Goal: Task Accomplishment & Management: Manage account settings

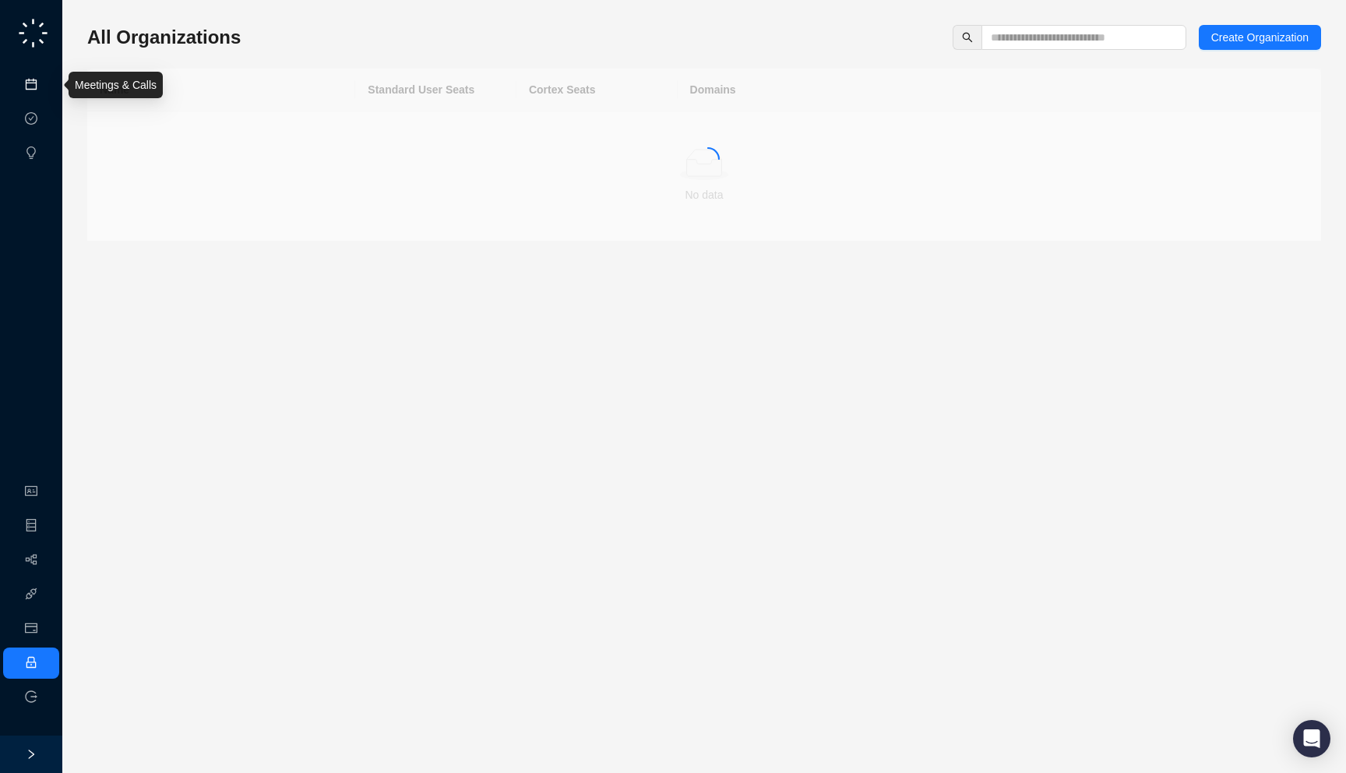
click at [45, 89] on link "Meetings & Calls" at bounding box center [86, 85] width 82 height 12
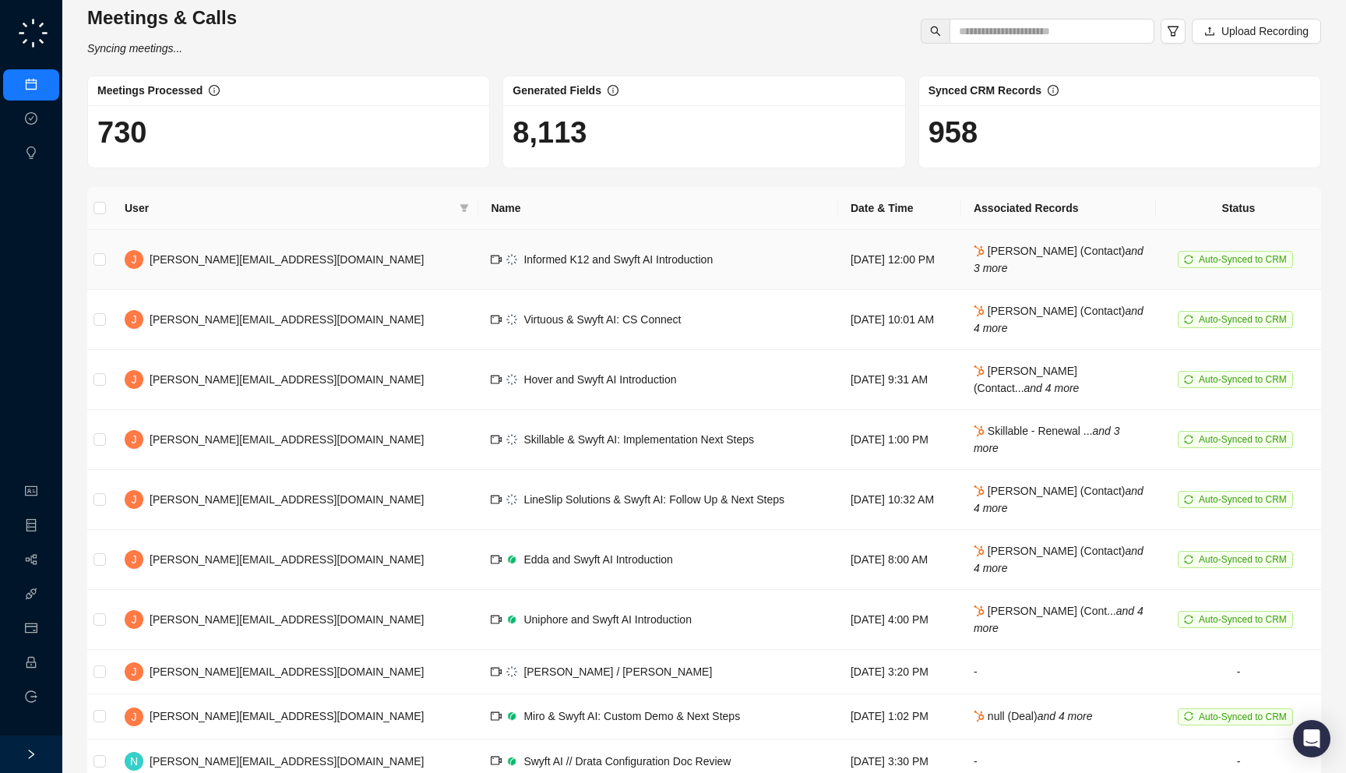
scroll to position [67, 0]
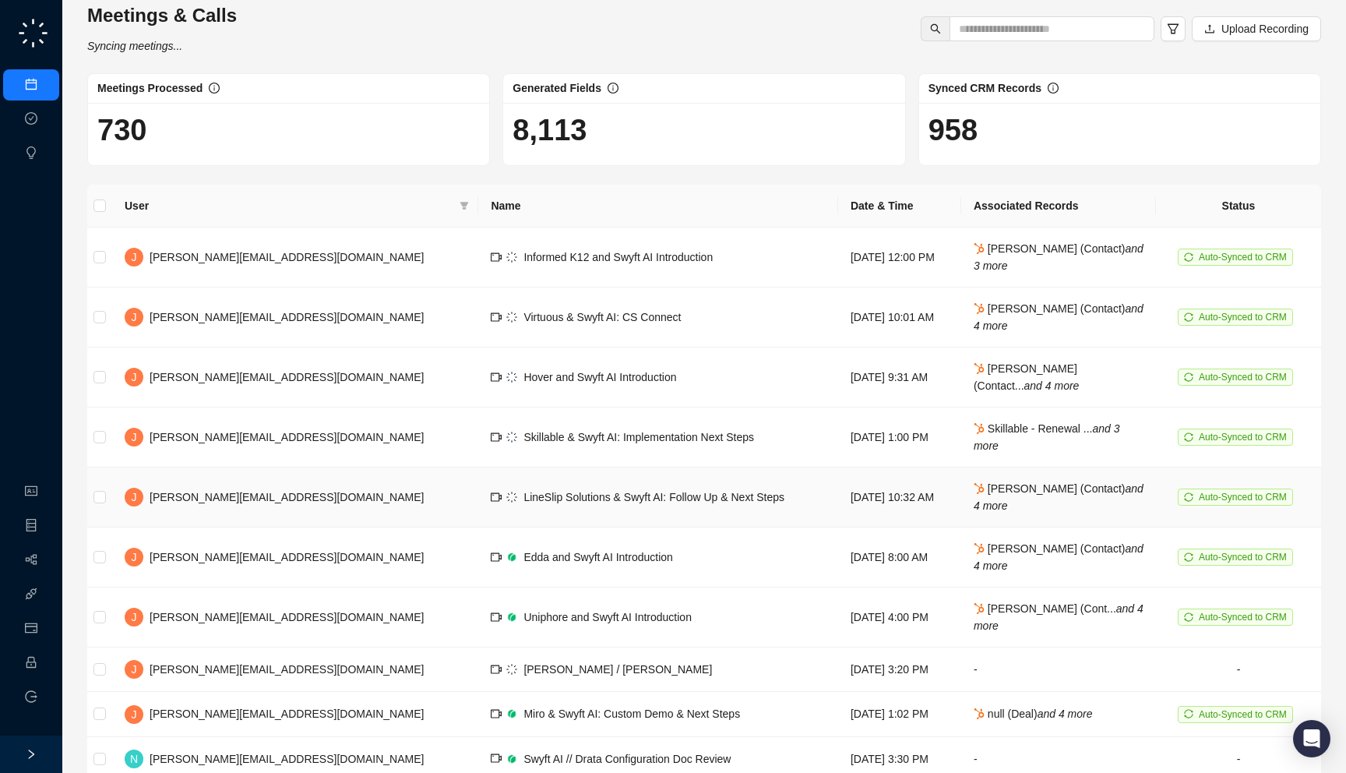
click at [873, 510] on td "Wednesday, 09/17/25, 10:32 AM" at bounding box center [899, 497] width 123 height 60
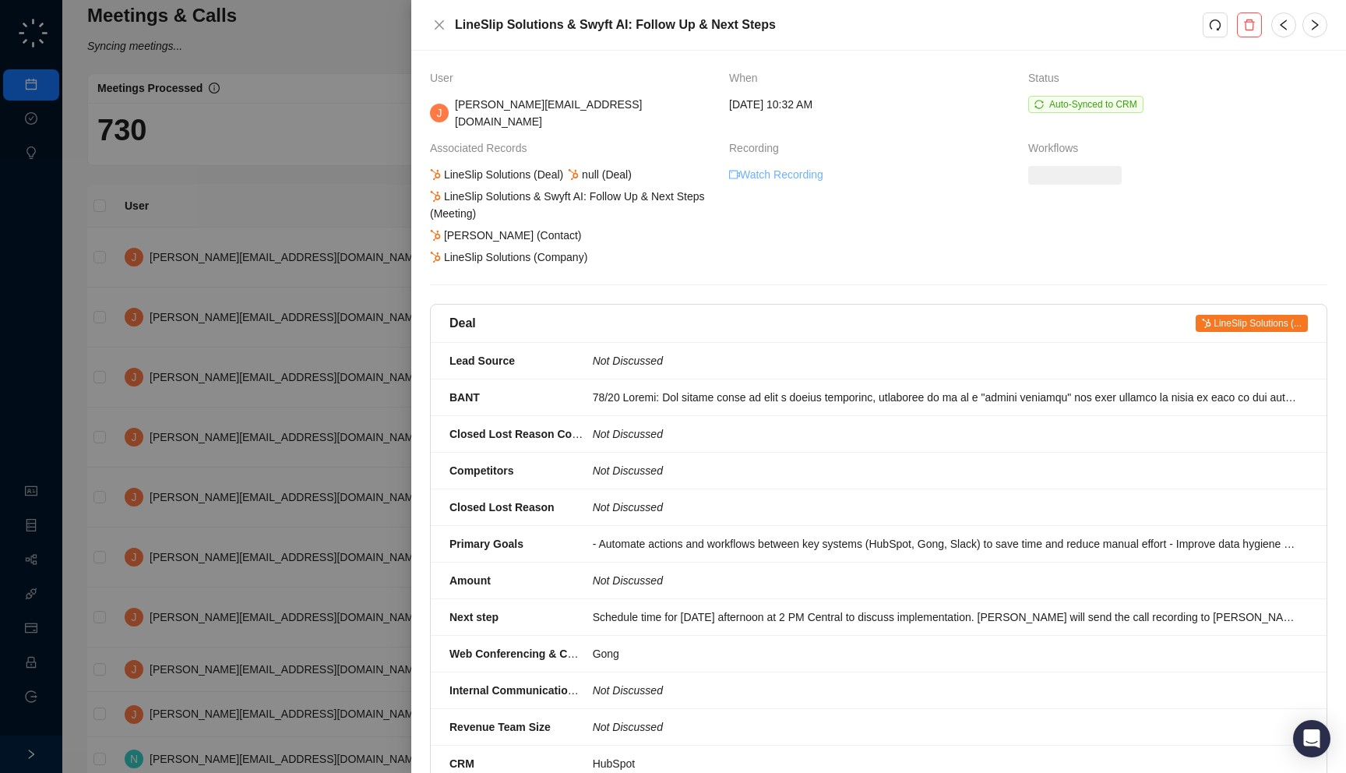
click at [795, 166] on link "Watch Recording" at bounding box center [776, 174] width 94 height 17
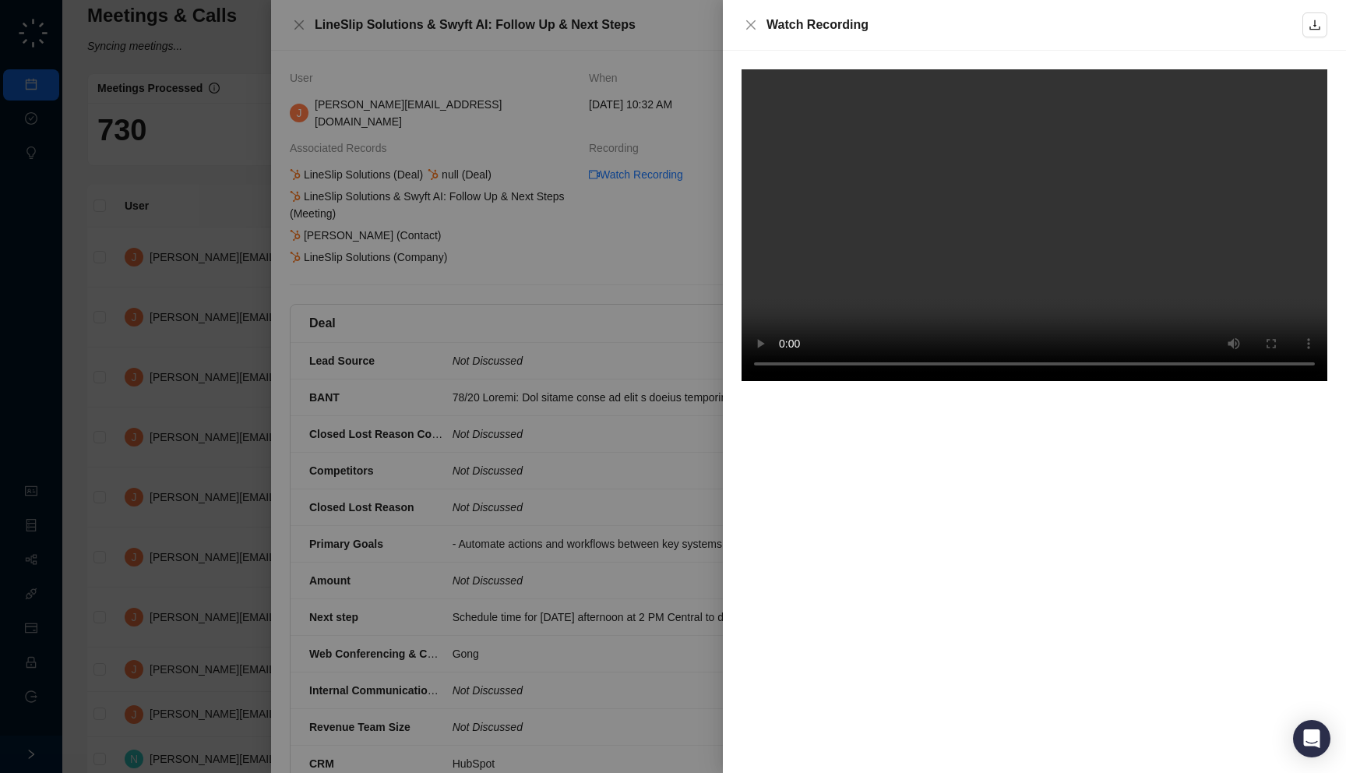
click at [603, 323] on div at bounding box center [673, 386] width 1346 height 773
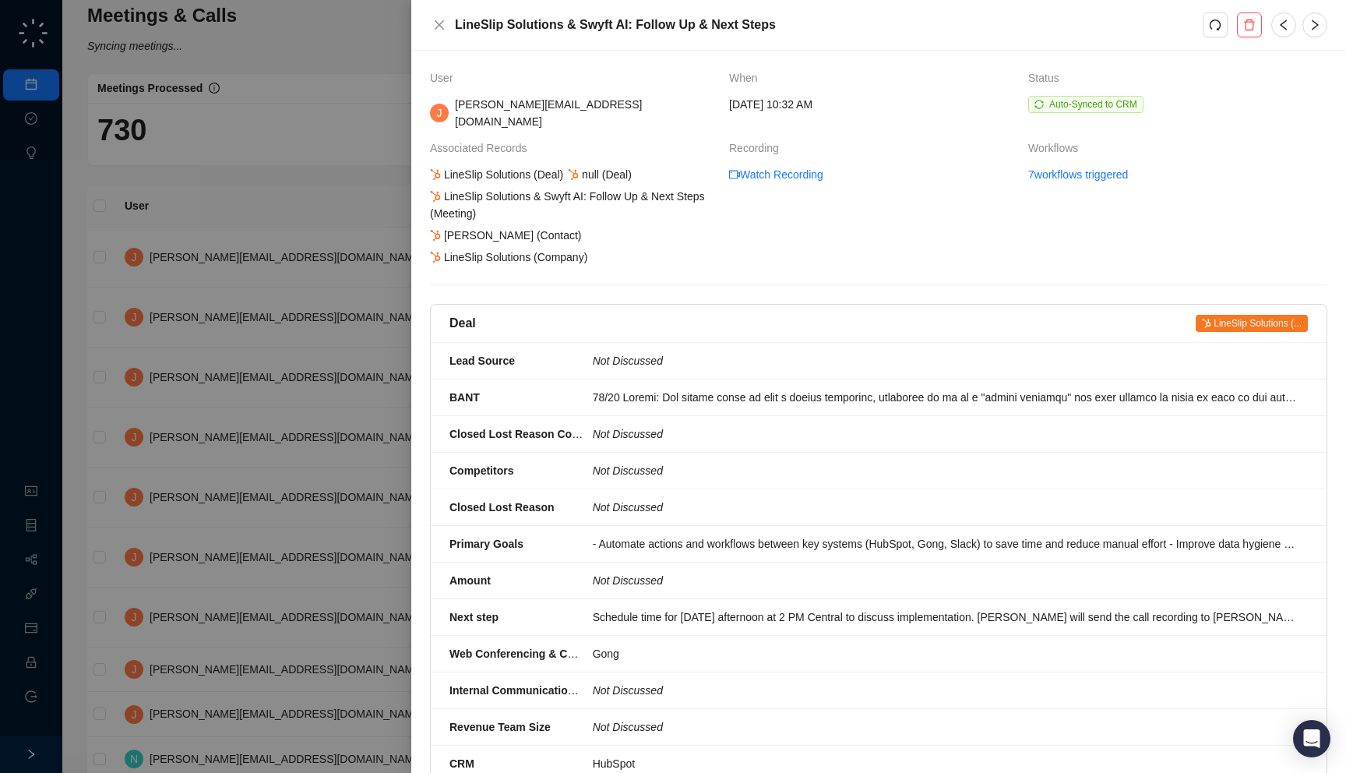
click at [333, 275] on div at bounding box center [673, 386] width 1346 height 773
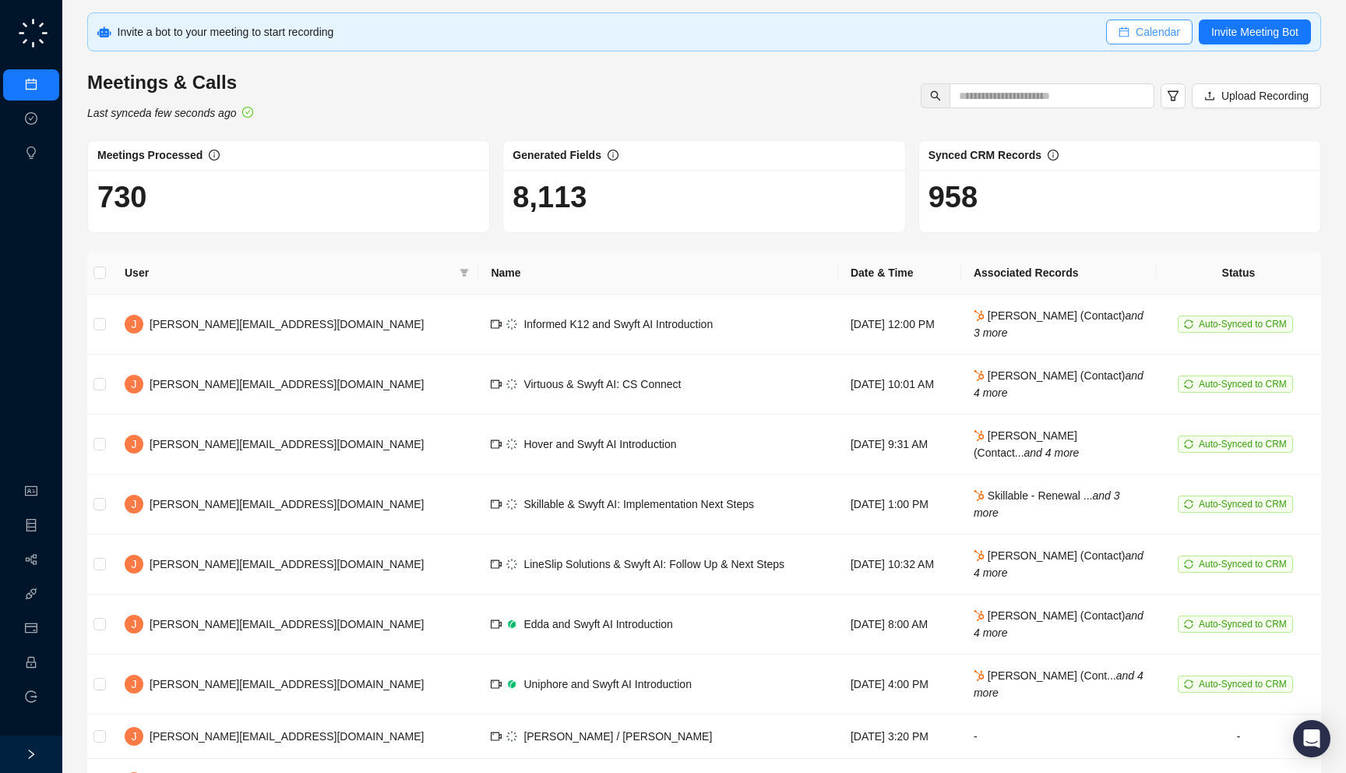
click at [1119, 28] on icon "calendar" at bounding box center [1124, 32] width 10 height 10
click at [838, 337] on td "Thursday, 09/18/25, 12:00 PM" at bounding box center [899, 324] width 123 height 60
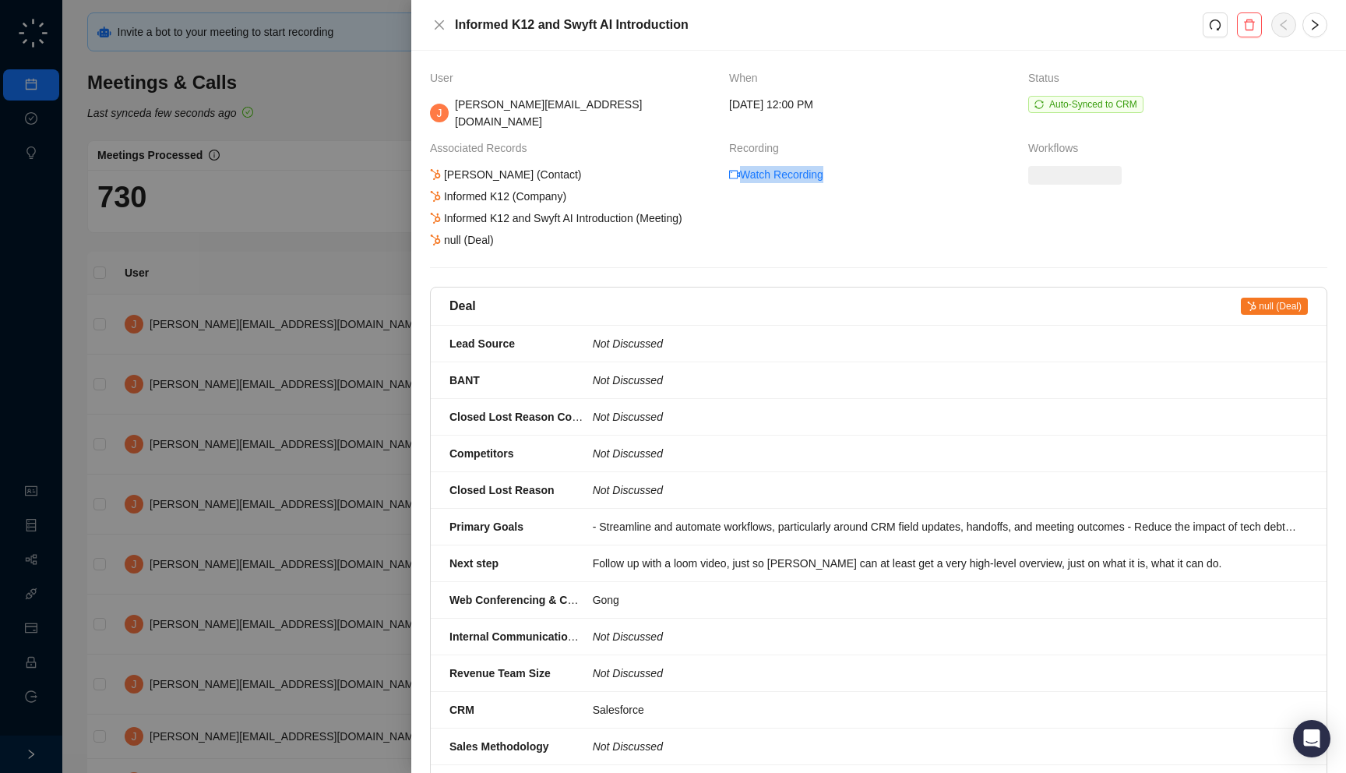
drag, startPoint x: 509, startPoint y: 203, endPoint x: 529, endPoint y: 212, distance: 22.3
click at [529, 212] on div "User When Status J jake@swyftai.com Thursday, 09/18/25, 12:00 PM Auto-Synced to…" at bounding box center [878, 724] width 897 height 1310
click at [527, 208] on div "Andy Flowe (Contact) Informed K12 (Company) Informed K12 and Swyft AI Introduct…" at bounding box center [573, 207] width 291 height 83
drag, startPoint x: 509, startPoint y: 206, endPoint x: 543, endPoint y: 204, distance: 34.4
click at [543, 204] on div "Andy Flowe (Contact) Informed K12 (Company) Informed K12 and Swyft AI Introduct…" at bounding box center [573, 207] width 291 height 83
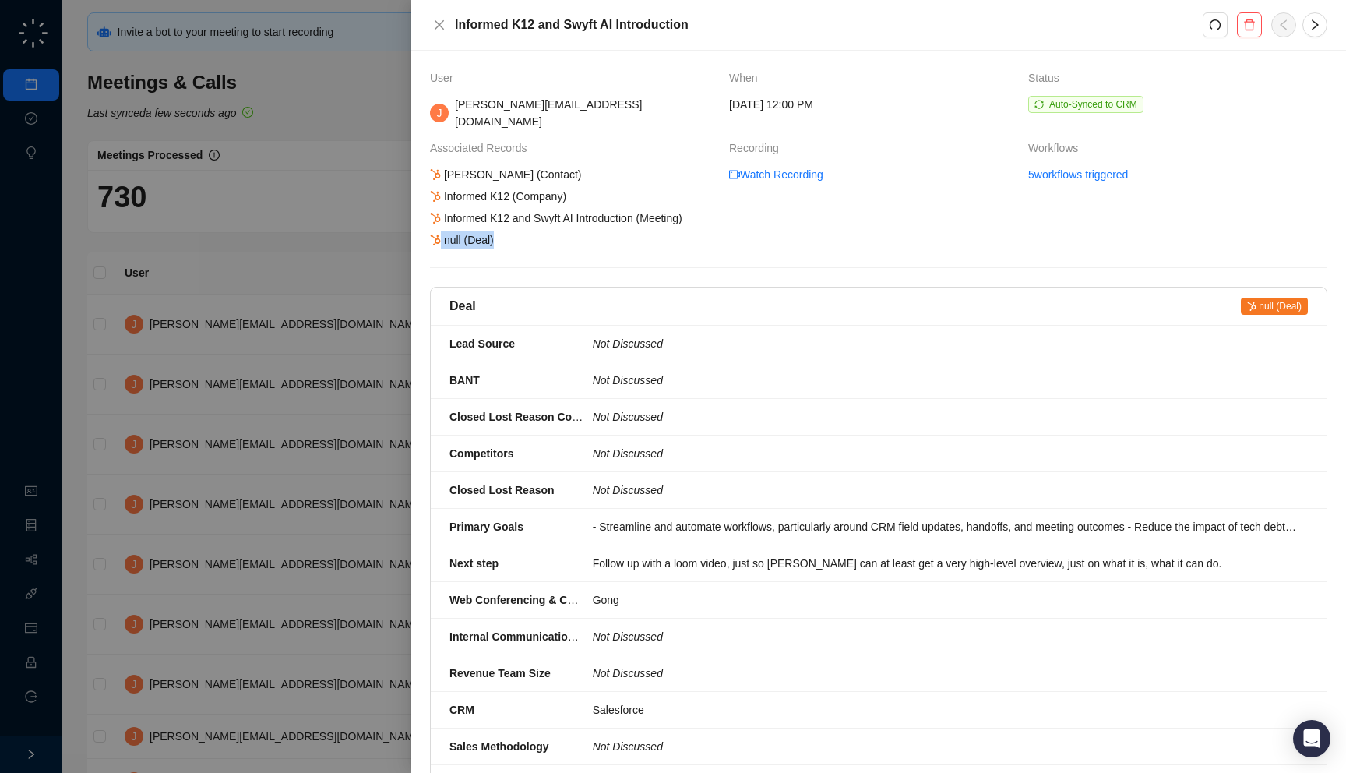
click at [526, 199] on div "Andy Flowe (Contact) Informed K12 (Company) Informed K12 and Swyft AI Introduct…" at bounding box center [573, 207] width 291 height 83
drag, startPoint x: 513, startPoint y: 205, endPoint x: 442, endPoint y: 198, distance: 72.0
click at [442, 198] on div "Andy Flowe (Contact) Informed K12 (Company) Informed K12 and Swyft AI Introduct…" at bounding box center [573, 207] width 291 height 83
drag, startPoint x: 530, startPoint y: 219, endPoint x: 552, endPoint y: 211, distance: 23.2
click at [552, 211] on div "User When Status J jake@swyftai.com Thursday, 09/18/25, 12:00 PM Auto-Synced to…" at bounding box center [878, 724] width 897 height 1310
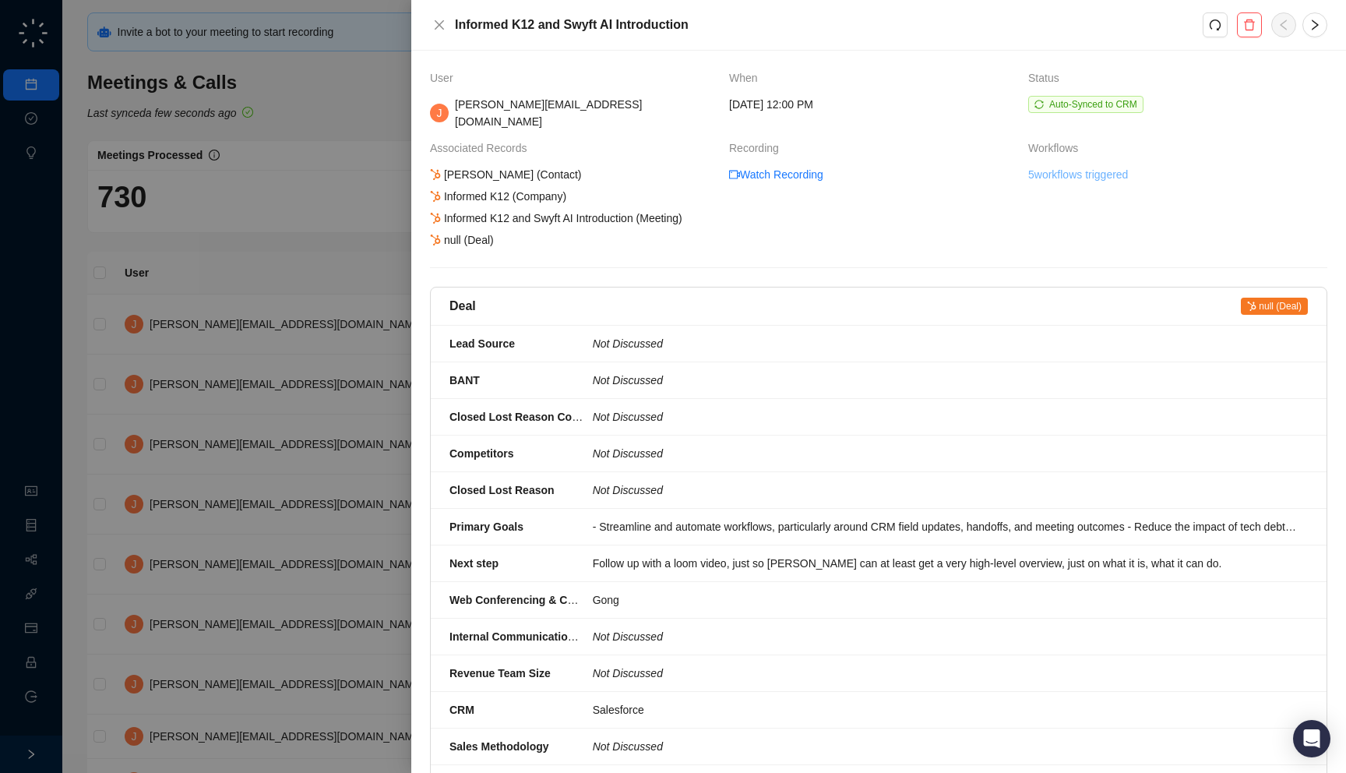
click at [1095, 166] on link "5 workflows triggered" at bounding box center [1078, 174] width 100 height 17
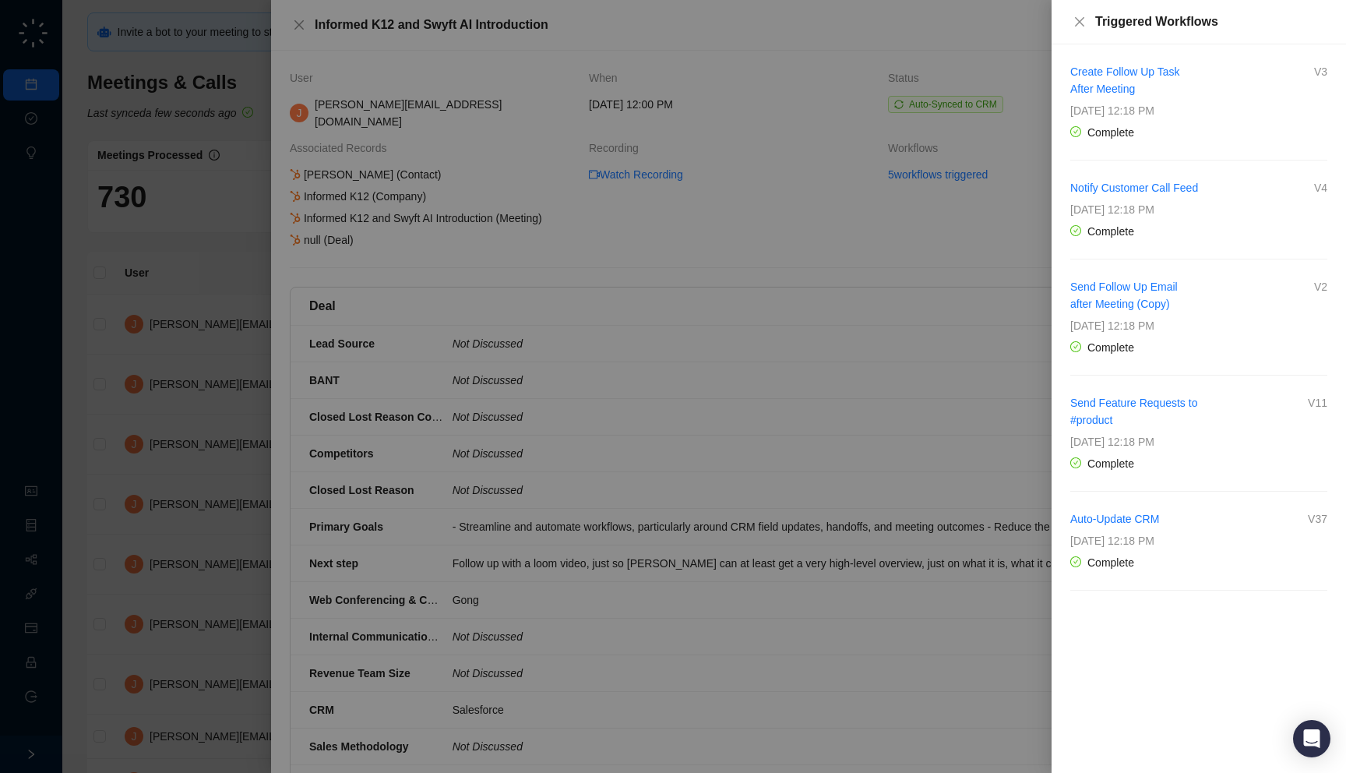
click at [801, 271] on div at bounding box center [673, 386] width 1346 height 773
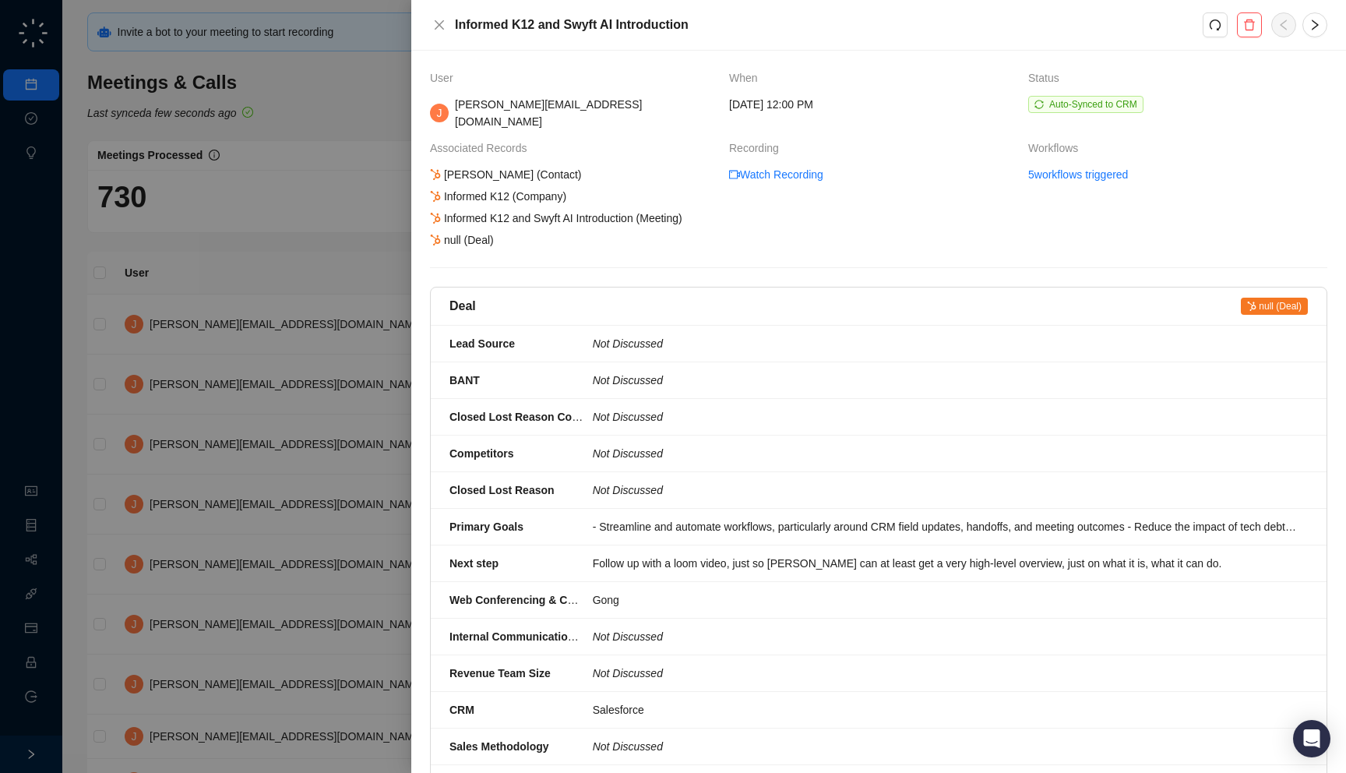
click at [1268, 298] on span "null (Deal)" at bounding box center [1274, 306] width 67 height 17
drag, startPoint x: 496, startPoint y: 260, endPoint x: 498, endPoint y: 275, distance: 14.9
click at [498, 297] on div "Deal null (Deal)" at bounding box center [878, 306] width 858 height 19
drag, startPoint x: 450, startPoint y: 236, endPoint x: 434, endPoint y: 231, distance: 17.2
click at [434, 231] on div "User When Status J jake@swyftai.com Thursday, 09/18/25, 12:00 PM Auto-Synced to…" at bounding box center [878, 724] width 897 height 1310
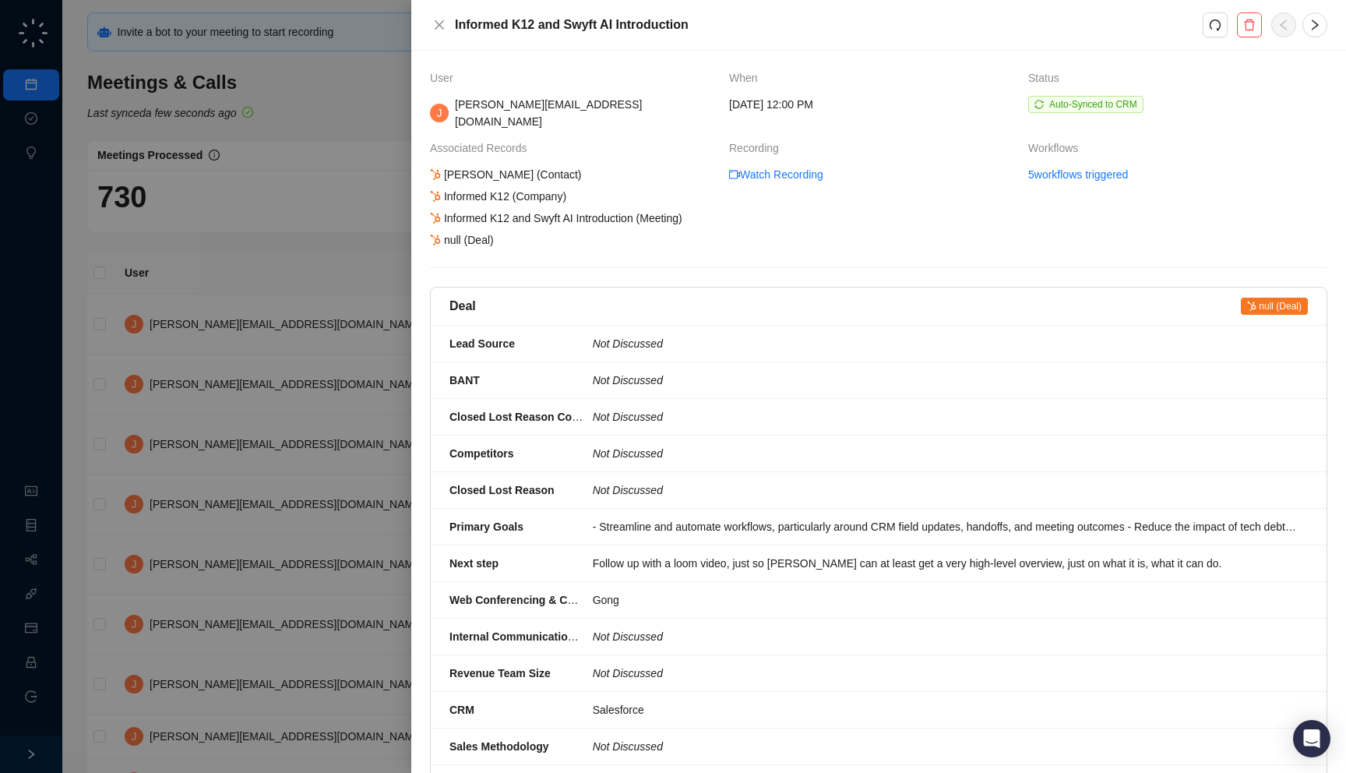
click at [1253, 301] on icon at bounding box center [1252, 305] width 9 height 9
click at [1052, 166] on link "5 workflows triggered" at bounding box center [1078, 174] width 100 height 17
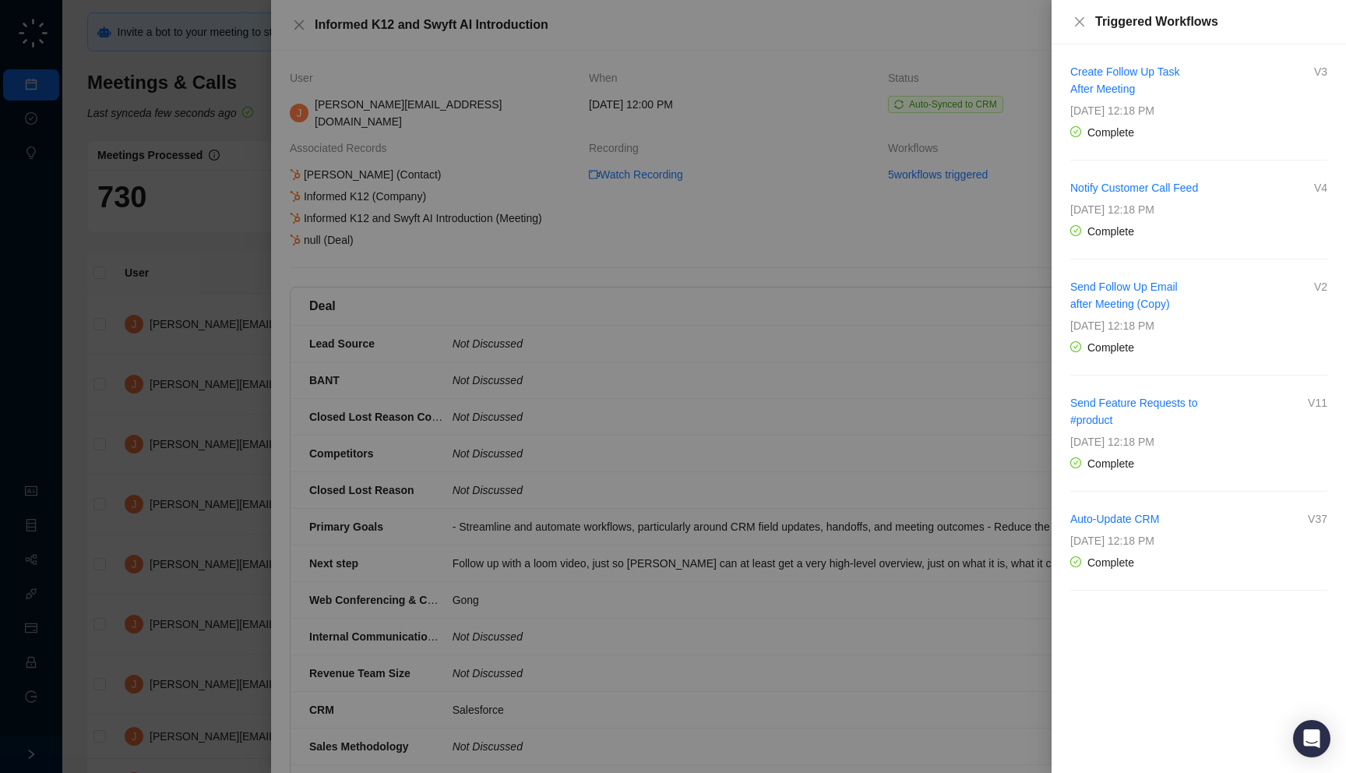
click at [1101, 545] on div "Auto-Update CRM V37 Thursday, 09/18/25, 12:18 PM Complete" at bounding box center [1198, 540] width 257 height 61
click at [1101, 525] on link "Auto-Update CRM" at bounding box center [1114, 519] width 89 height 12
click at [1098, 525] on link "Auto-Update CRM" at bounding box center [1114, 519] width 89 height 12
click at [267, 167] on div at bounding box center [673, 386] width 1346 height 773
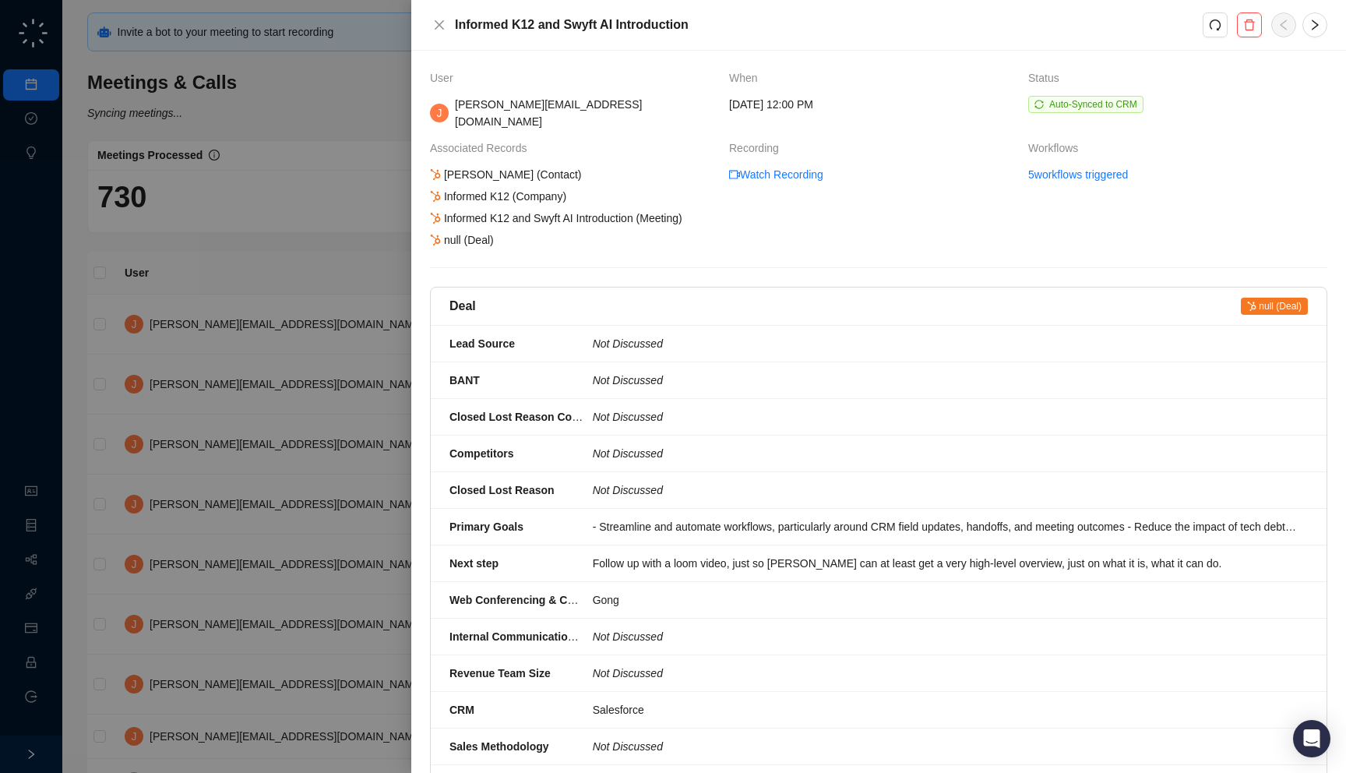
click at [236, 181] on div at bounding box center [673, 386] width 1346 height 773
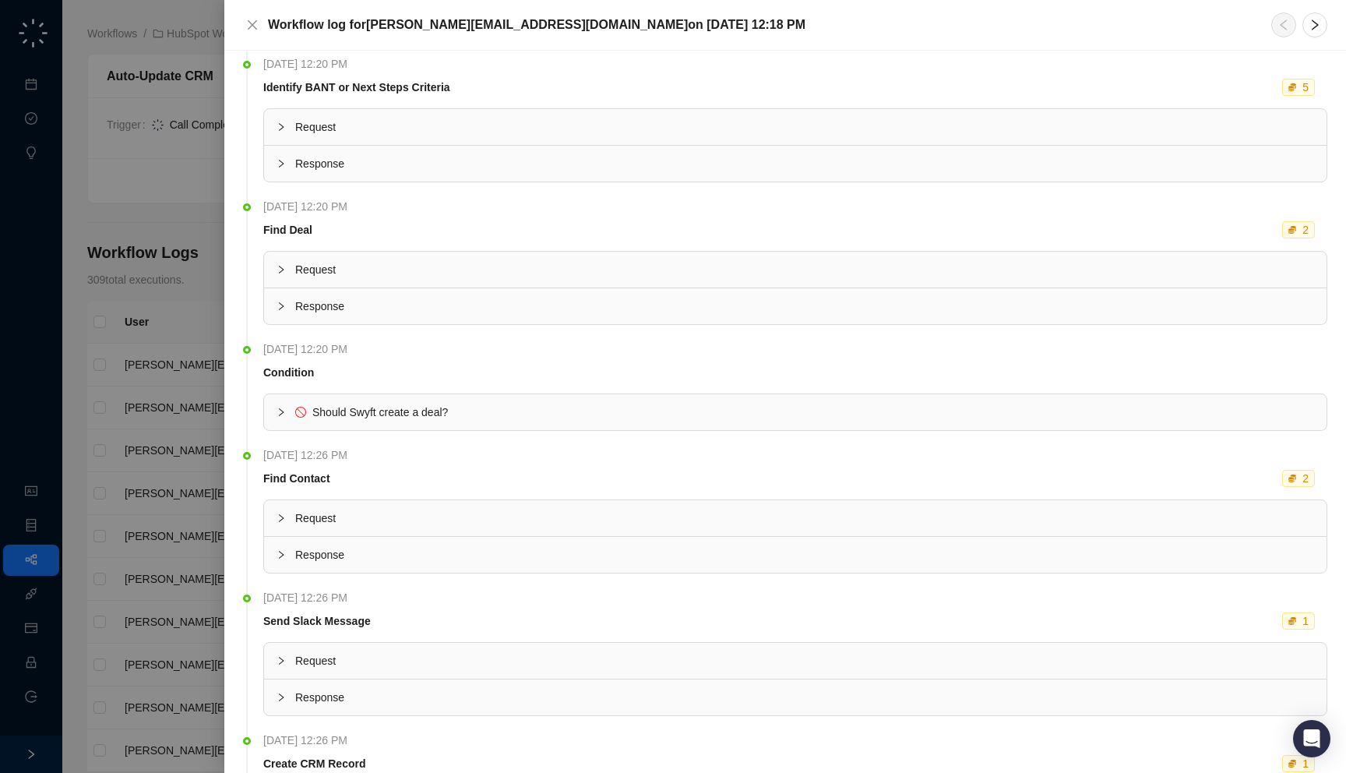
scroll to position [827, 0]
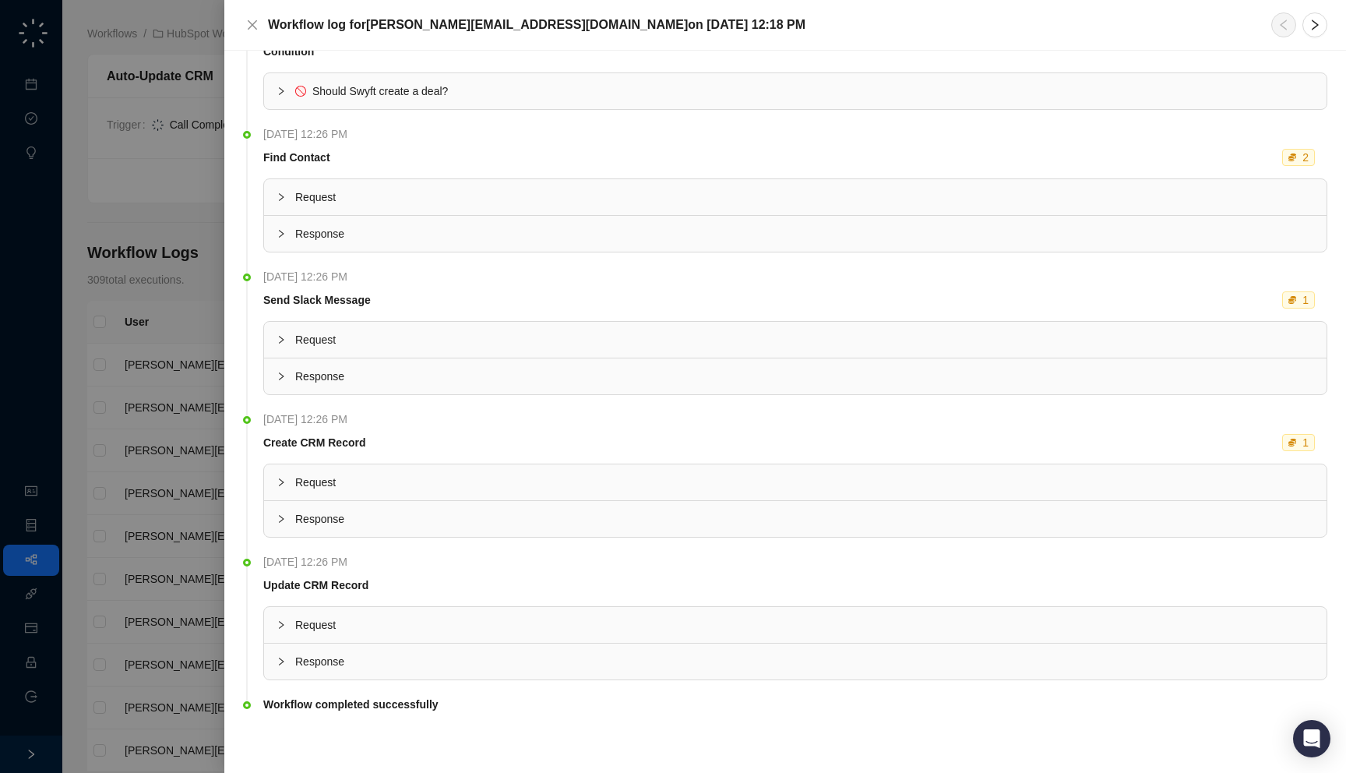
click at [526, 528] on div "Response" at bounding box center [795, 519] width 1063 height 36
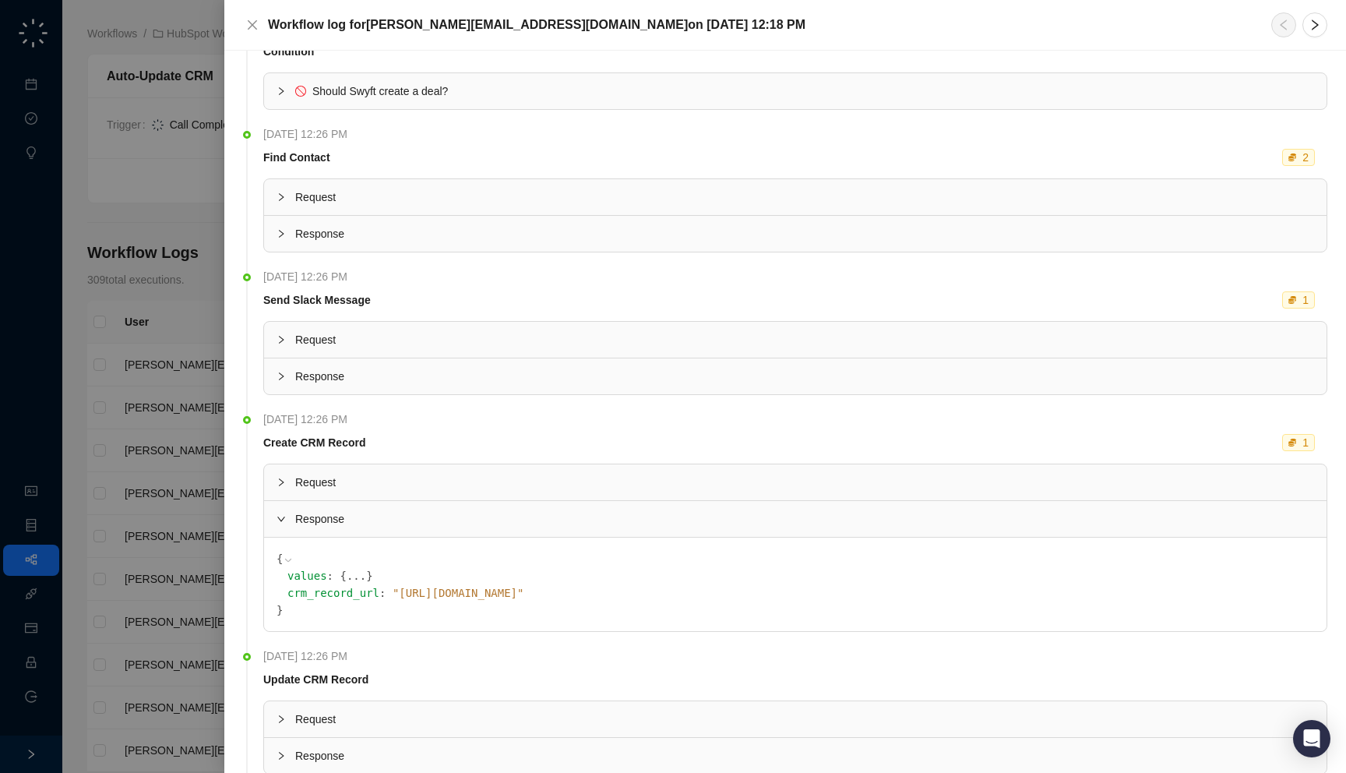
click at [524, 488] on span "Request" at bounding box center [804, 482] width 1019 height 17
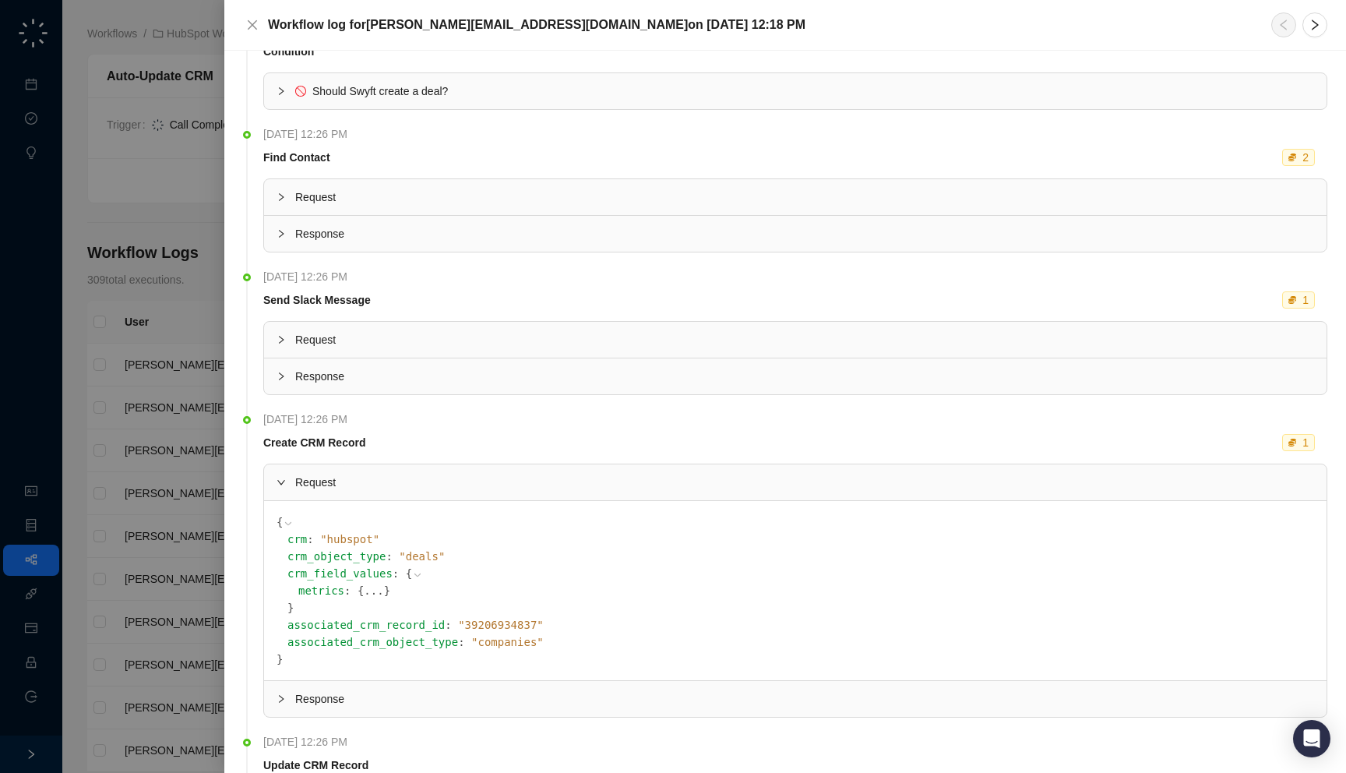
click at [520, 487] on span "Request" at bounding box center [804, 482] width 1019 height 17
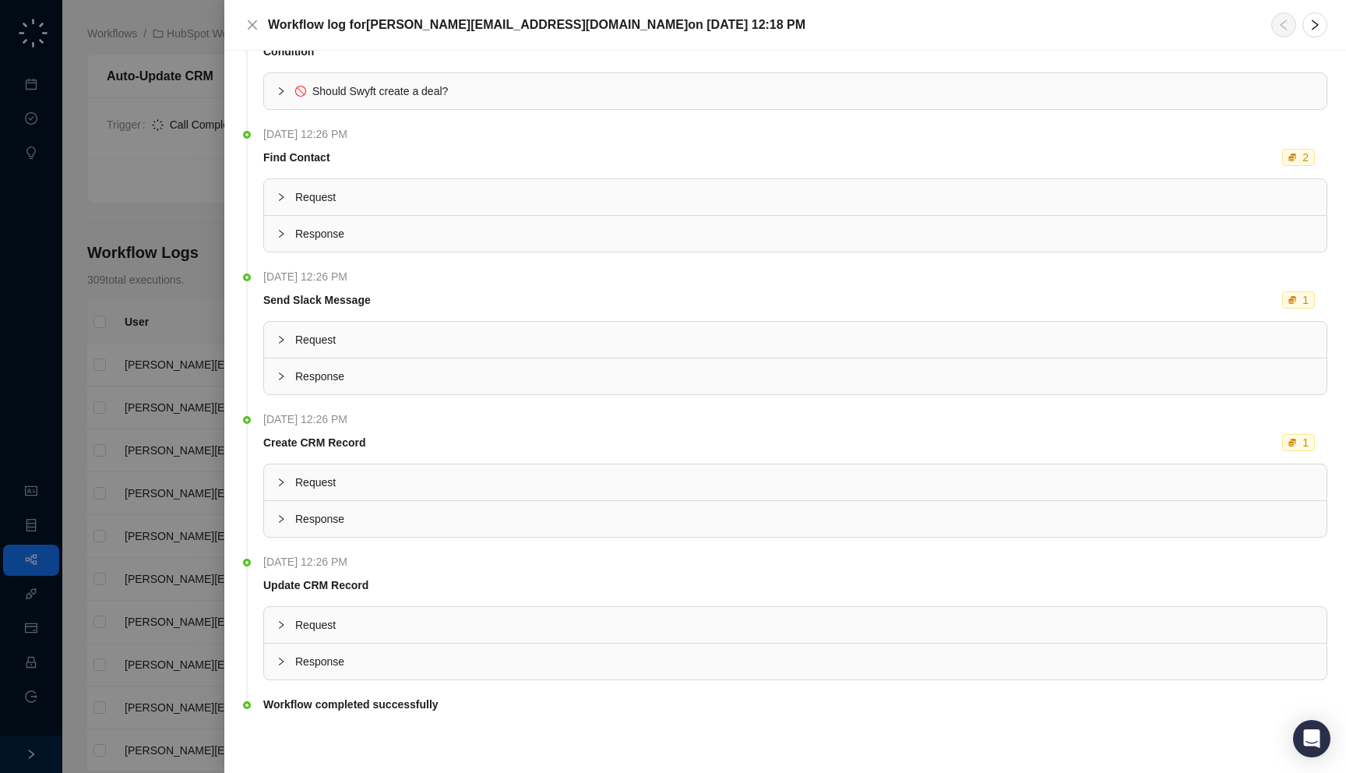
click at [502, 527] on div "Response" at bounding box center [795, 519] width 1063 height 36
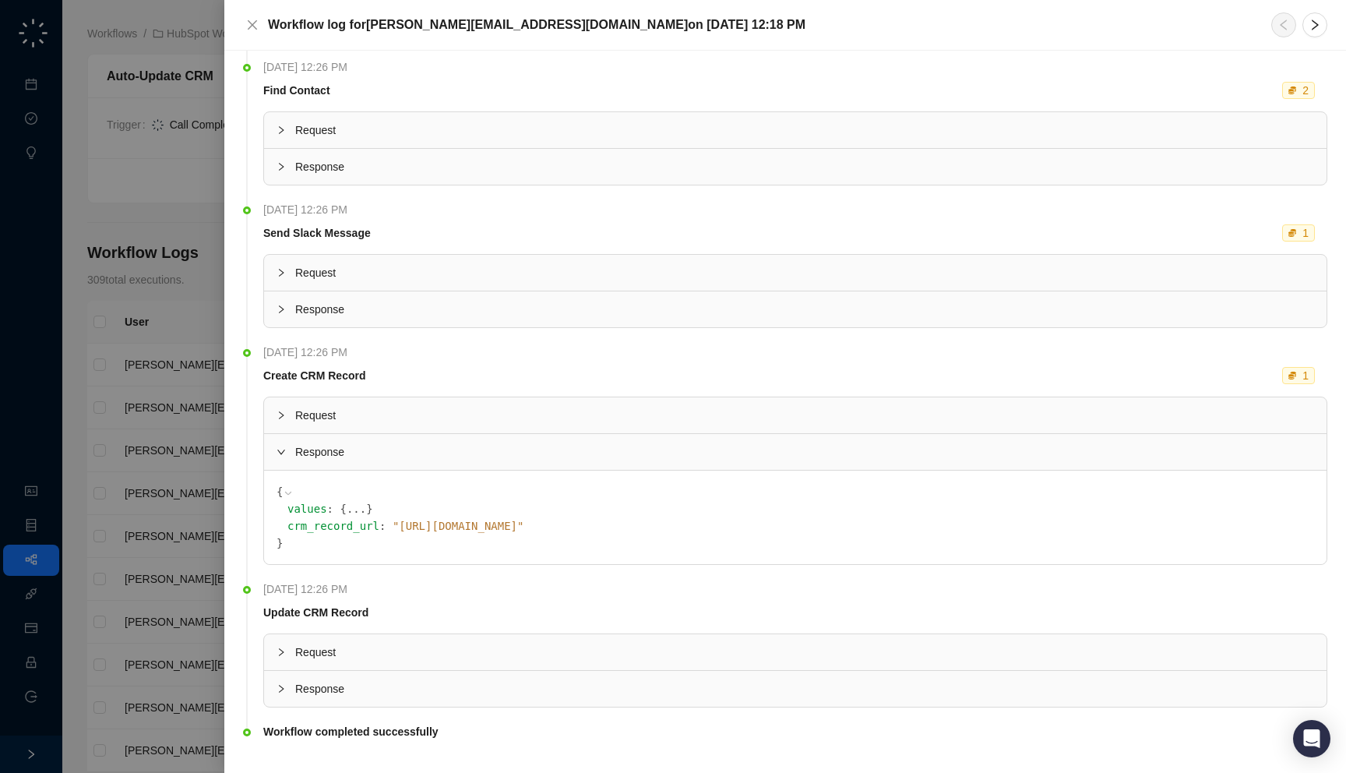
scroll to position [921, 0]
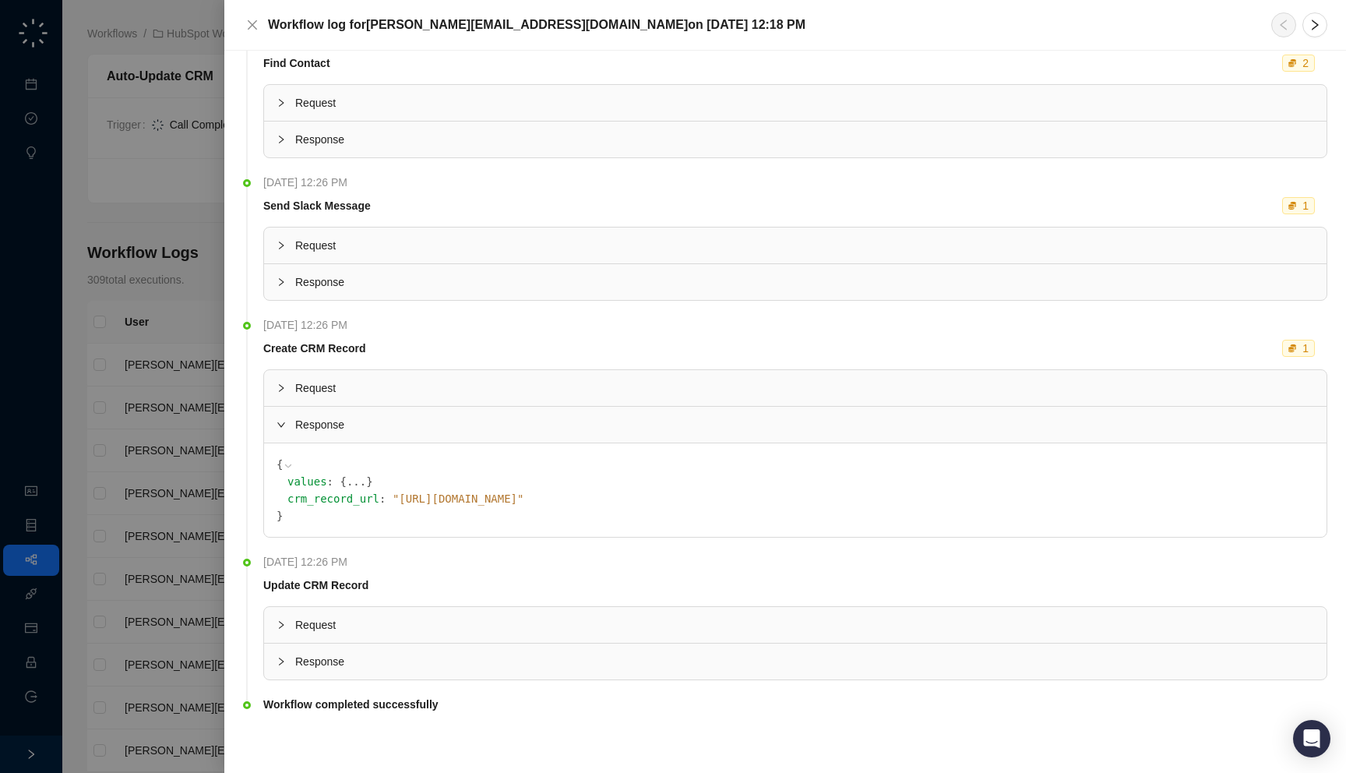
click at [340, 482] on span "{" at bounding box center [343, 481] width 6 height 12
click at [347, 482] on button "..." at bounding box center [356, 481] width 19 height 17
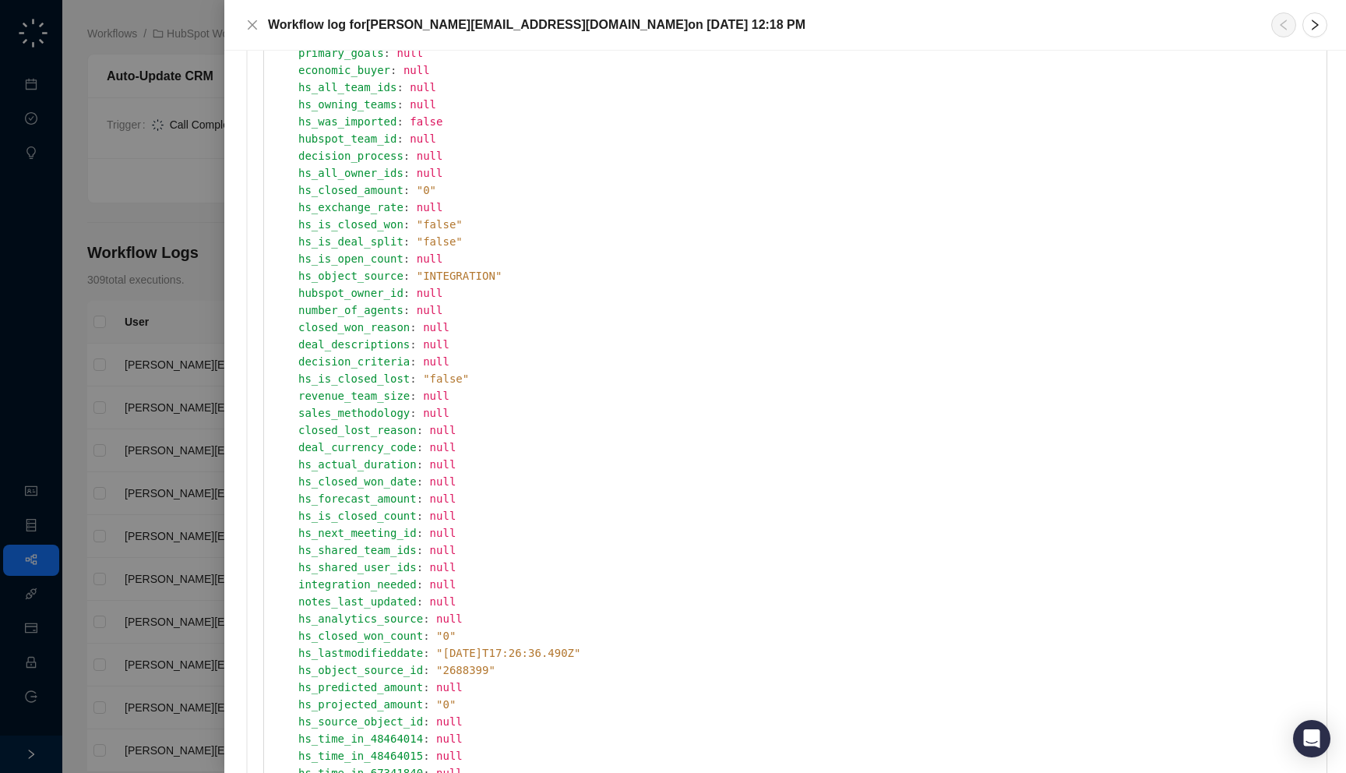
scroll to position [2200, 0]
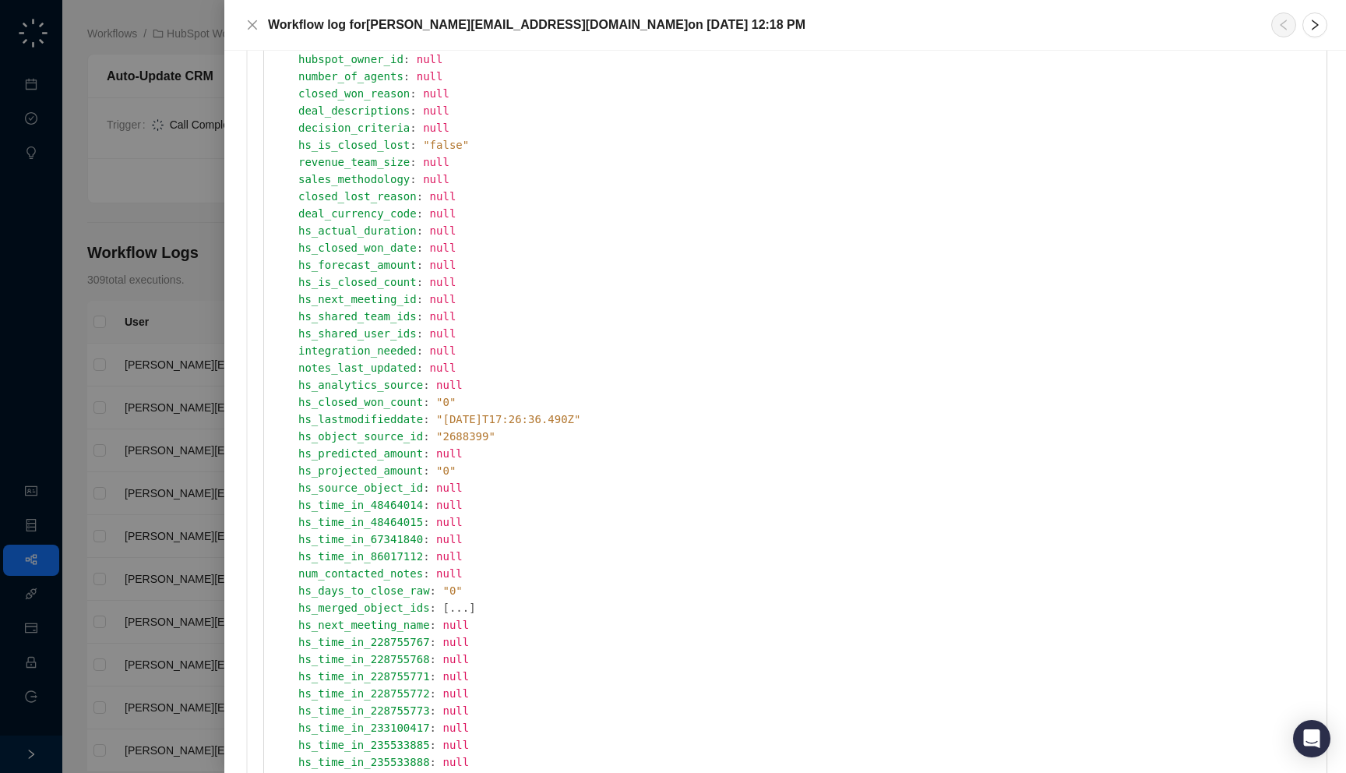
click at [160, 376] on div at bounding box center [673, 386] width 1346 height 773
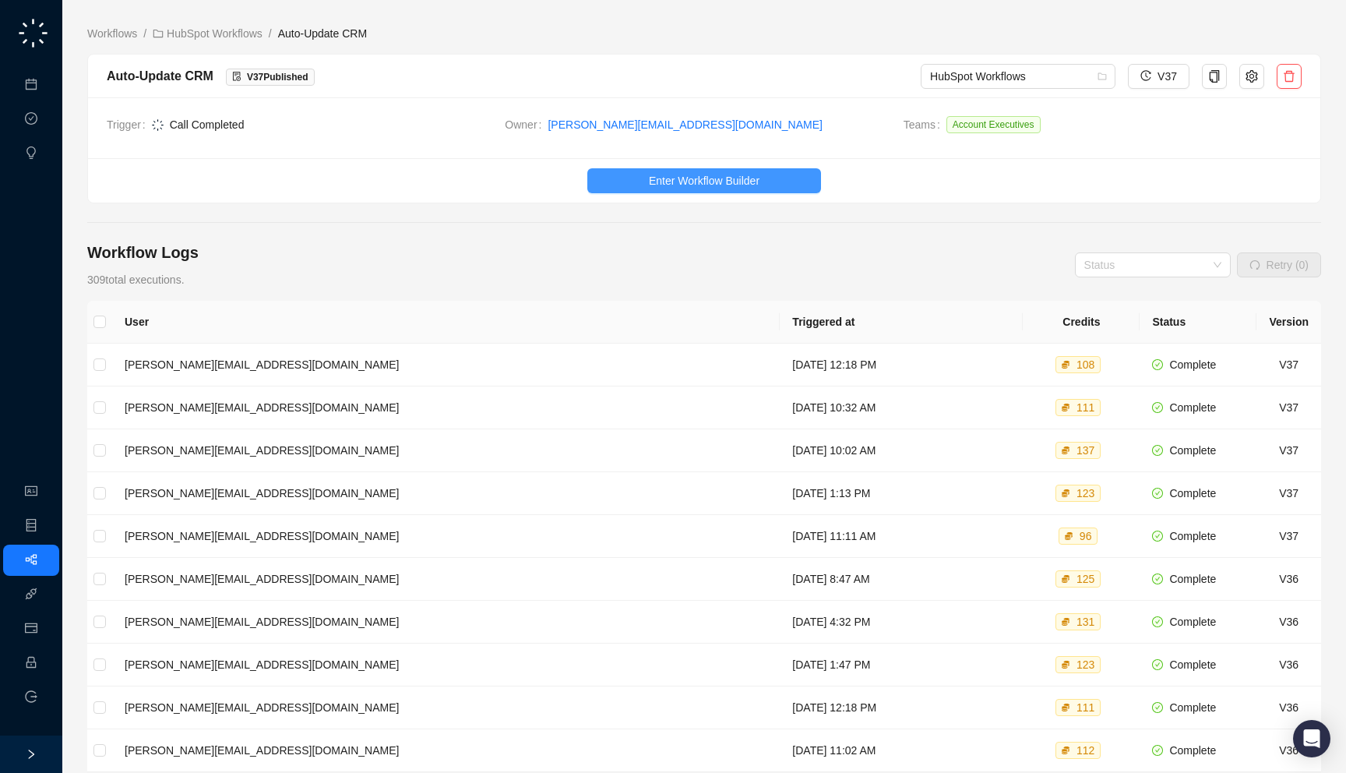
click at [743, 186] on span "Enter Workflow Builder" at bounding box center [704, 180] width 111 height 17
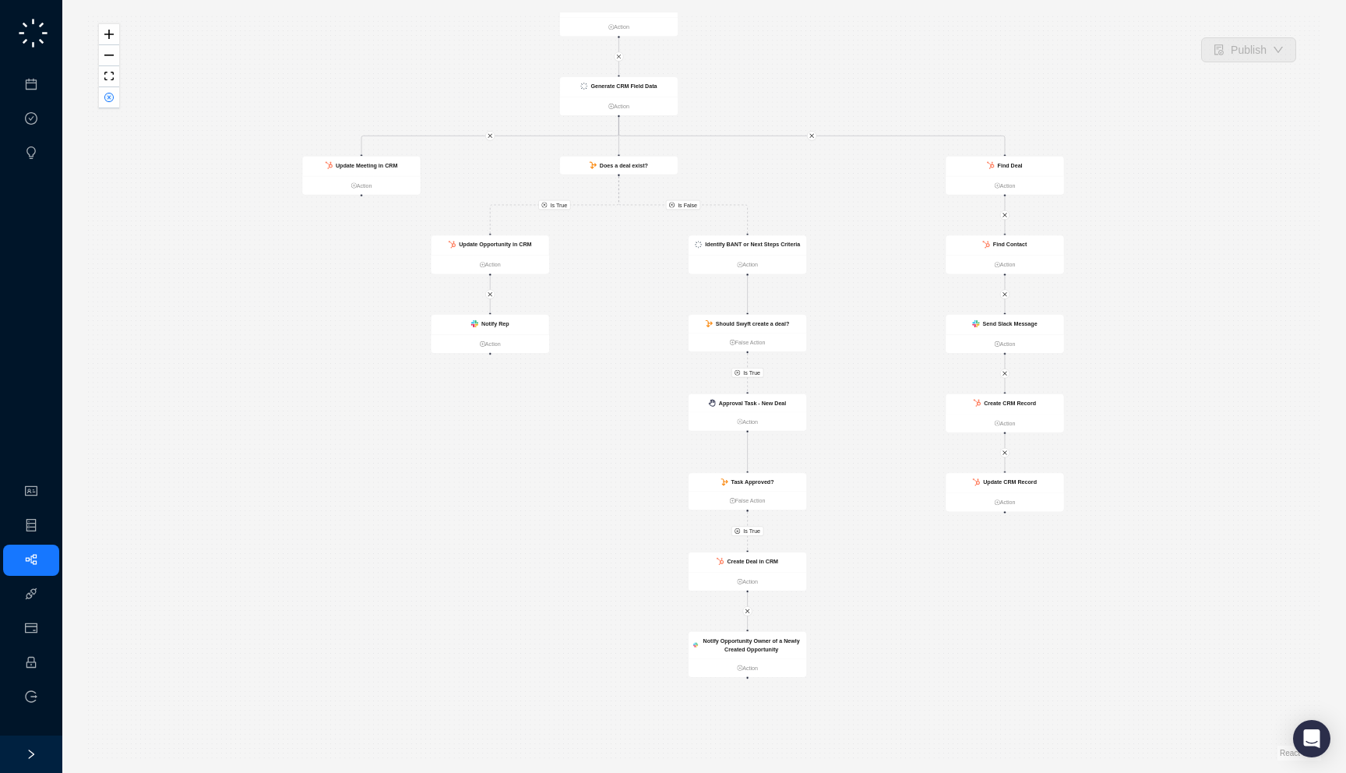
drag, startPoint x: 891, startPoint y: 617, endPoint x: 870, endPoint y: 568, distance: 53.4
click at [870, 568] on div "Is True Is True Is False Is True Call Completed Action Update Opportunity in CR…" at bounding box center [704, 386] width 1234 height 748
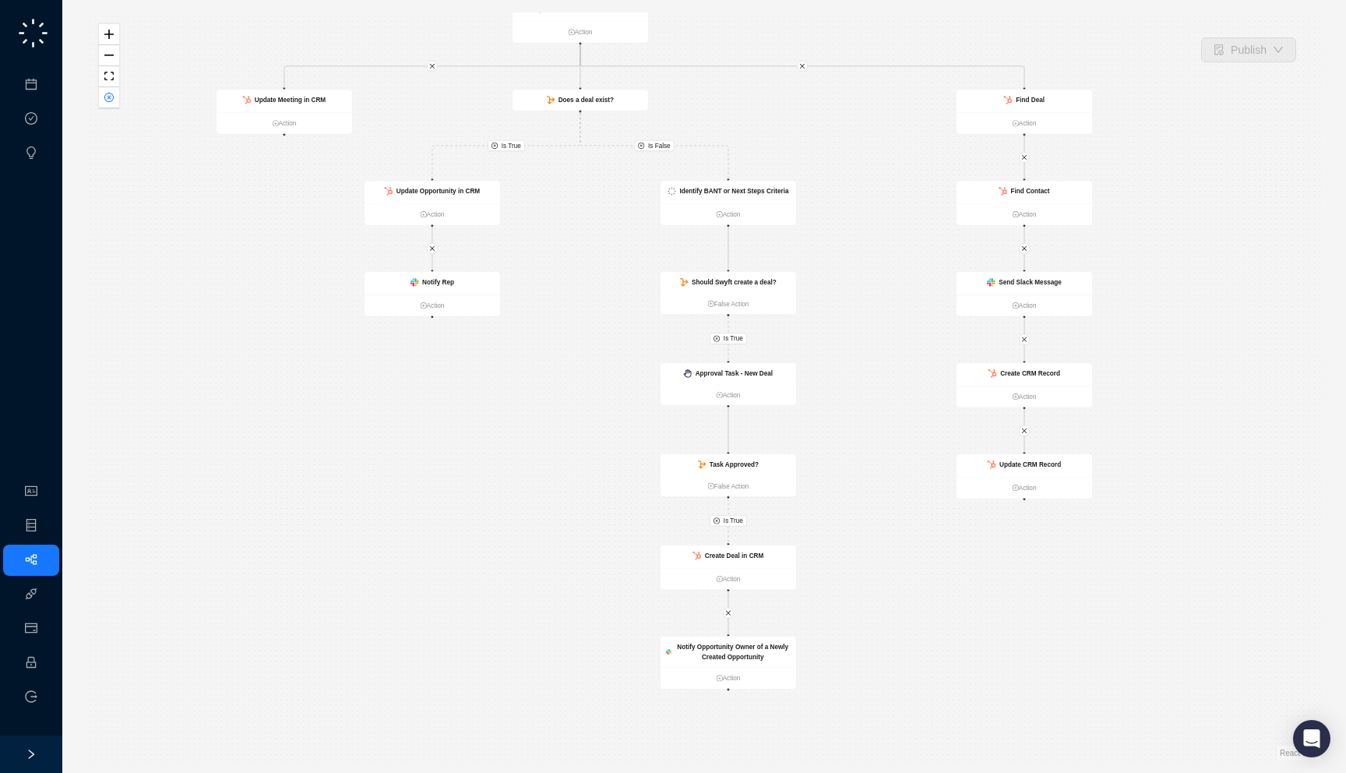
click at [868, 563] on div "Is True Is True Is False Is True Call Completed Action Update Opportunity in CR…" at bounding box center [704, 386] width 1234 height 748
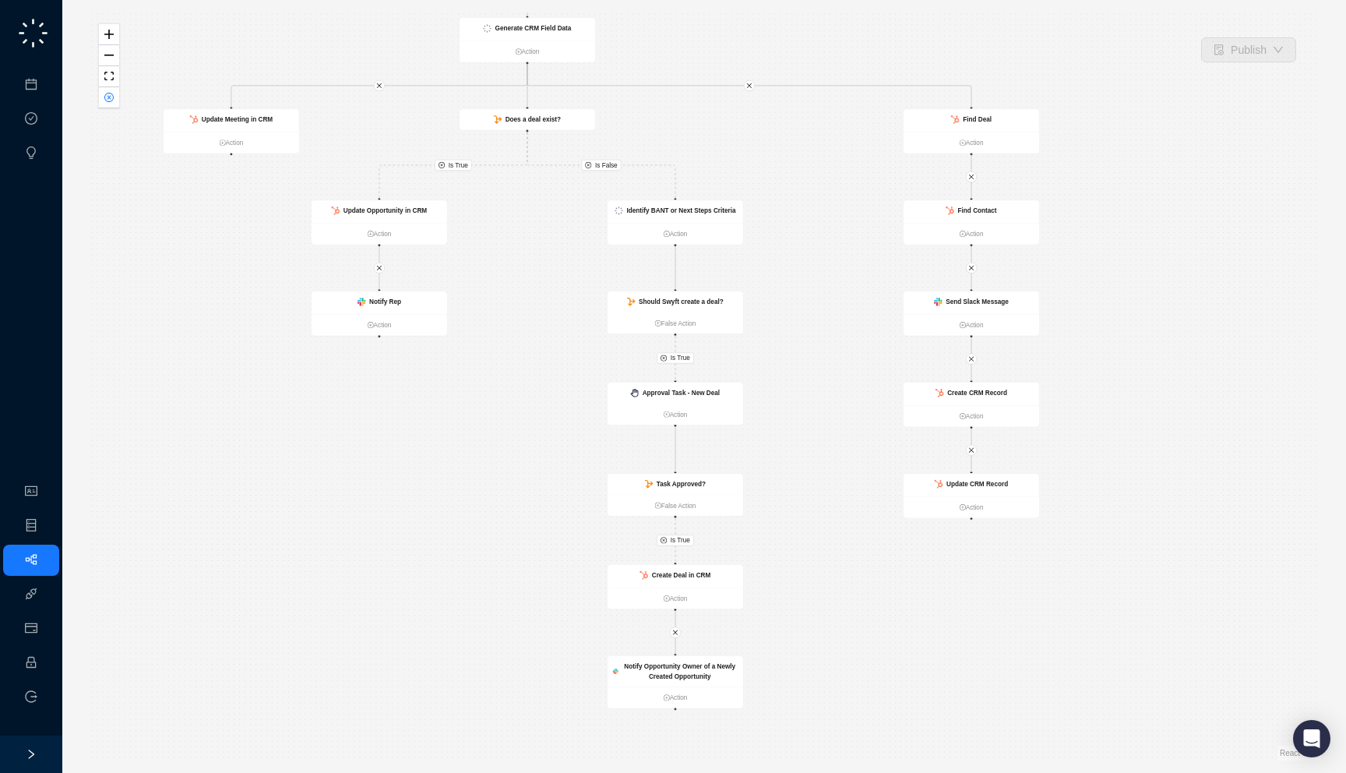
drag, startPoint x: 873, startPoint y: 411, endPoint x: 820, endPoint y: 430, distance: 56.4
click at [820, 430] on div "Is True Is True Is False Is True Call Completed Action Update Opportunity in CR…" at bounding box center [704, 386] width 1234 height 748
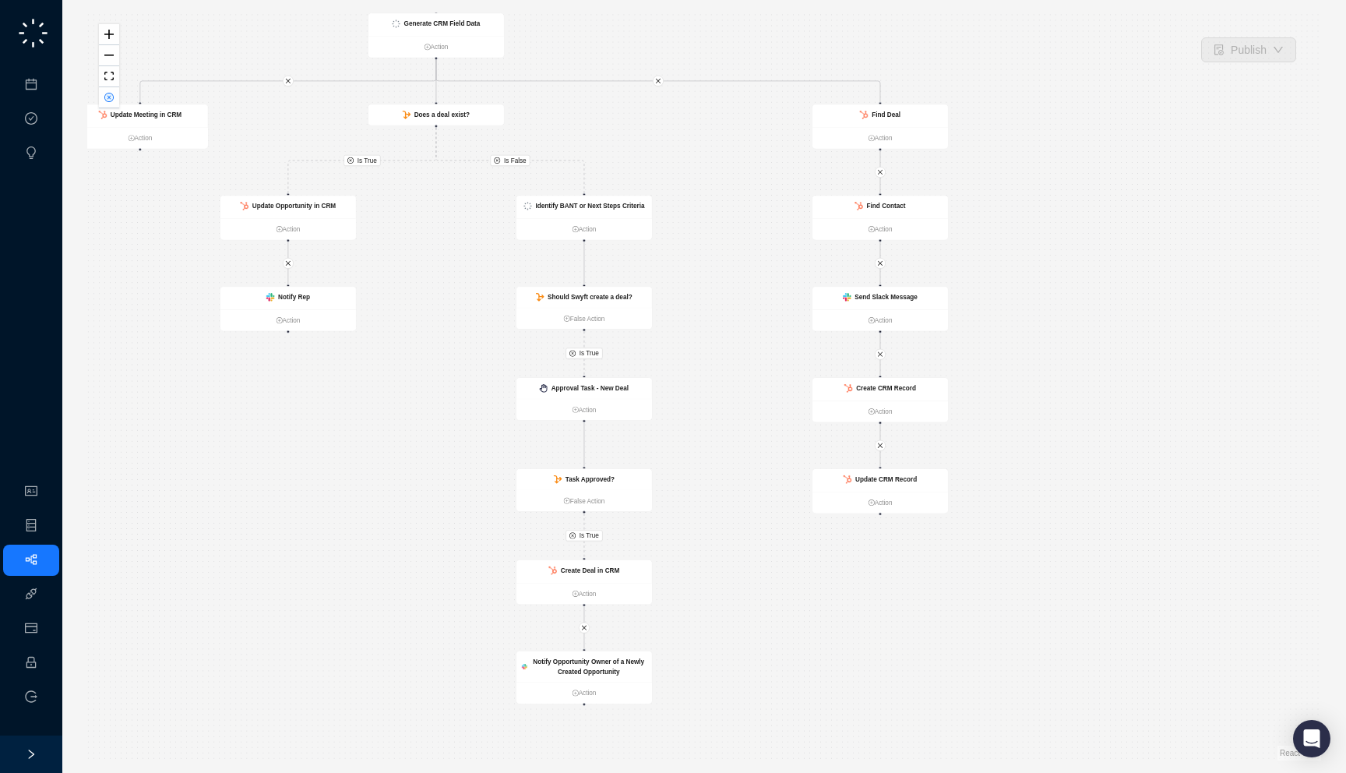
drag, startPoint x: 1123, startPoint y: 291, endPoint x: 1032, endPoint y: 286, distance: 91.3
click at [1032, 286] on div "Is True Is True Is False Is True Call Completed Action Update Opportunity in CR…" at bounding box center [704, 386] width 1234 height 748
click at [904, 393] on div "Create CRM Record" at bounding box center [881, 389] width 136 height 23
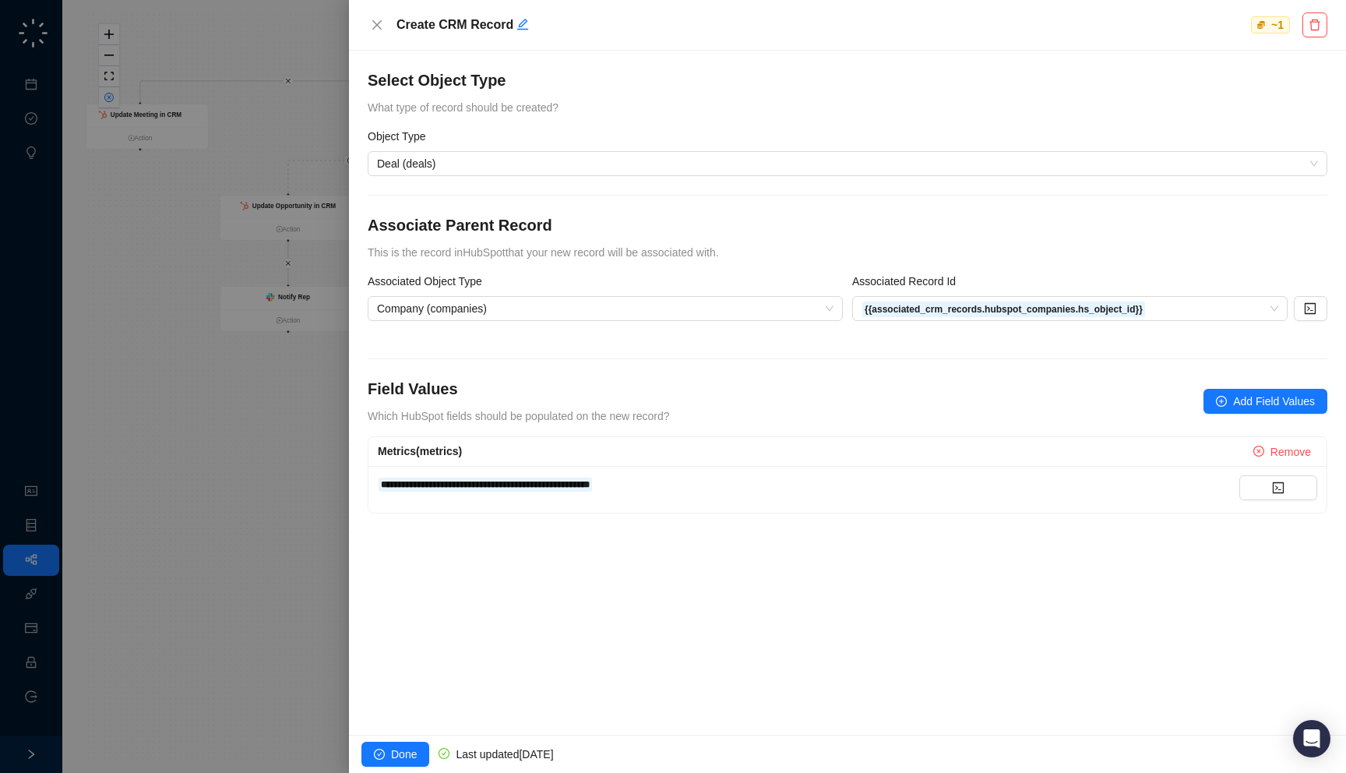
click at [251, 282] on div at bounding box center [673, 386] width 1346 height 773
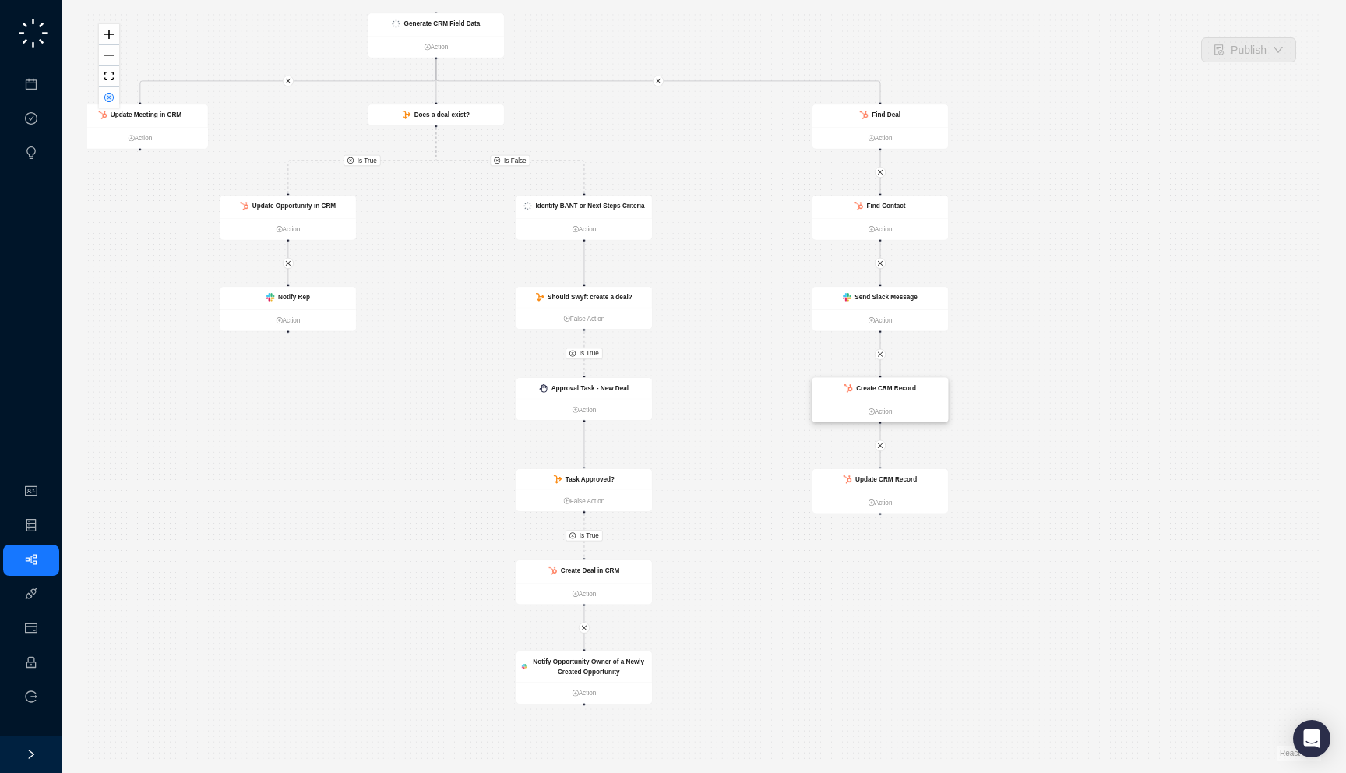
click at [889, 387] on strong "Create CRM Record" at bounding box center [886, 388] width 60 height 7
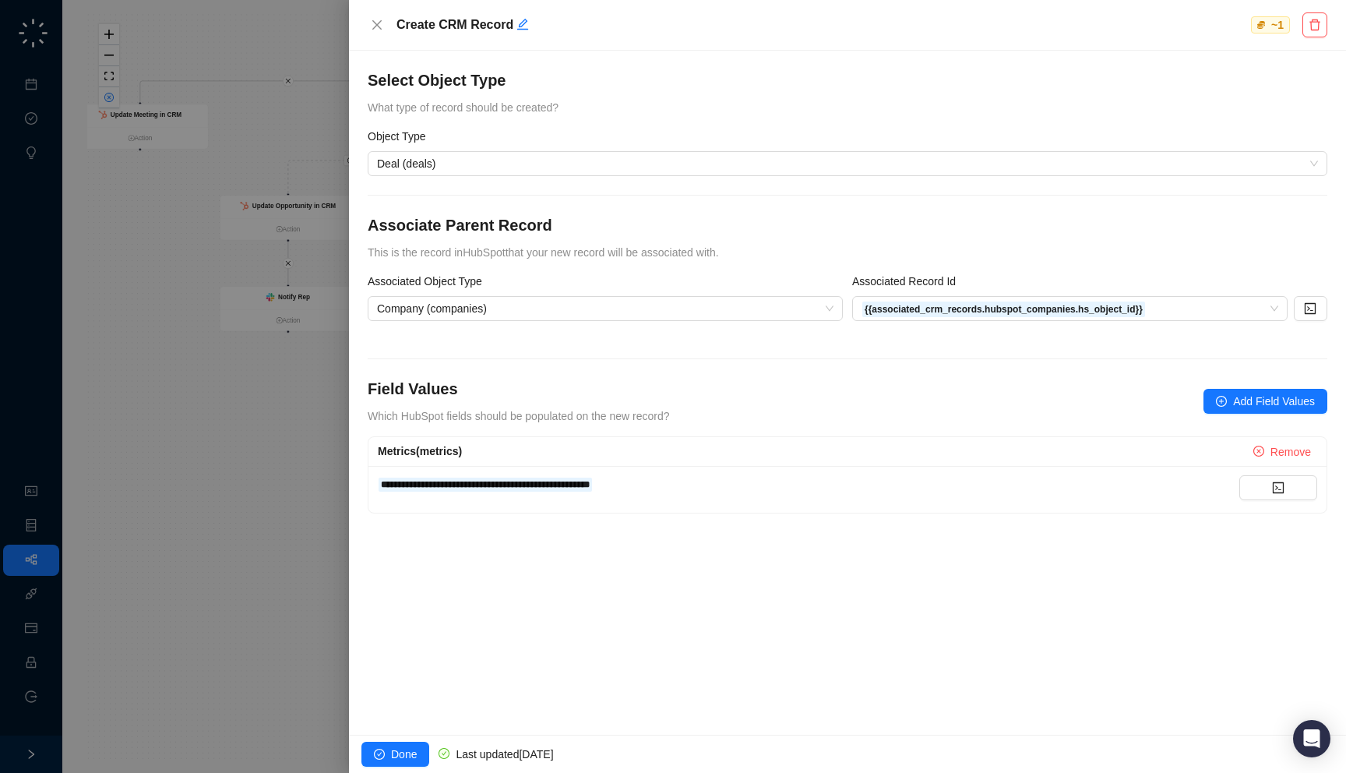
click at [224, 369] on div at bounding box center [673, 386] width 1346 height 773
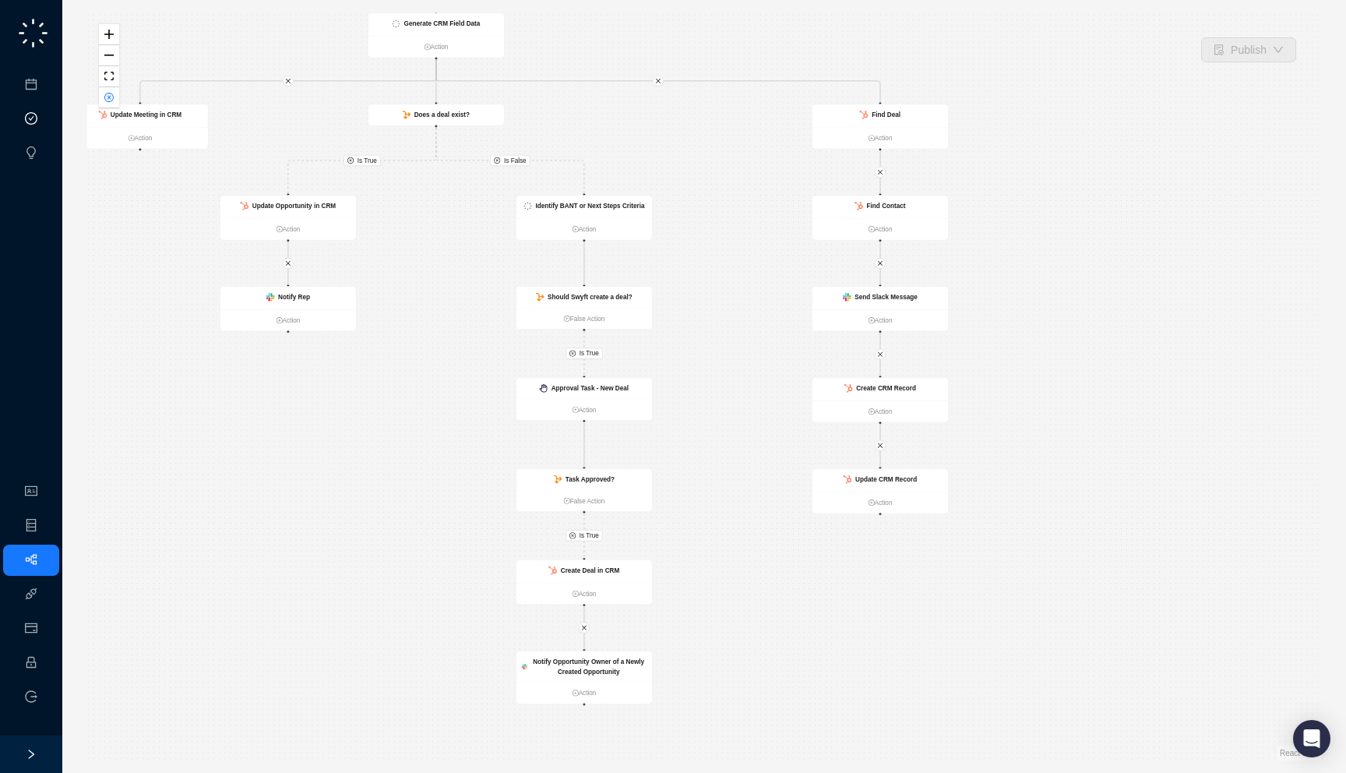
click at [45, 120] on link "Approval Tasks" at bounding box center [82, 119] width 74 height 12
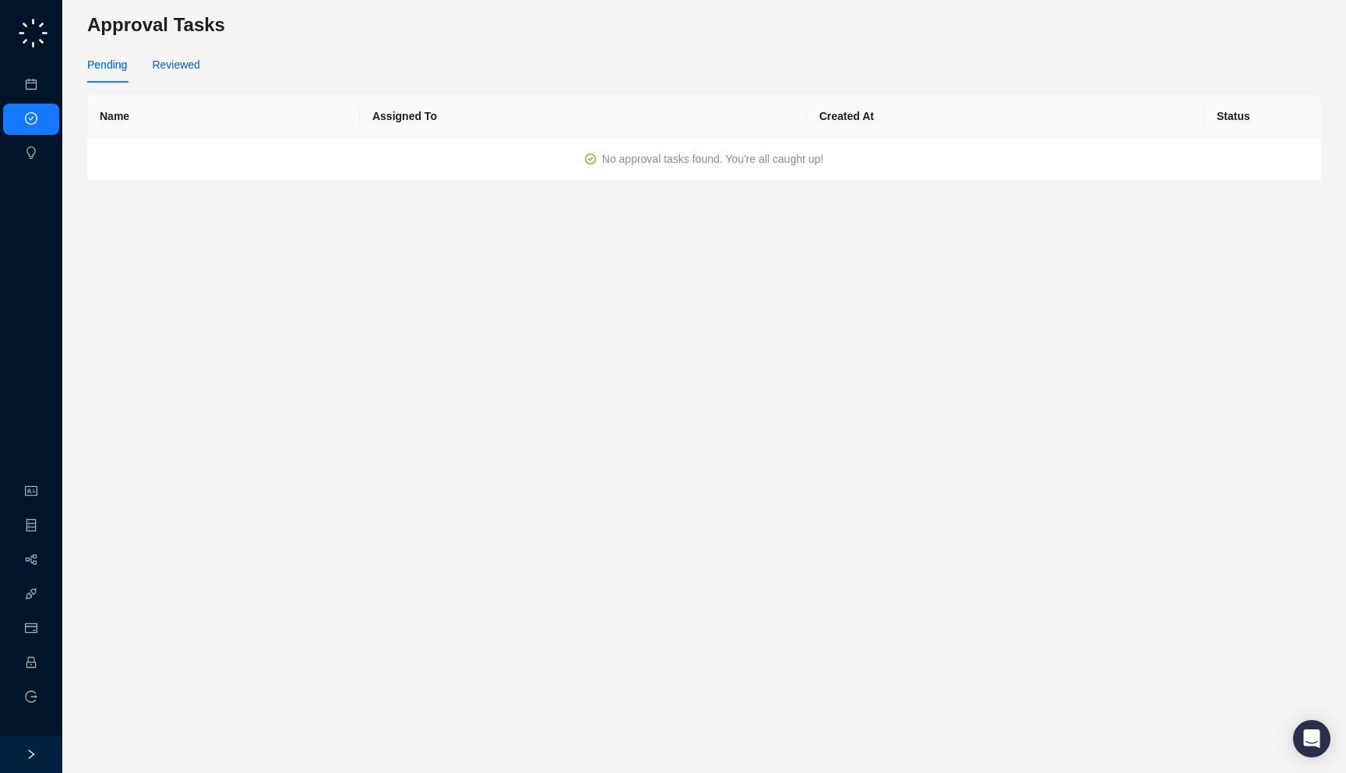
click at [173, 69] on div "Reviewed" at bounding box center [176, 64] width 48 height 17
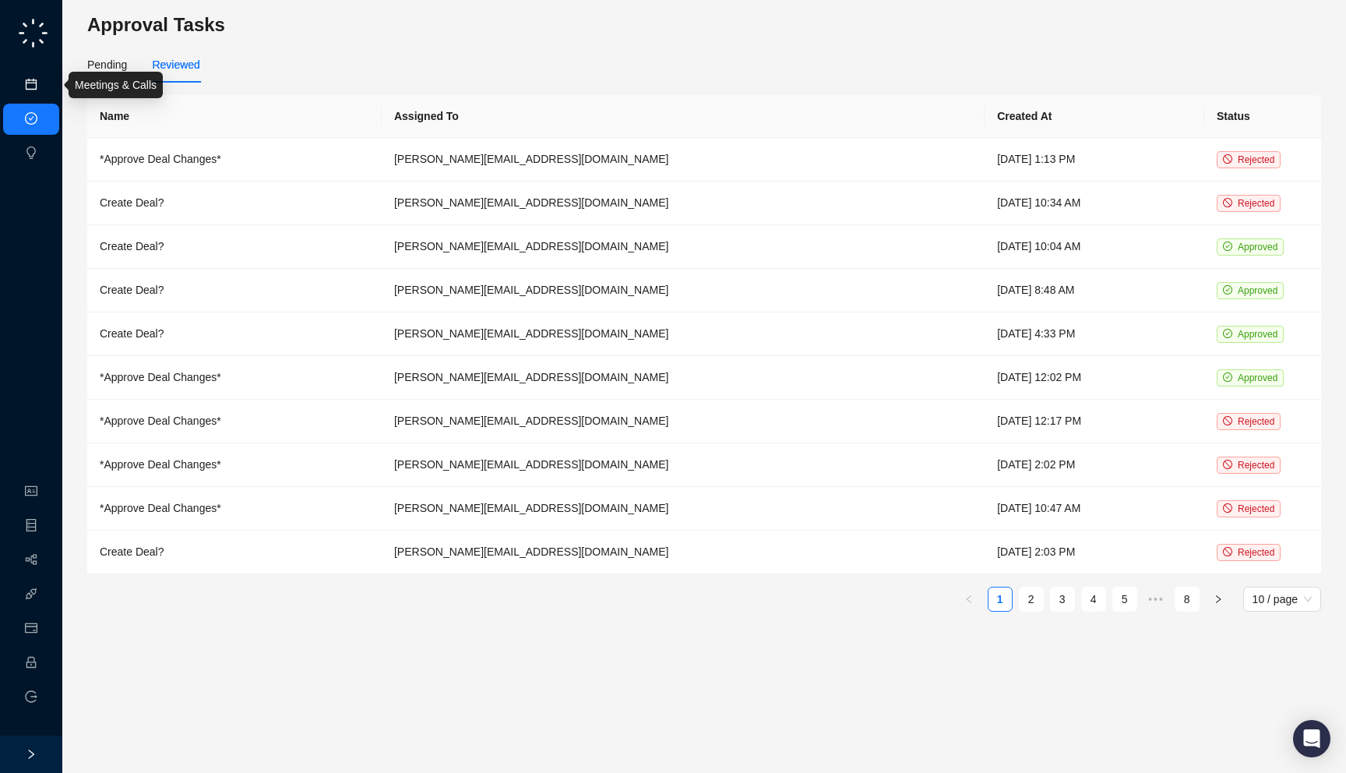
click at [45, 91] on link "Meetings & Calls" at bounding box center [86, 85] width 82 height 12
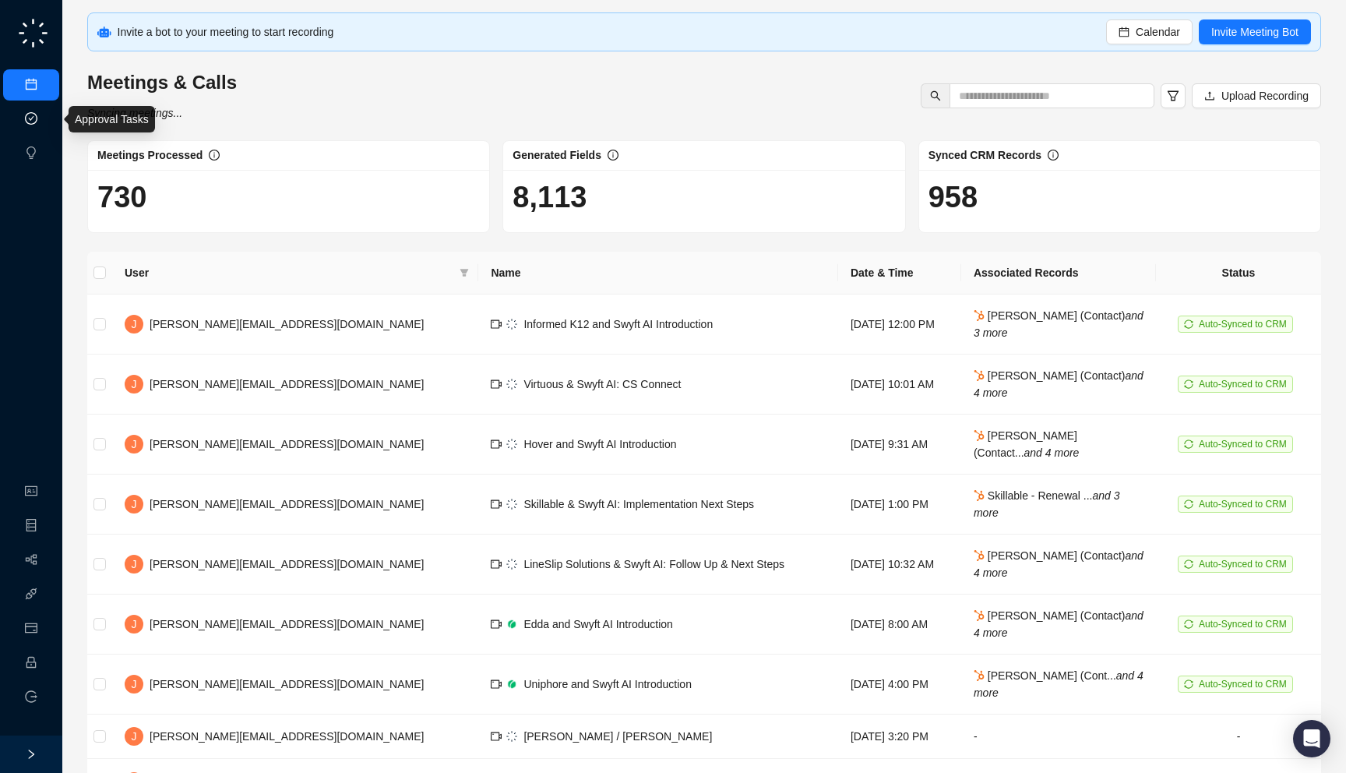
click at [45, 119] on link "Approval Tasks" at bounding box center [82, 119] width 74 height 12
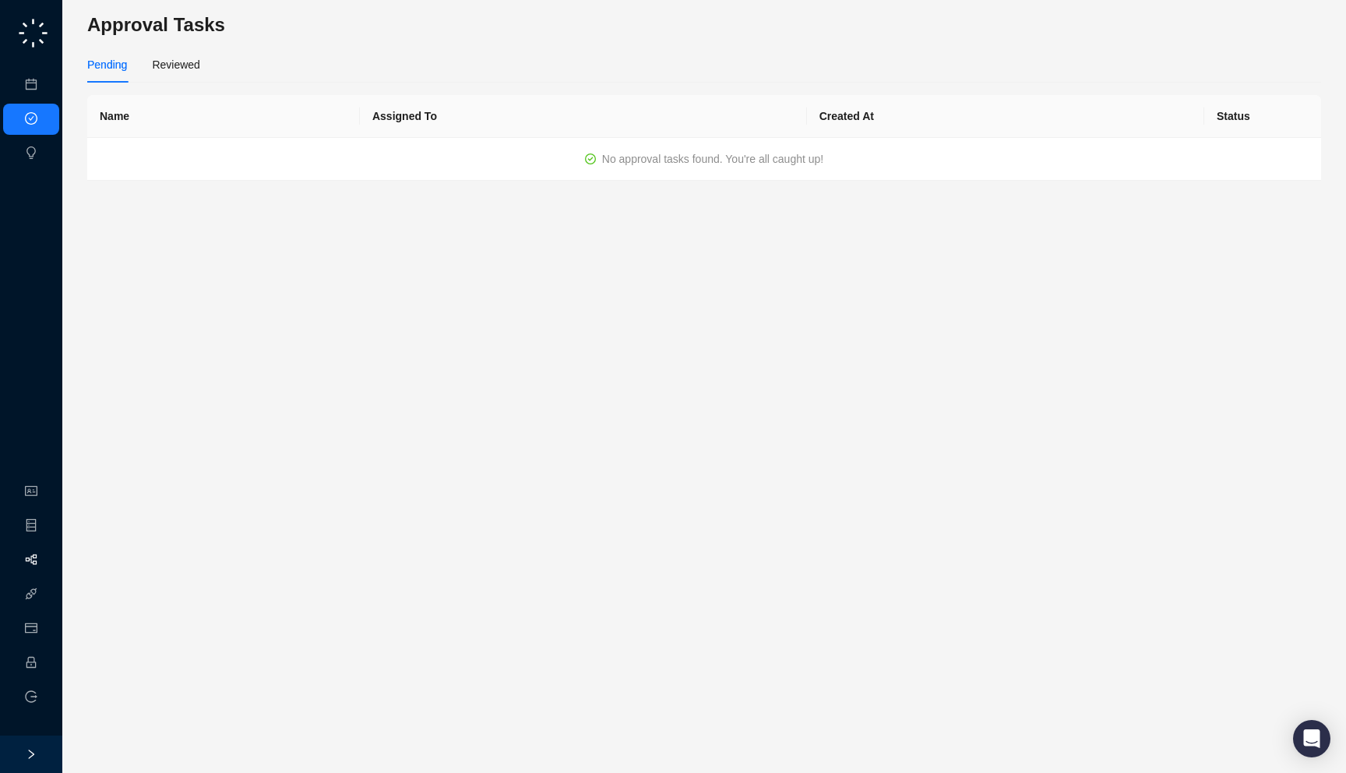
click at [45, 566] on link "Workflows" at bounding box center [70, 560] width 50 height 12
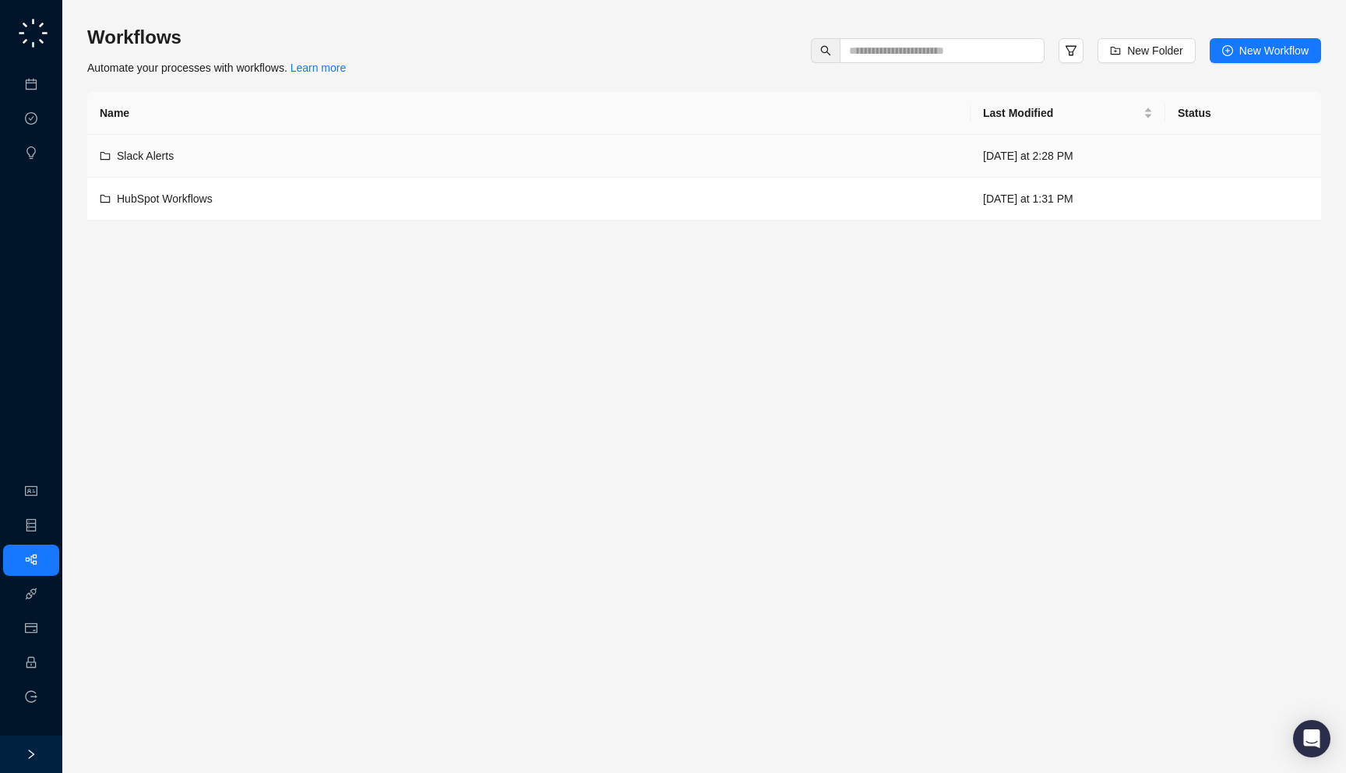
click at [388, 149] on div "Slack Alerts" at bounding box center [529, 155] width 858 height 17
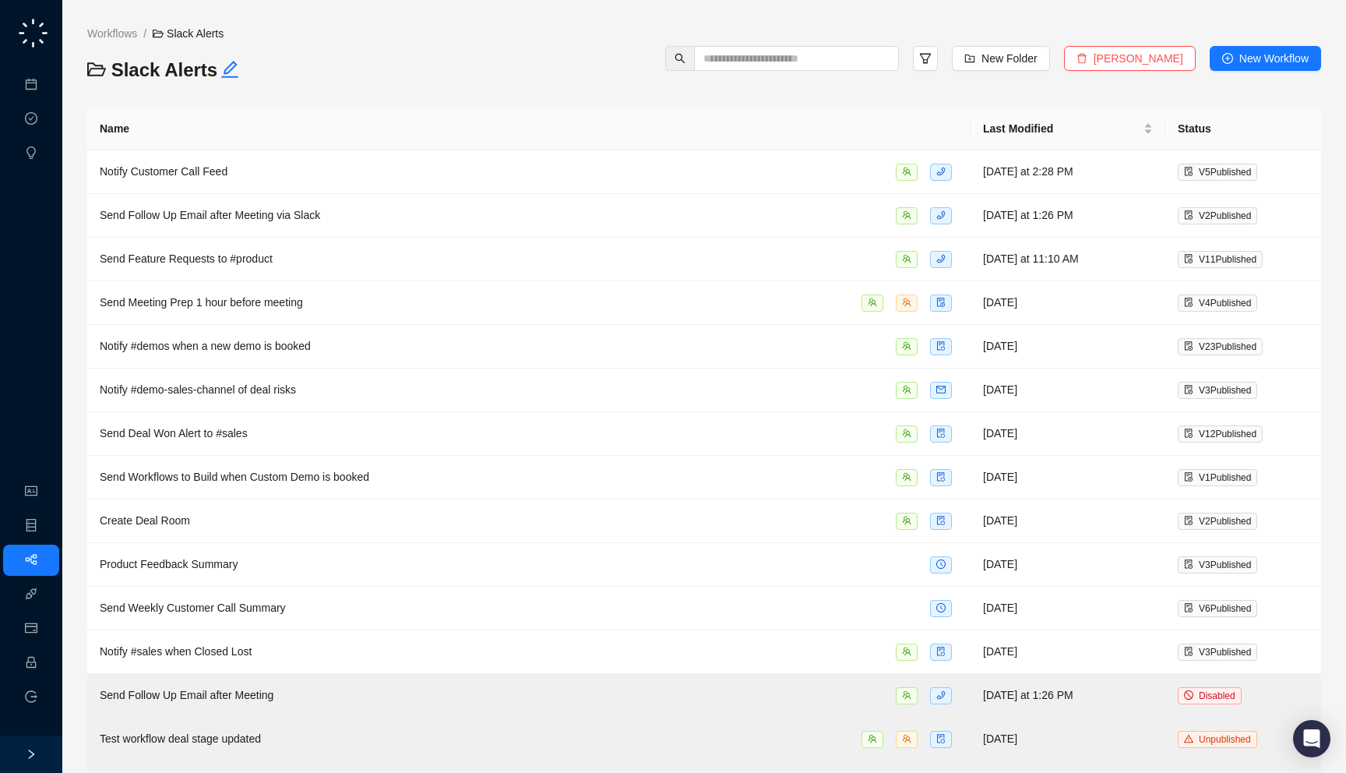
drag, startPoint x: 270, startPoint y: 78, endPoint x: 326, endPoint y: 90, distance: 58.2
click at [326, 90] on div "Slack Alerts" at bounding box center [238, 75] width 316 height 34
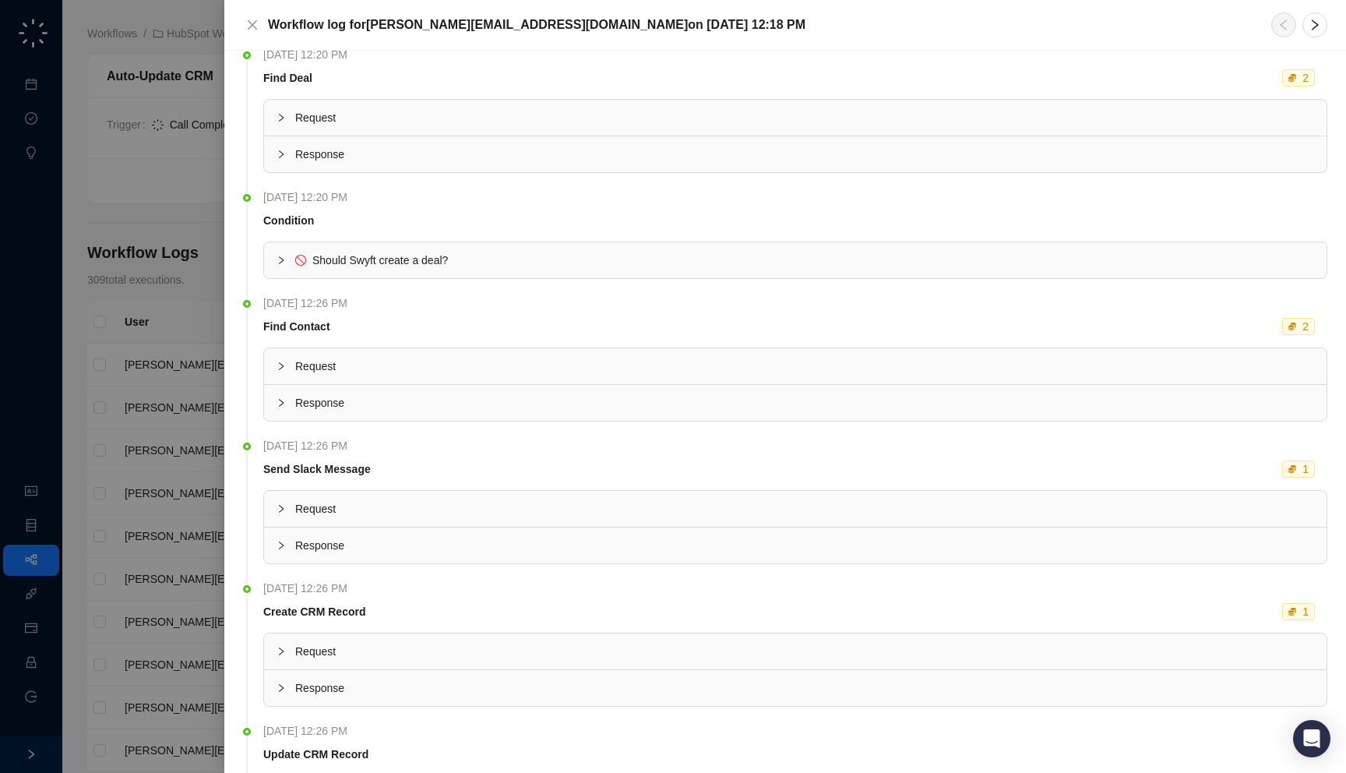
scroll to position [827, 0]
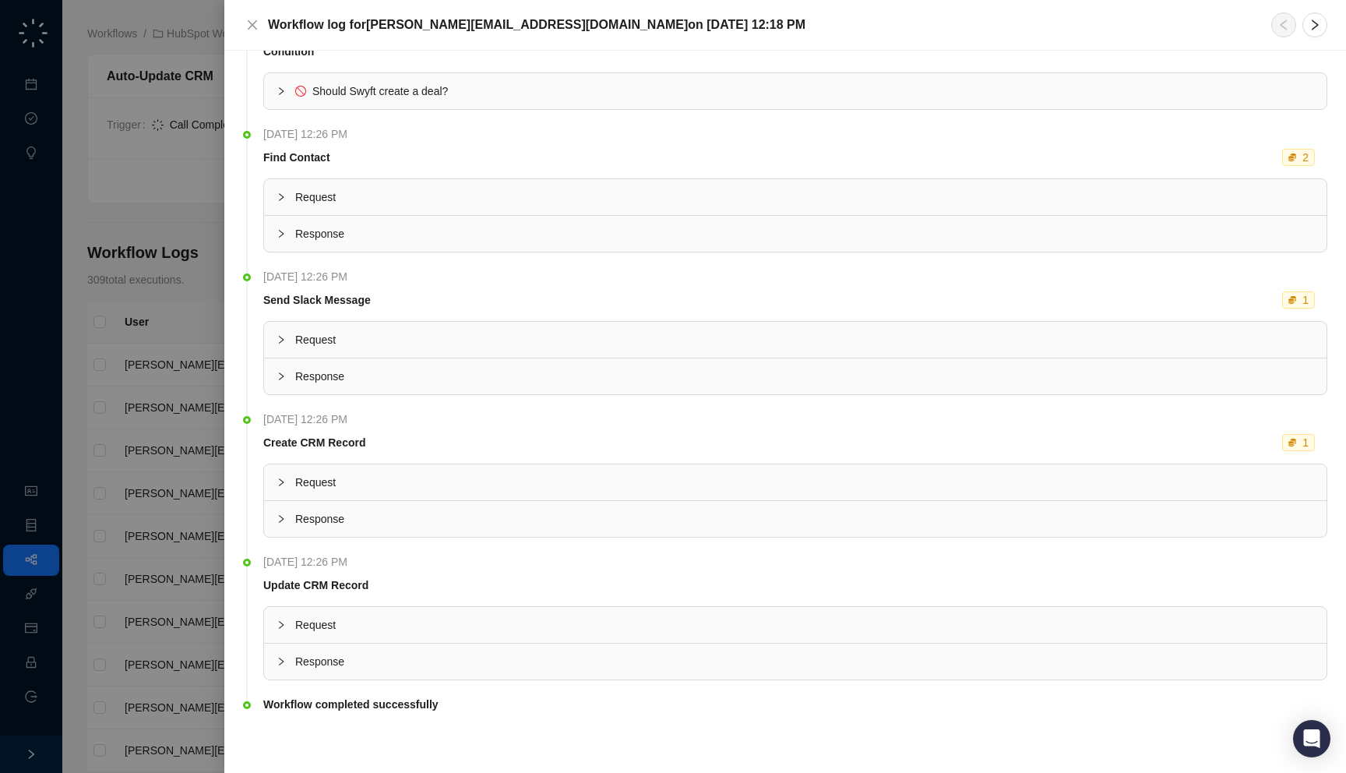
click at [493, 583] on div "Update CRM Record" at bounding box center [792, 584] width 1064 height 17
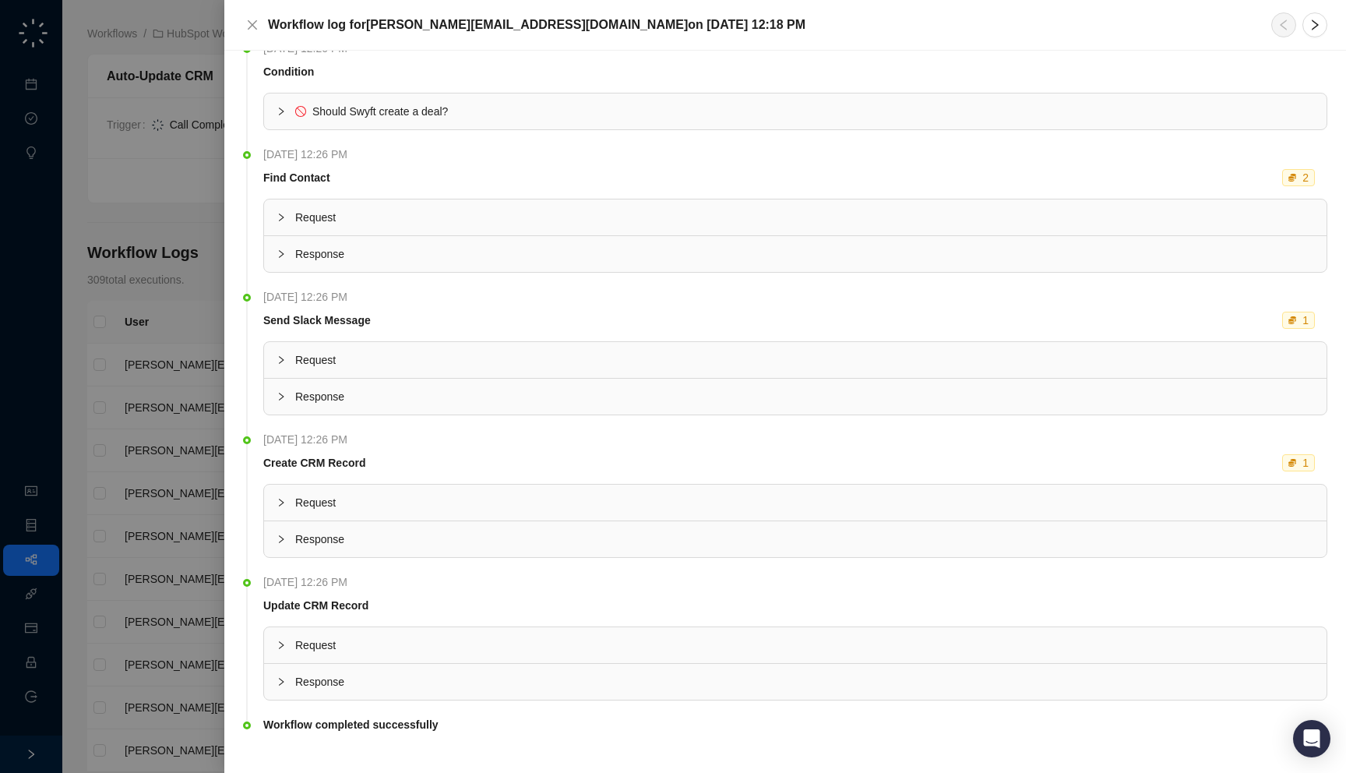
scroll to position [788, 0]
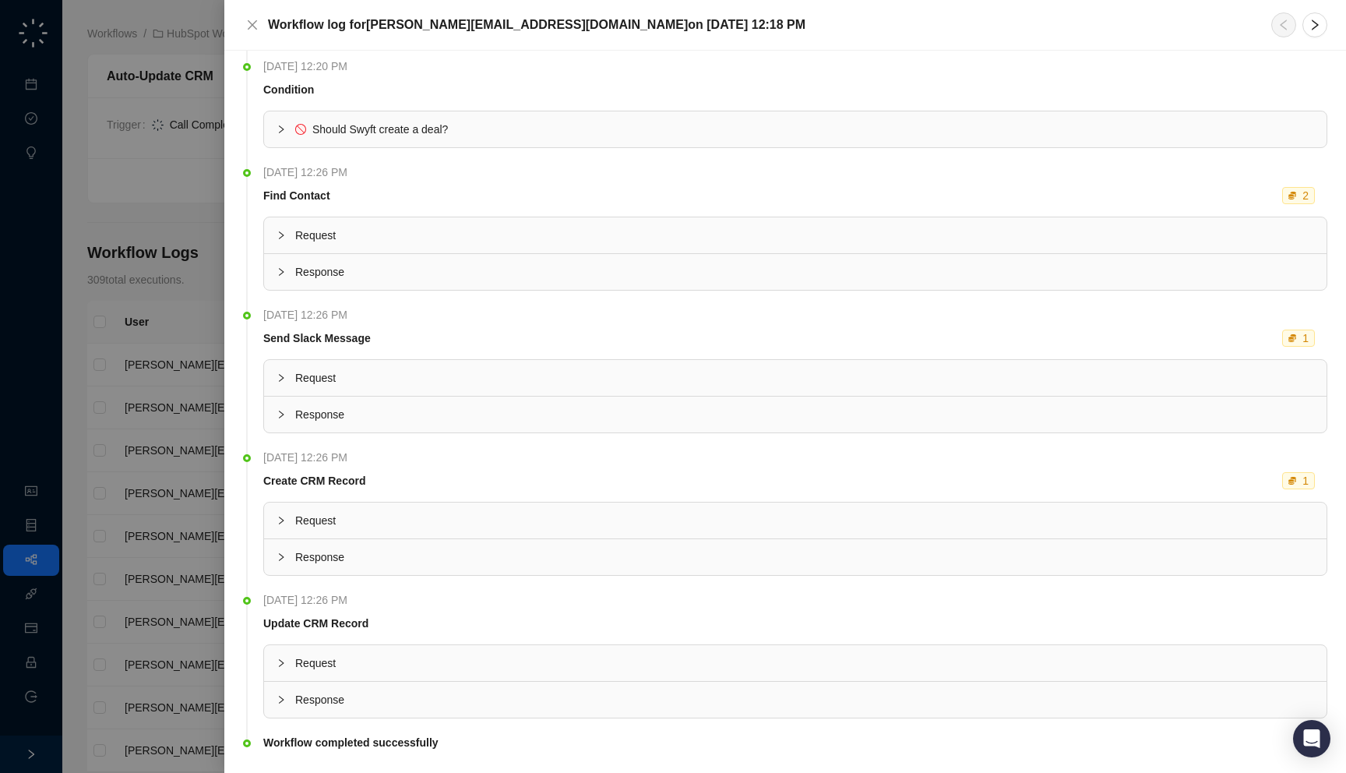
click at [429, 557] on span "Response" at bounding box center [804, 556] width 1019 height 17
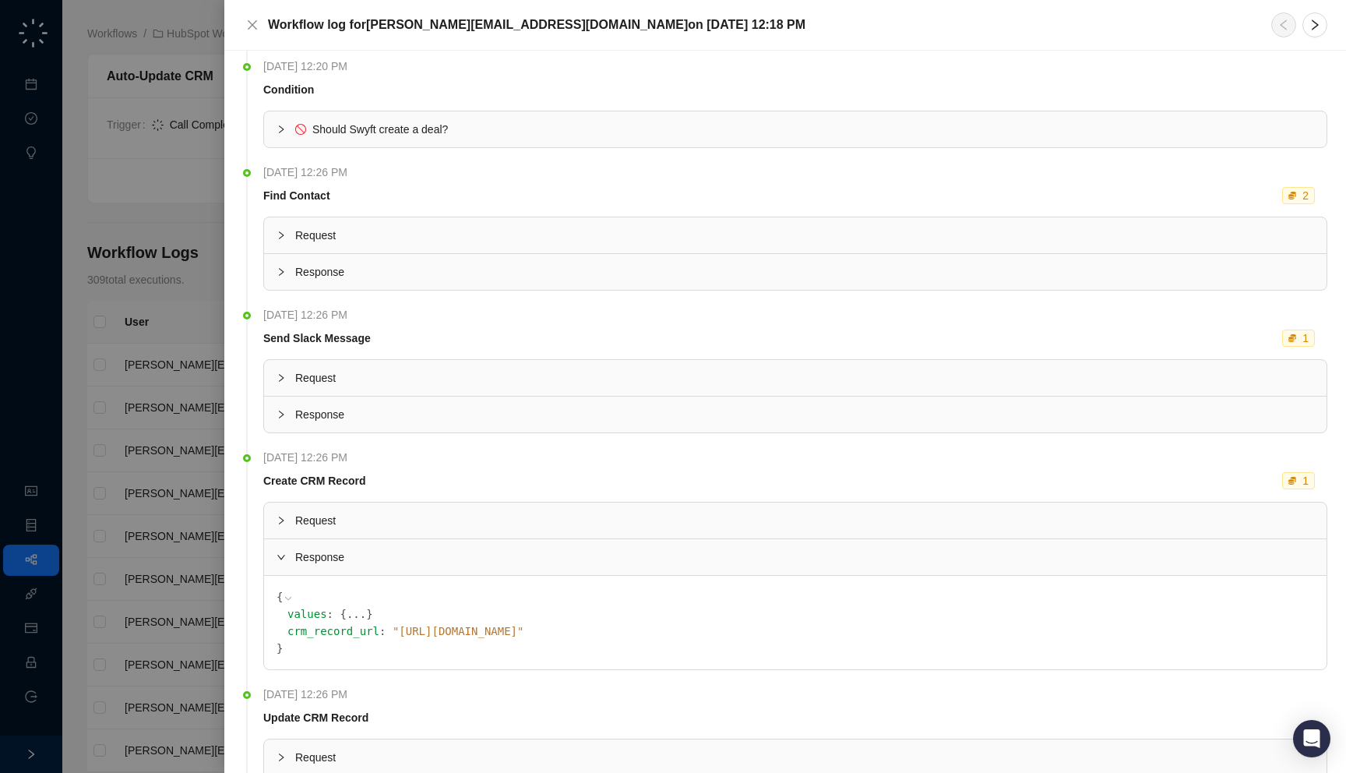
click at [425, 527] on span "Request" at bounding box center [804, 520] width 1019 height 17
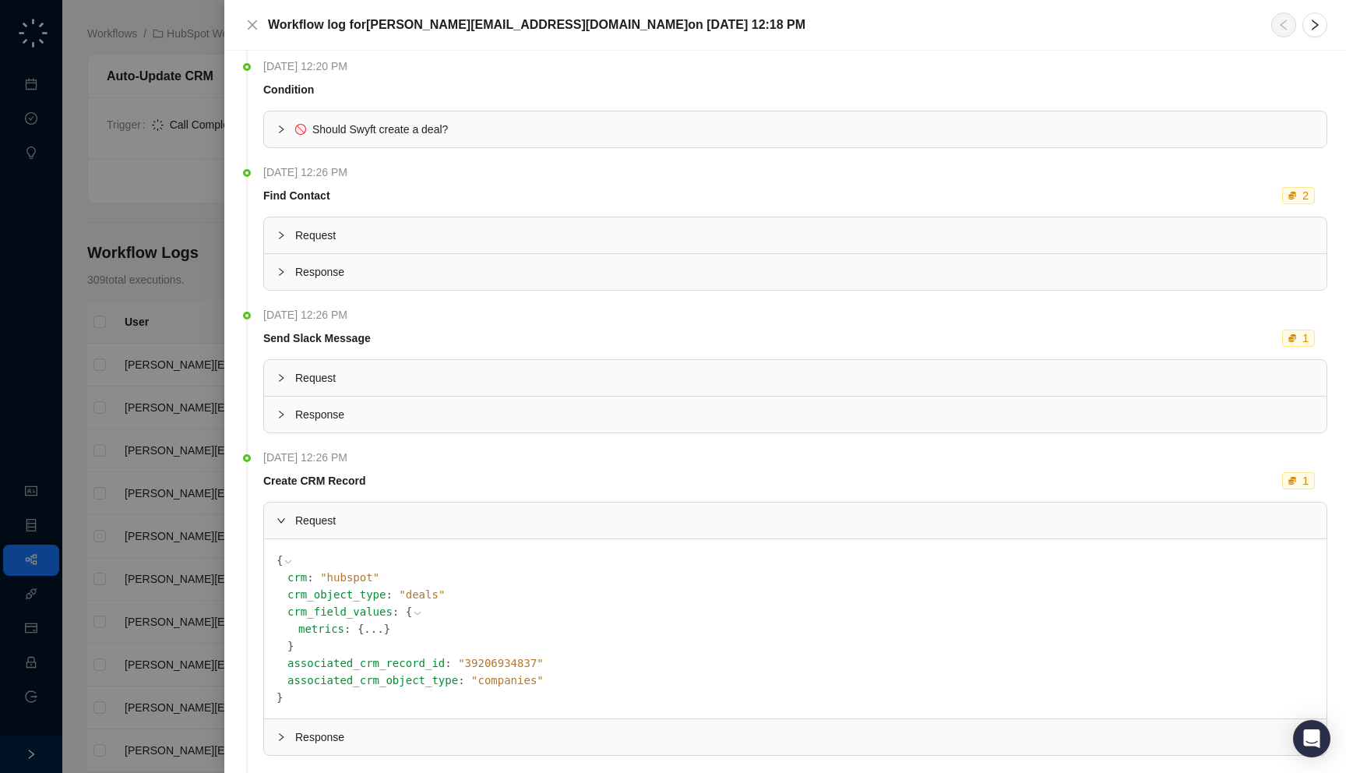
scroll to position [1006, 0]
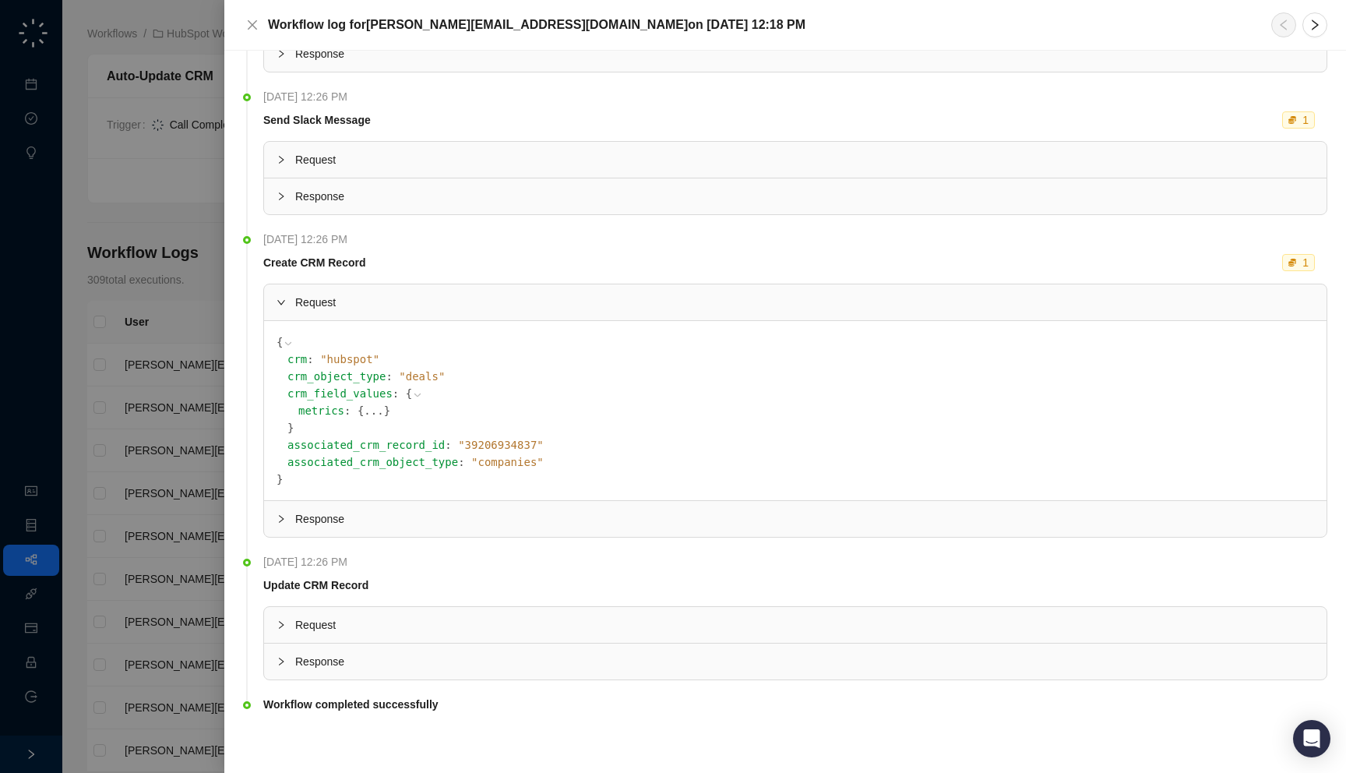
click at [331, 519] on span "Response" at bounding box center [804, 518] width 1019 height 17
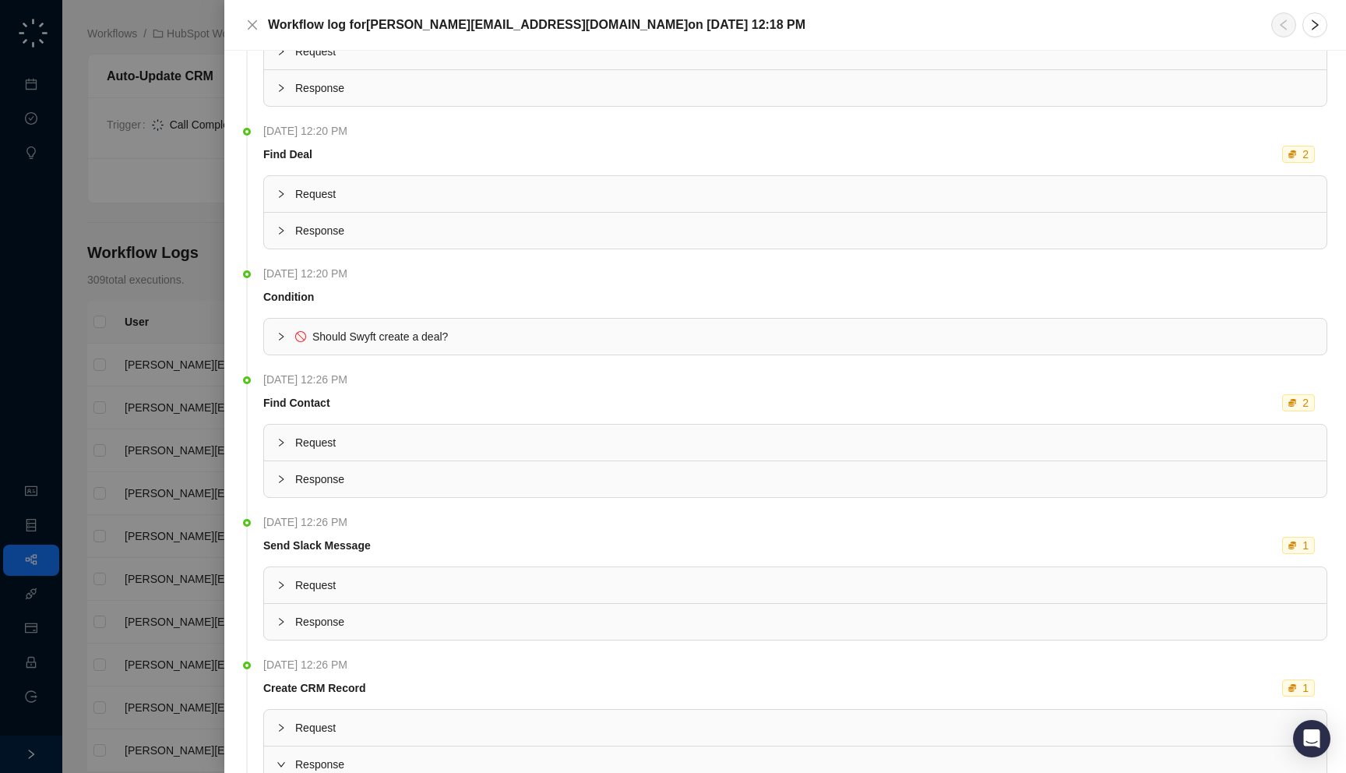
scroll to position [563, 0]
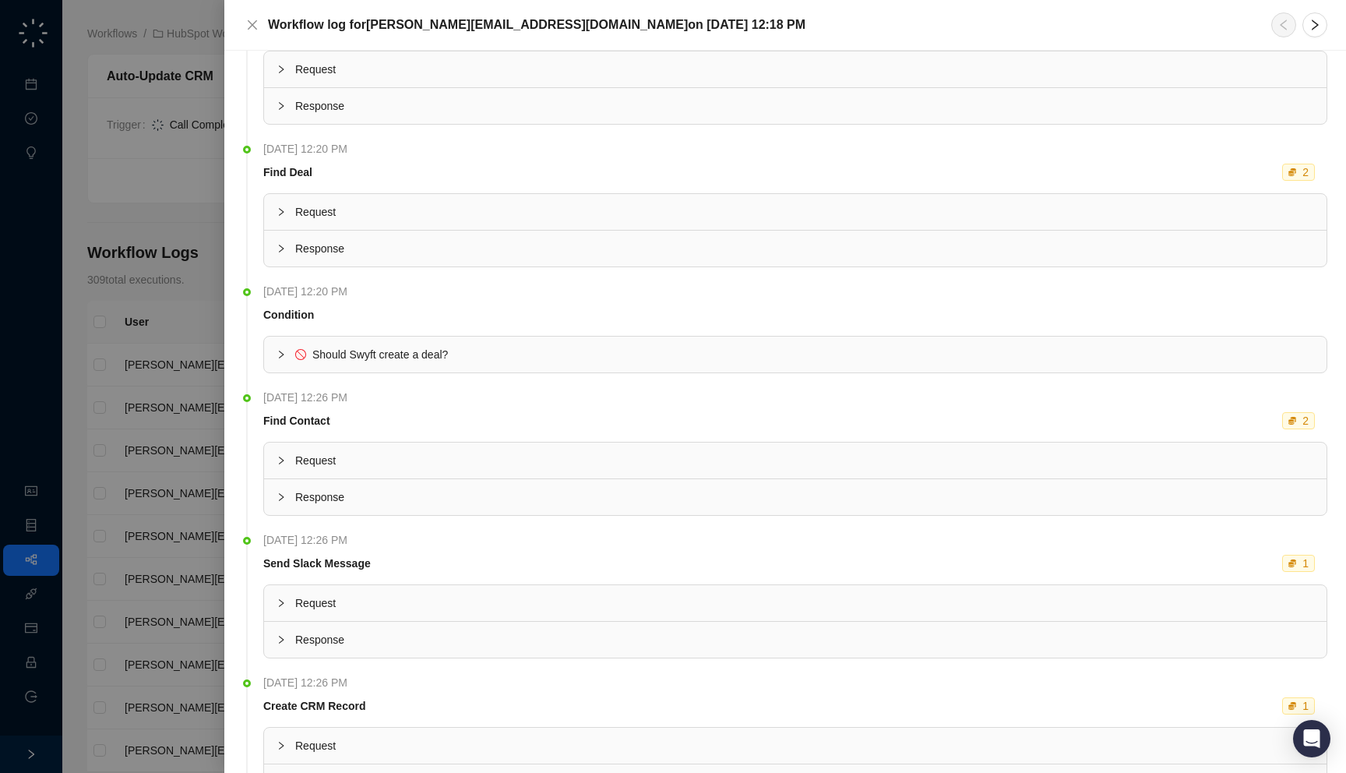
click at [337, 350] on span "Should Swyft create a deal?" at bounding box center [380, 354] width 136 height 12
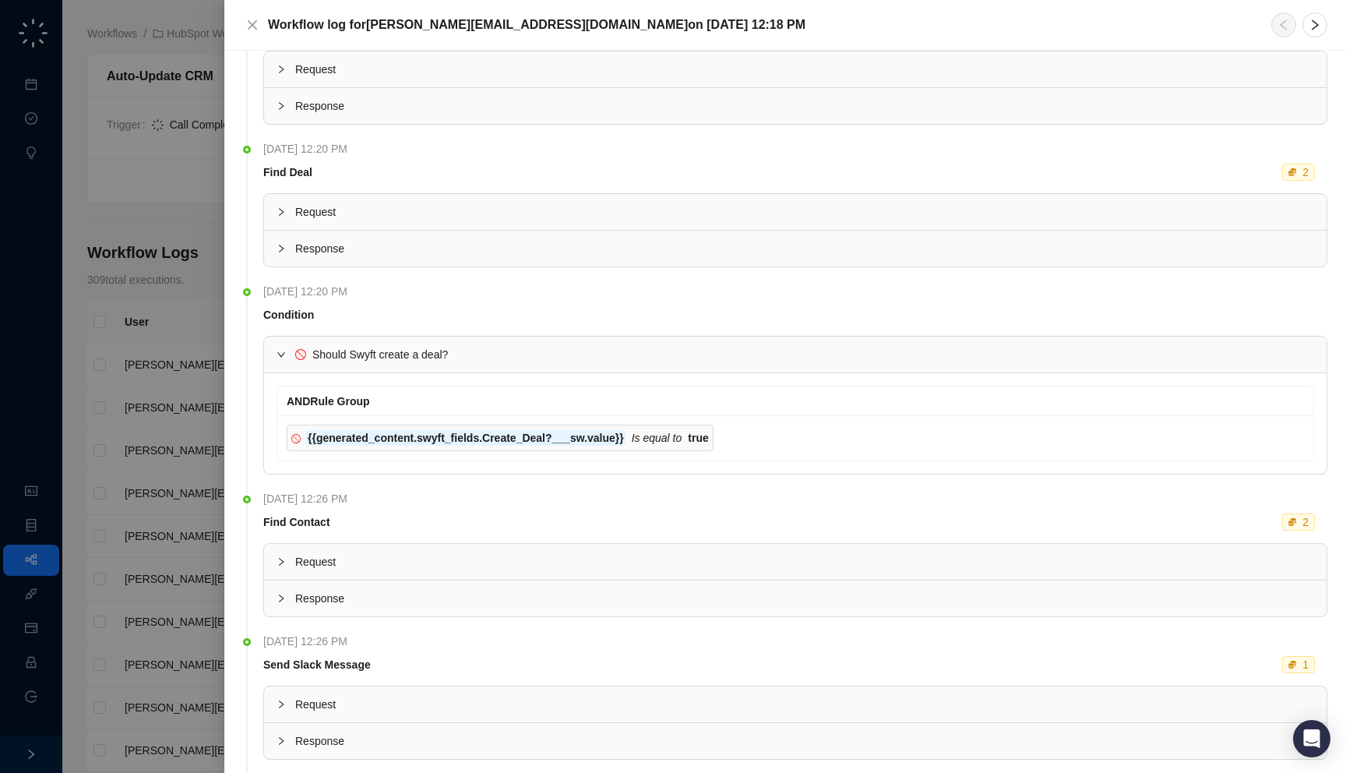
click at [344, 349] on span "Should Swyft create a deal?" at bounding box center [380, 354] width 136 height 12
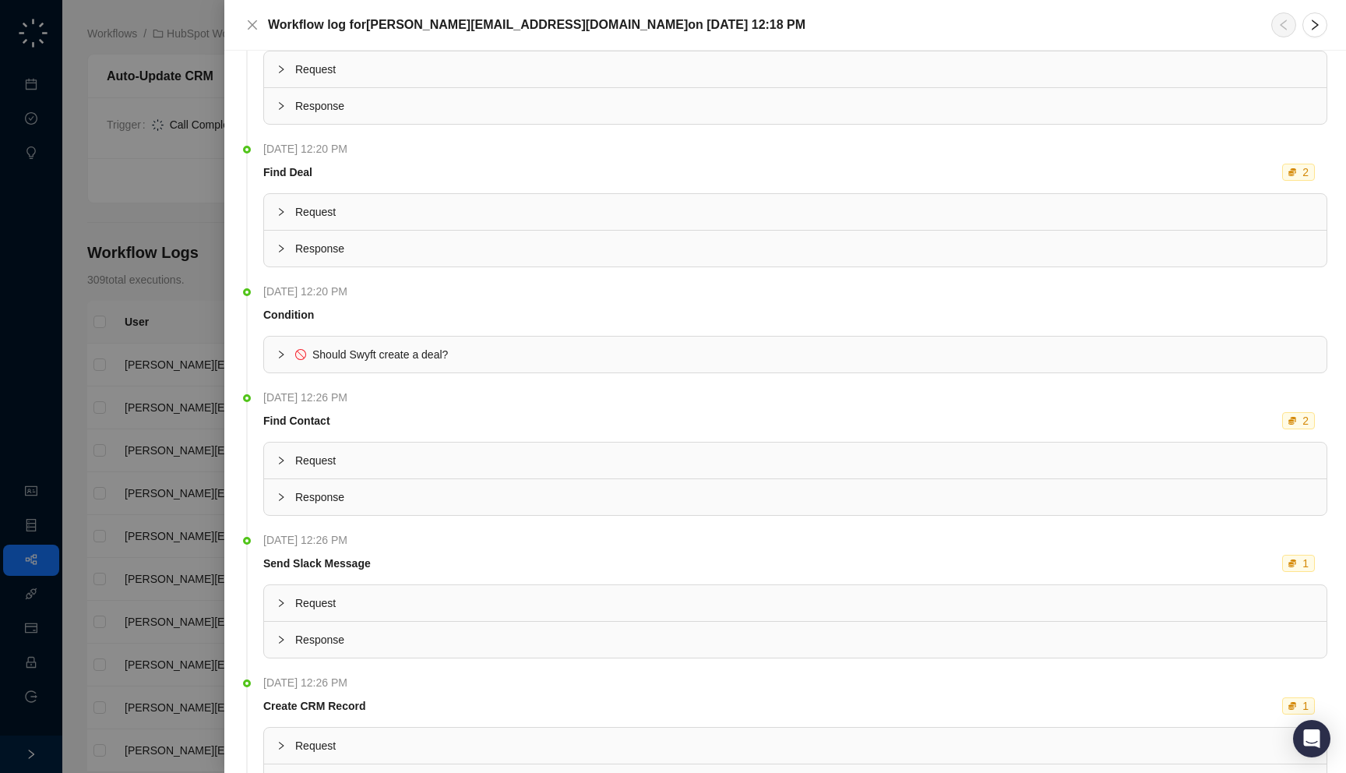
click at [346, 361] on div "Should Swyft create a deal?" at bounding box center [380, 354] width 136 height 17
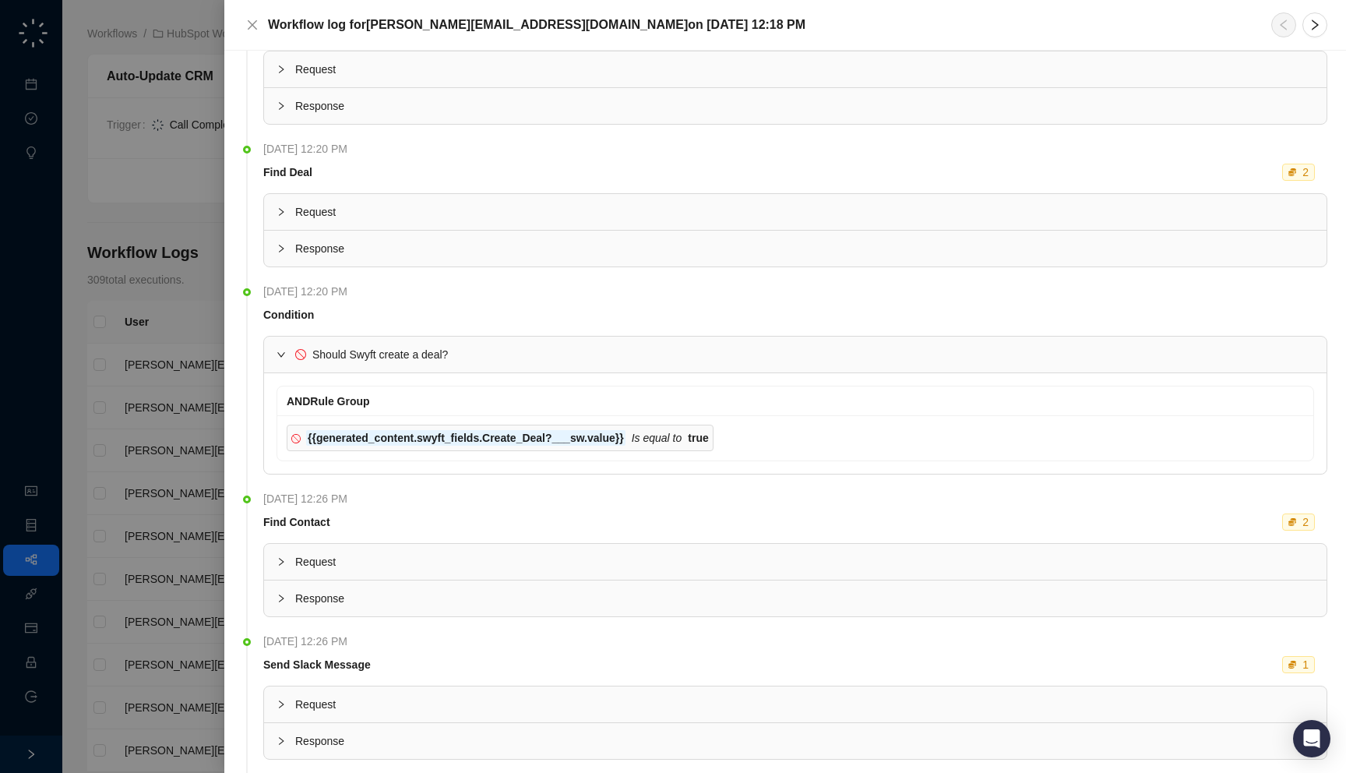
click at [346, 357] on span "Should Swyft create a deal?" at bounding box center [380, 354] width 136 height 12
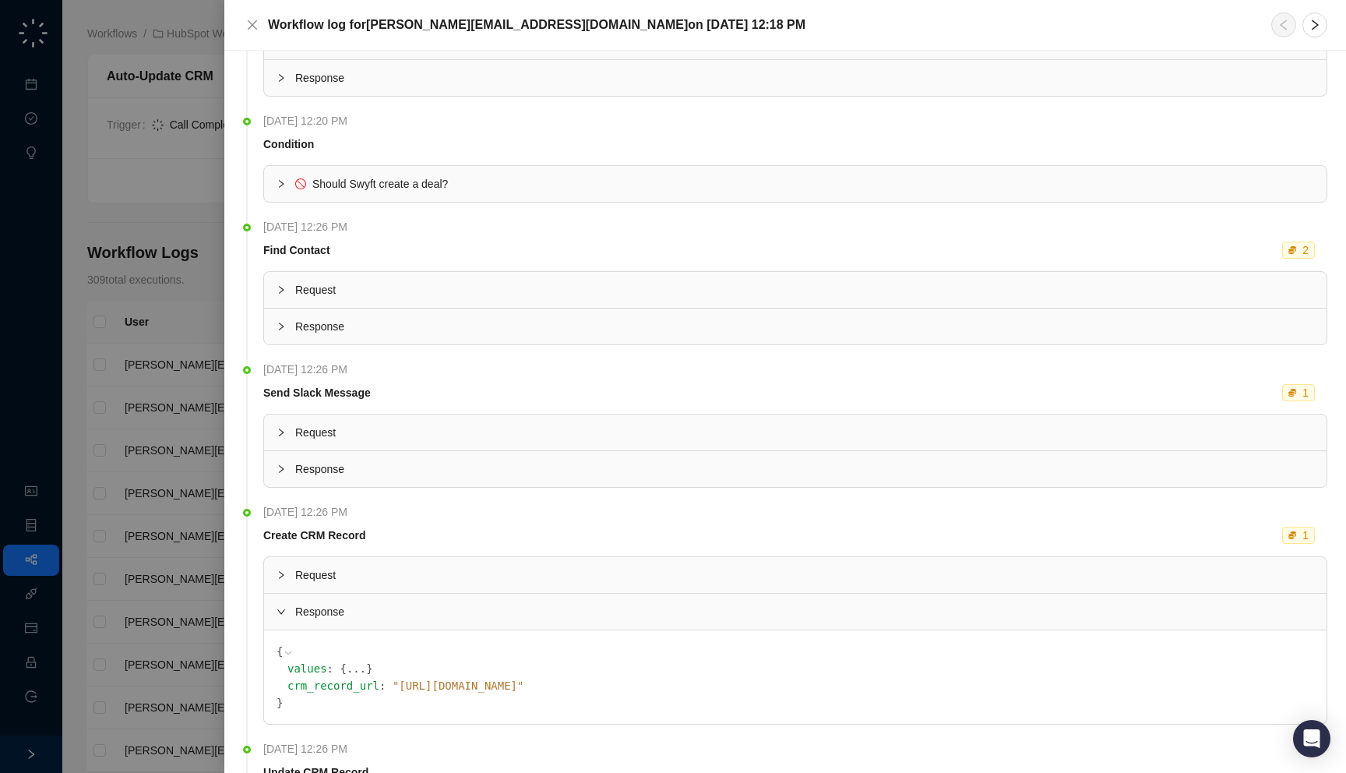
scroll to position [736, 0]
click at [348, 612] on span "Response" at bounding box center [804, 609] width 1019 height 17
click at [153, 502] on div at bounding box center [673, 386] width 1346 height 773
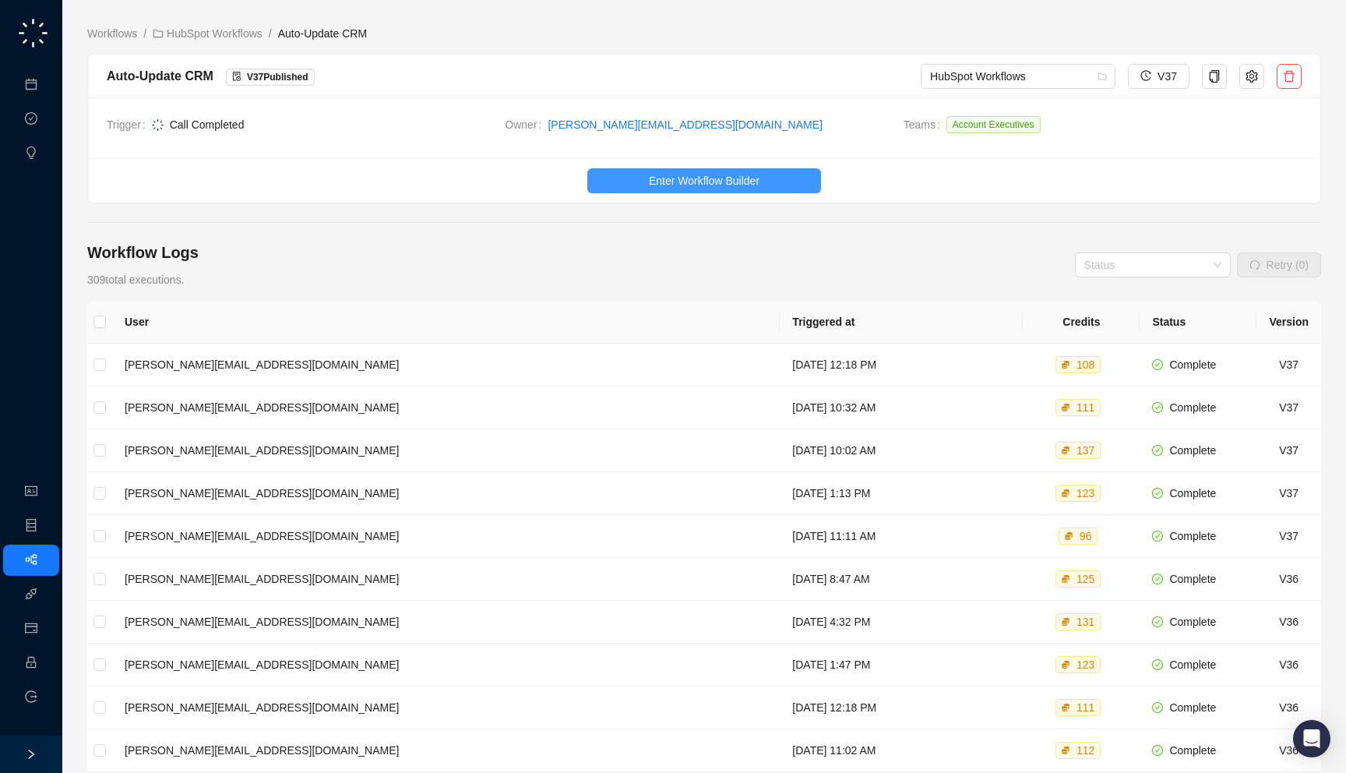
click at [684, 178] on span "Enter Workflow Builder" at bounding box center [704, 180] width 111 height 17
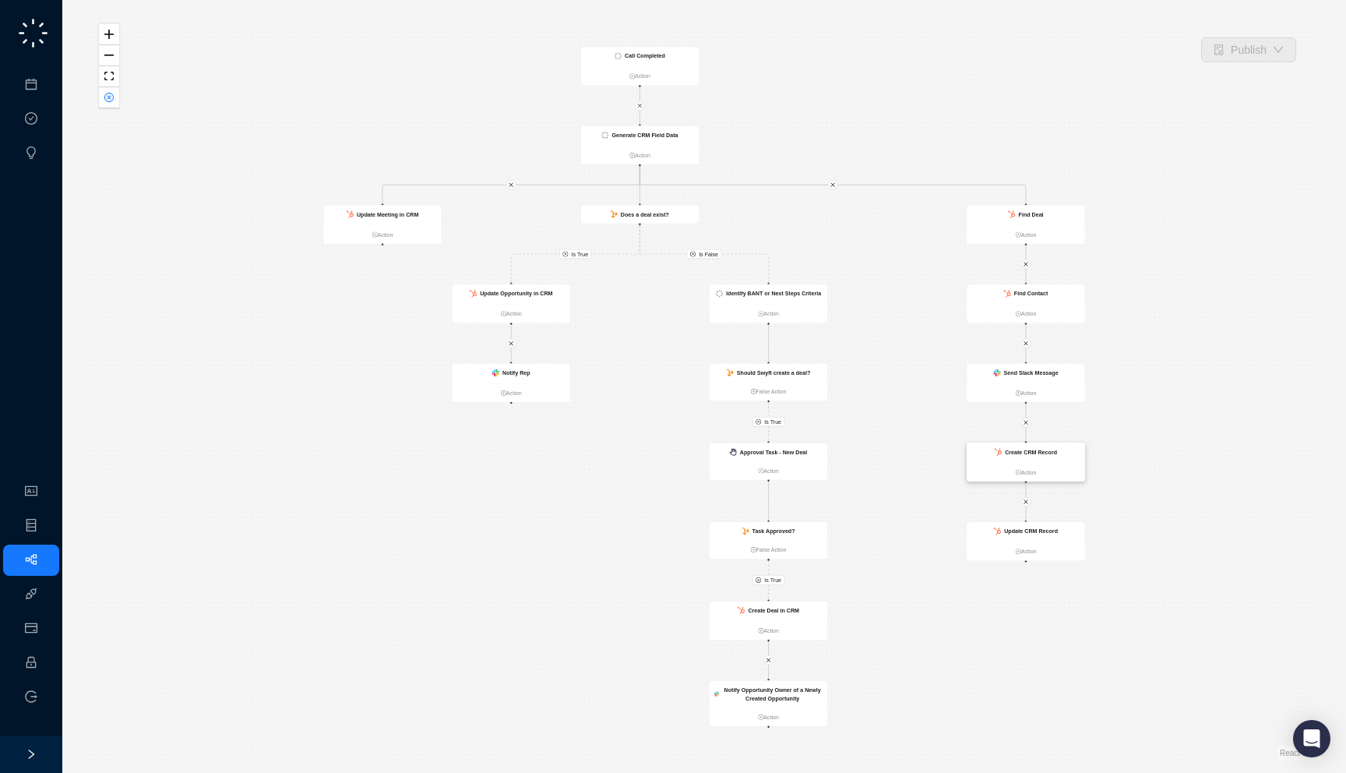
click at [1045, 450] on strong "Create CRM Record" at bounding box center [1031, 452] width 52 height 6
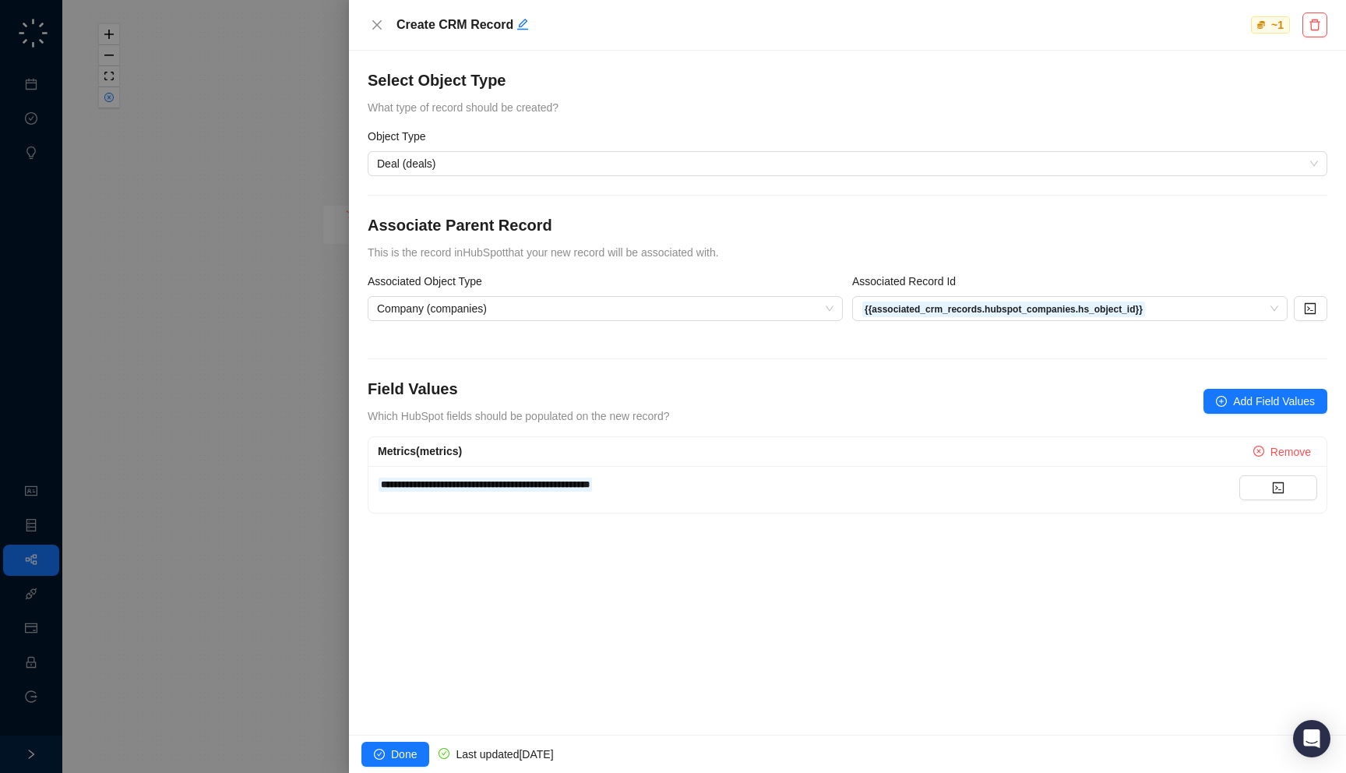
click at [770, 259] on div "Associate Parent Record This is the record in HubSpot that your new record will…" at bounding box center [848, 237] width 960 height 47
drag, startPoint x: 736, startPoint y: 424, endPoint x: 734, endPoint y: 446, distance: 21.9
click at [734, 446] on form "**********" at bounding box center [848, 321] width 960 height 386
click at [725, 420] on div "Field Values Which HubSpot fields should be populated on the new record? Add Fi…" at bounding box center [848, 401] width 960 height 47
click at [287, 394] on div at bounding box center [673, 386] width 1346 height 773
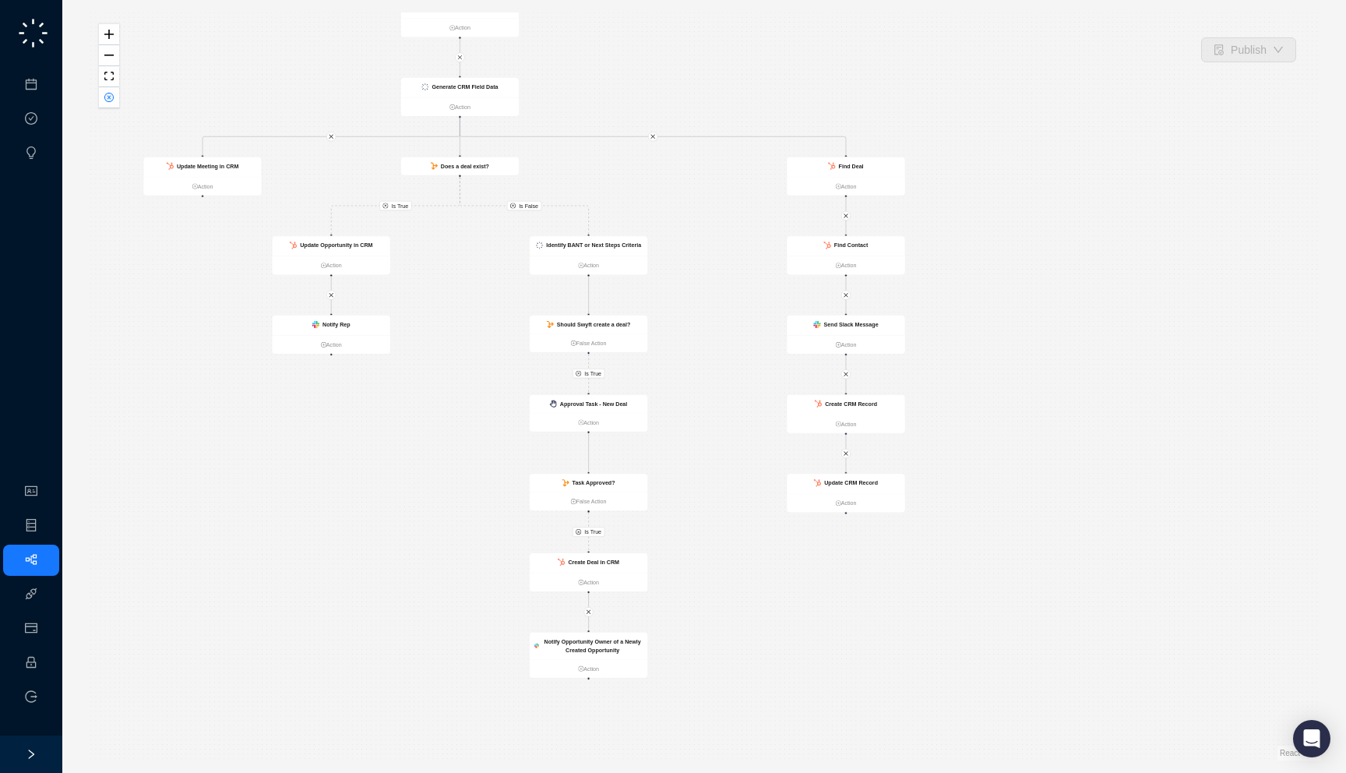
drag, startPoint x: 1133, startPoint y: 467, endPoint x: 953, endPoint y: 418, distance: 186.3
click at [953, 418] on div "Is True Is True Is False Is True Call Completed Action Update Opportunity in CR…" at bounding box center [704, 386] width 1234 height 748
click at [867, 324] on strong "Send Slack Message" at bounding box center [851, 324] width 55 height 6
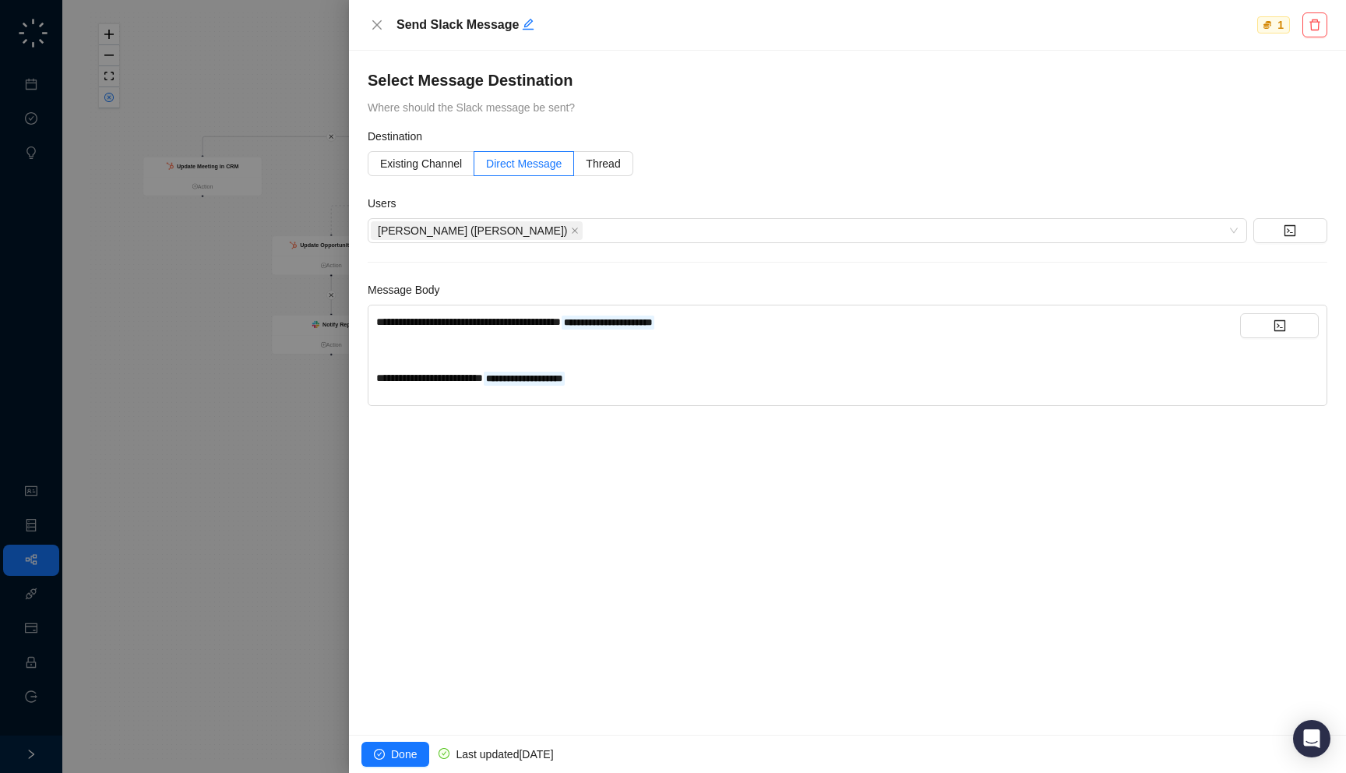
click at [801, 388] on div "**********" at bounding box center [808, 355] width 864 height 84
click at [801, 375] on div "**********" at bounding box center [808, 377] width 864 height 17
click at [218, 389] on div at bounding box center [673, 386] width 1346 height 773
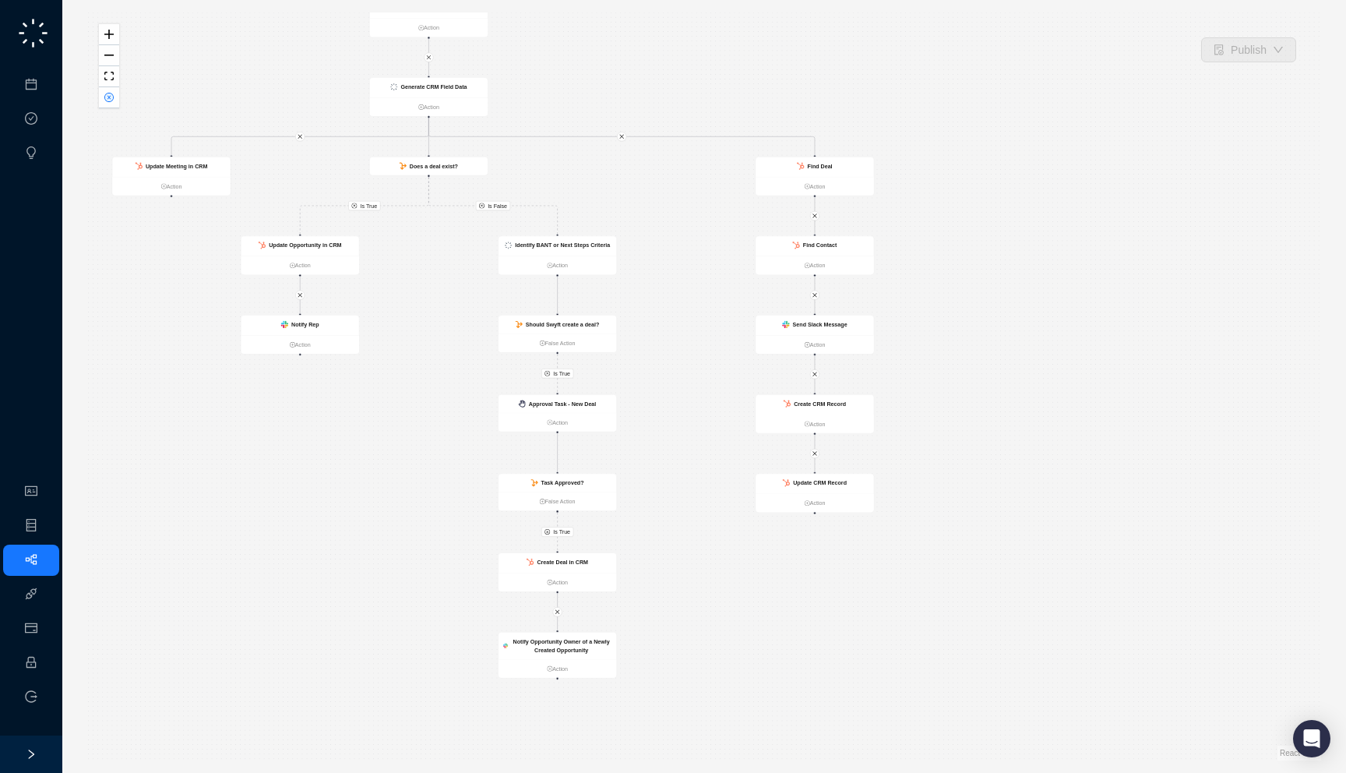
drag, startPoint x: 1120, startPoint y: 471, endPoint x: 1089, endPoint y: 471, distance: 31.2
click at [1089, 471] on div "Is True Is True Is False Is True Call Completed Action Update Opportunity in CR…" at bounding box center [704, 386] width 1234 height 748
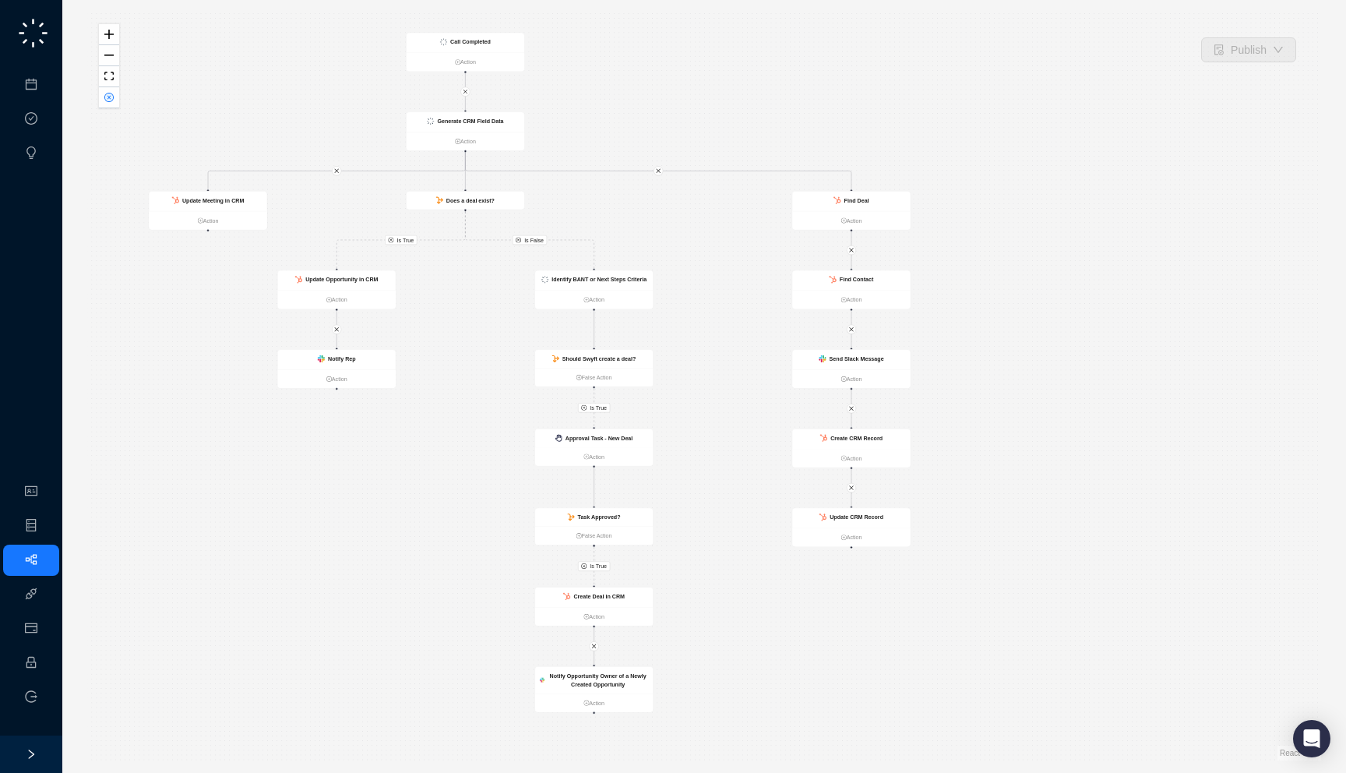
drag, startPoint x: 1023, startPoint y: 118, endPoint x: 1104, endPoint y: 201, distance: 116.2
click at [1104, 201] on div "Is True Is True Is False Is True Call Completed Action Update Opportunity in CR…" at bounding box center [704, 386] width 1234 height 748
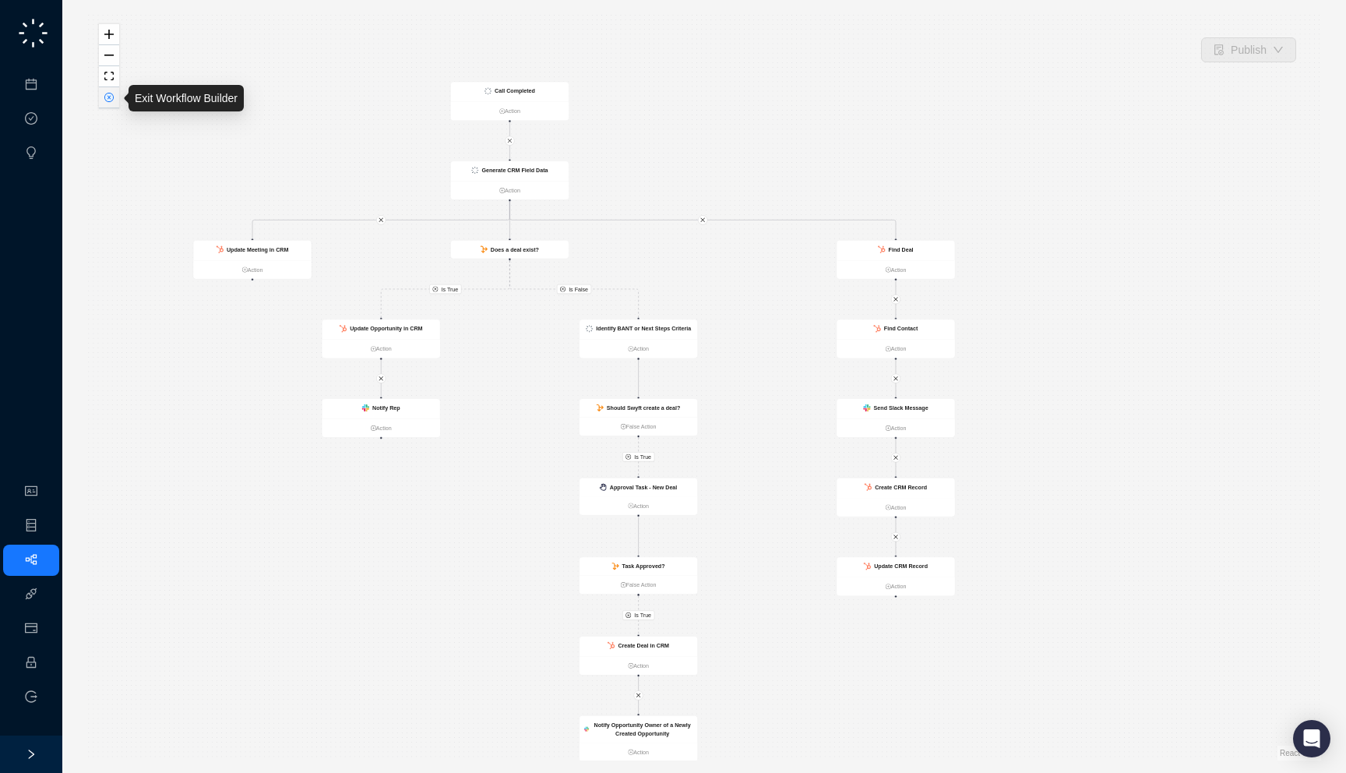
click at [111, 103] on button "button" at bounding box center [109, 97] width 20 height 21
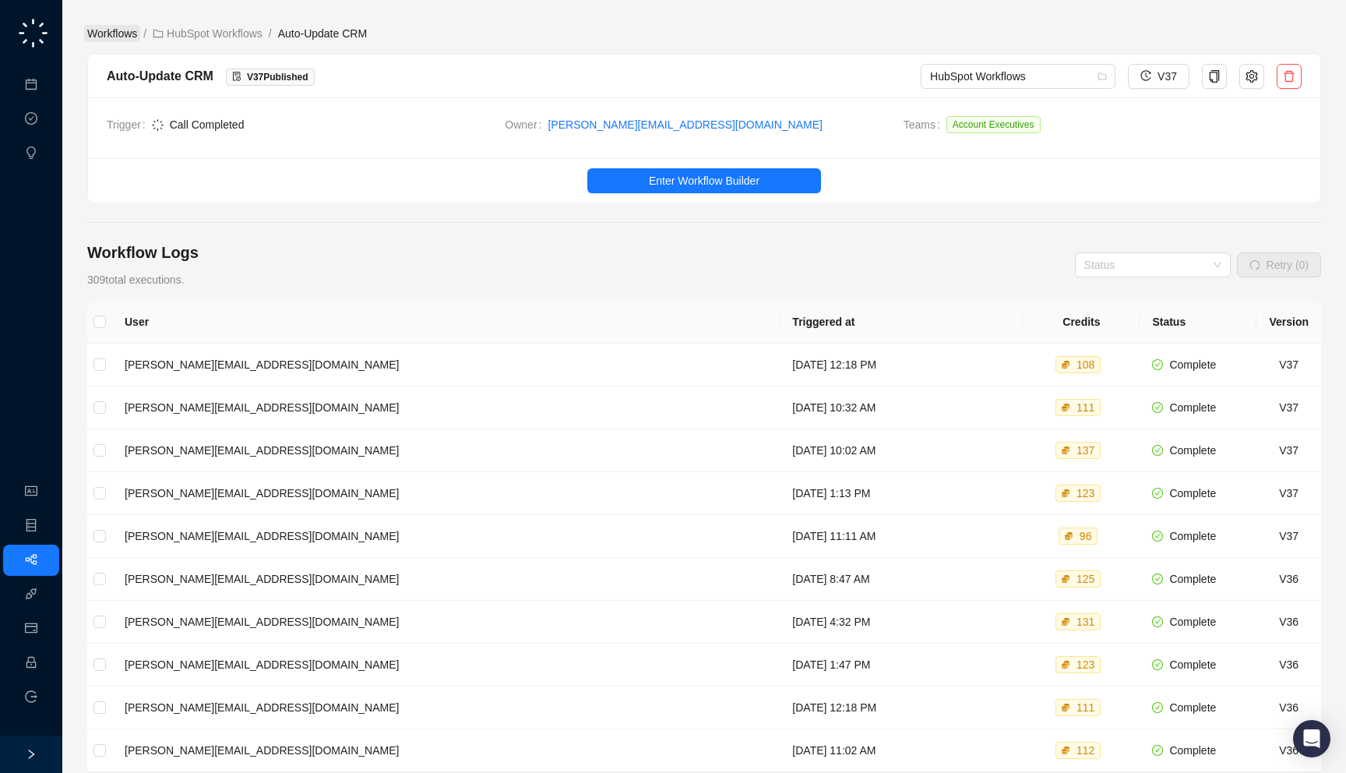
click at [100, 33] on link "Workflows" at bounding box center [112, 33] width 56 height 17
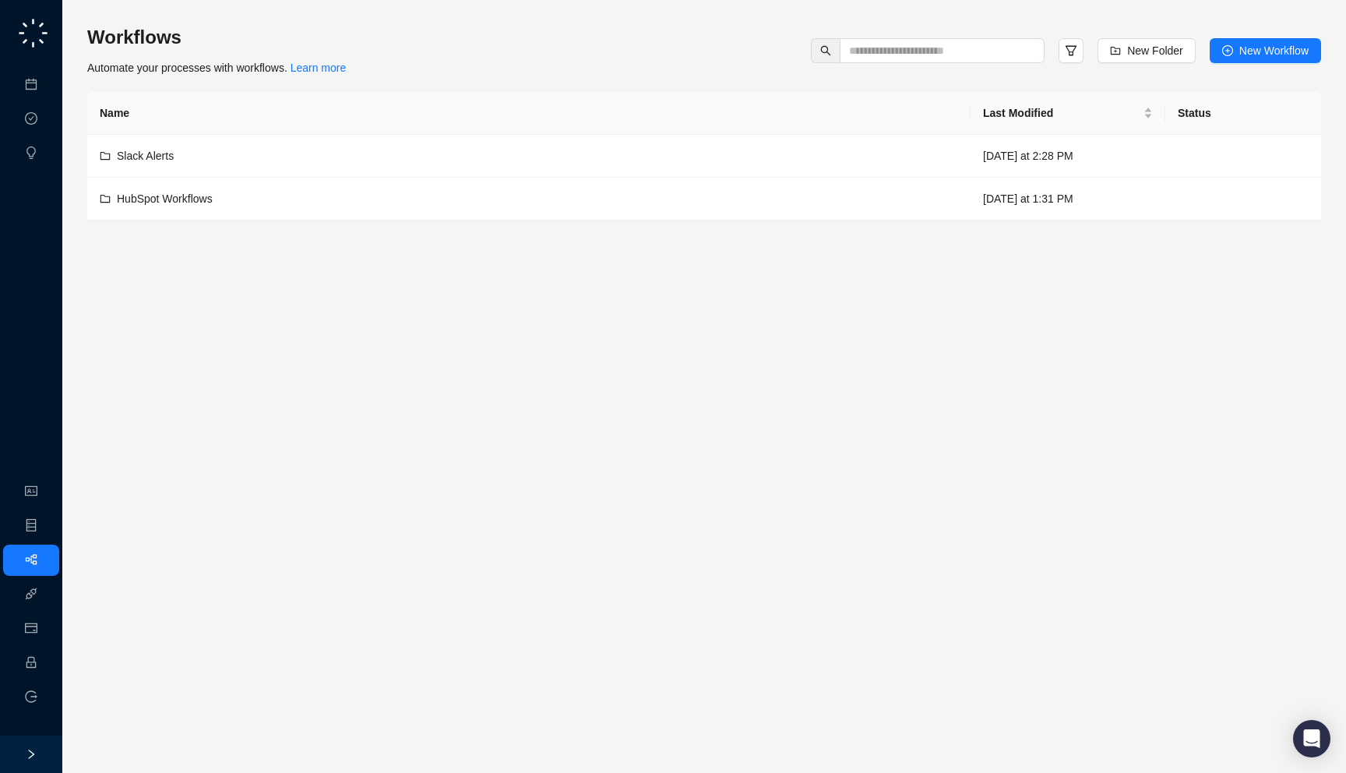
click at [390, 67] on div "Workflows Automate your processes with workflows. Learn more New Folder New Wor…" at bounding box center [704, 50] width 1234 height 51
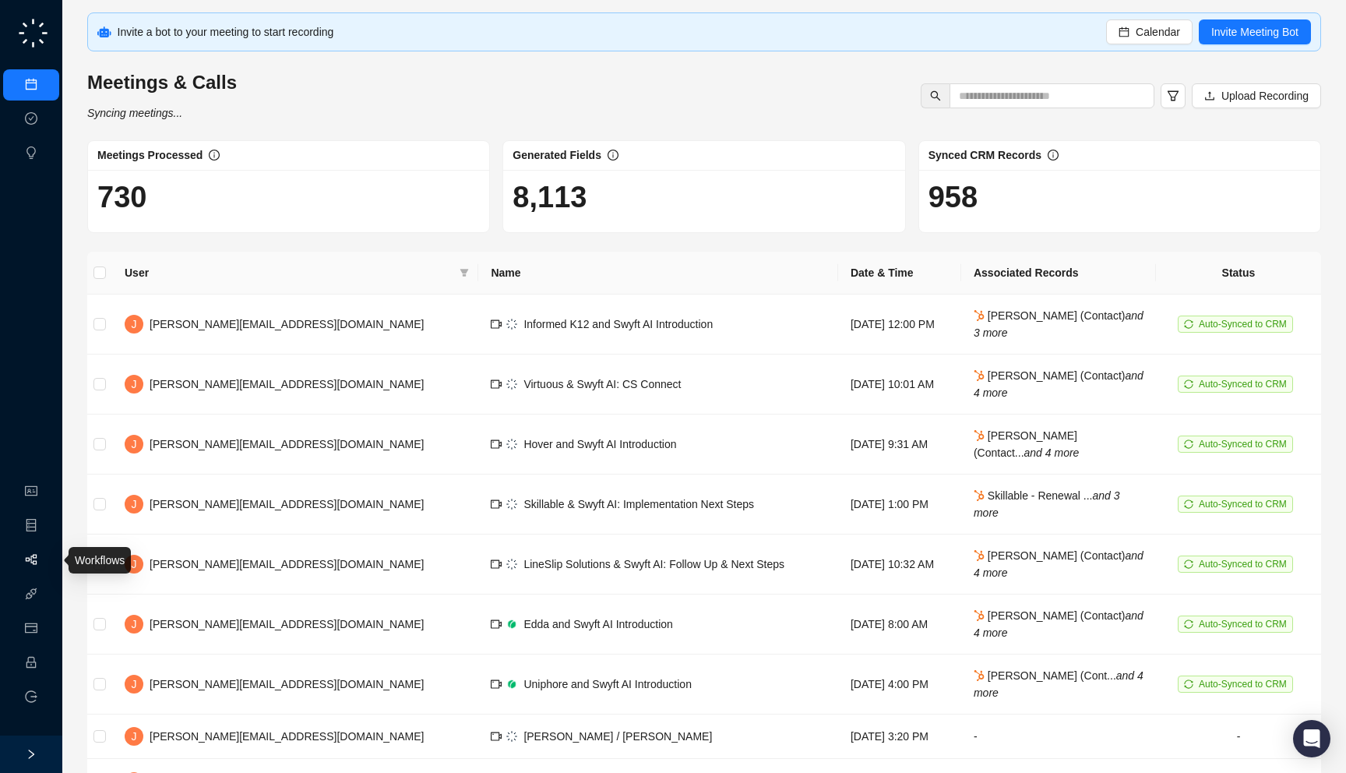
click at [45, 560] on link "Workflows" at bounding box center [70, 560] width 50 height 12
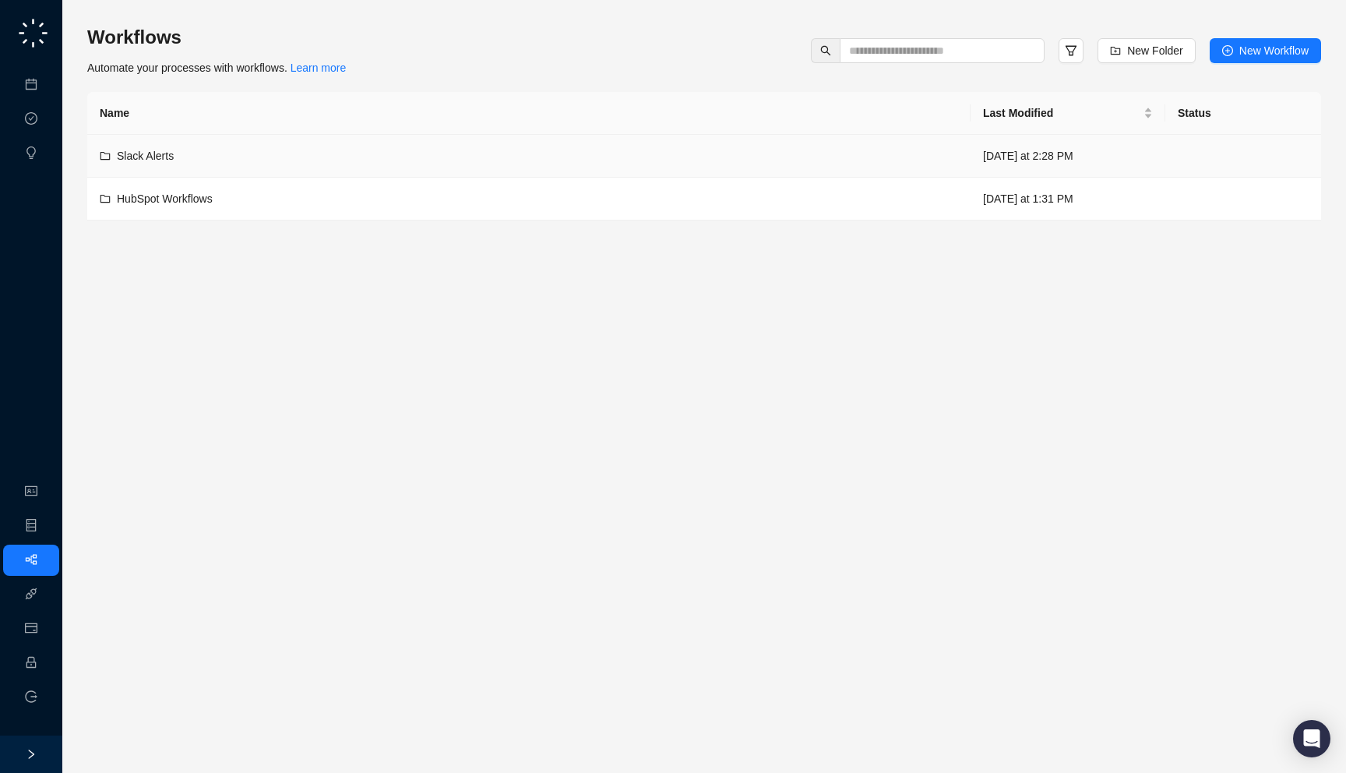
click at [346, 147] on div "Slack Alerts" at bounding box center [529, 155] width 858 height 17
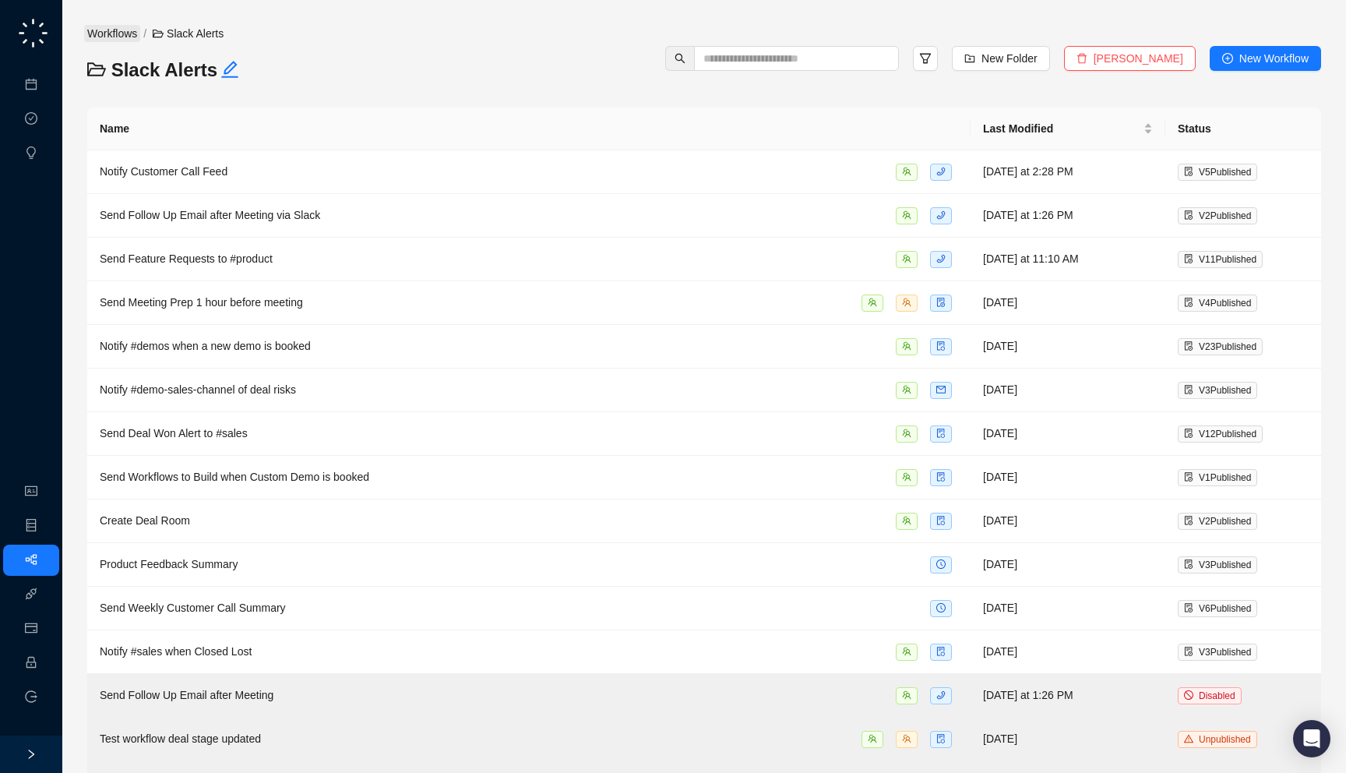
click at [119, 26] on link "Workflows" at bounding box center [112, 33] width 56 height 17
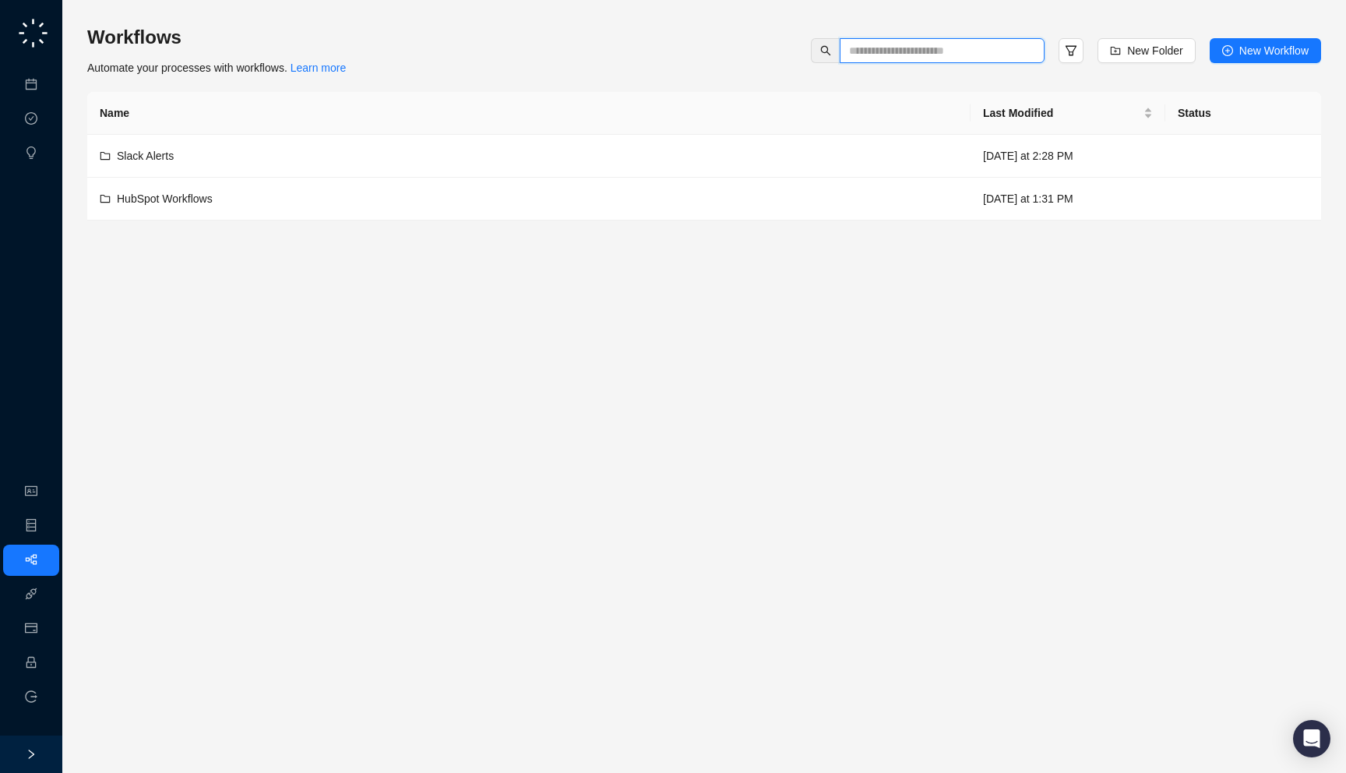
click at [914, 46] on input "text" at bounding box center [936, 50] width 174 height 17
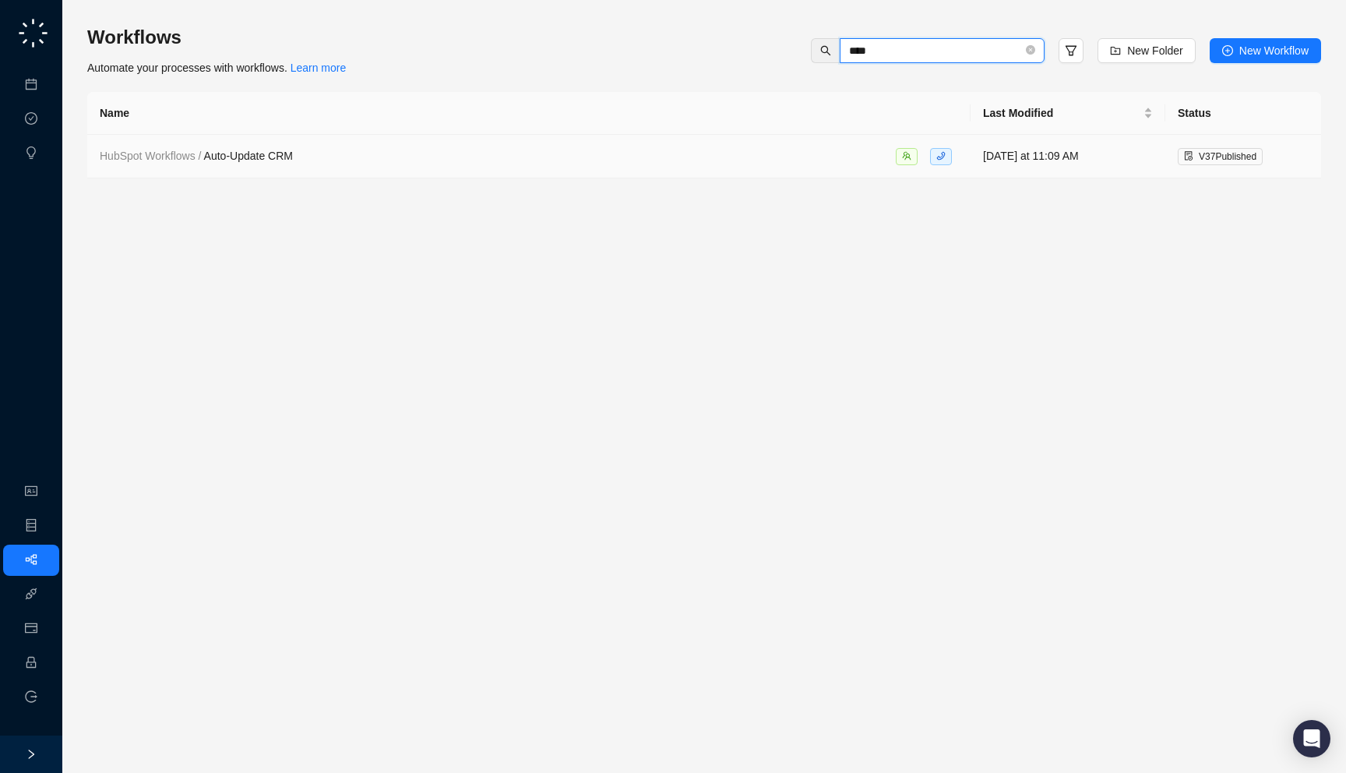
type input "****"
click at [678, 167] on td "HubSpot Workflows / Auto-Update CRM" at bounding box center [528, 157] width 883 height 44
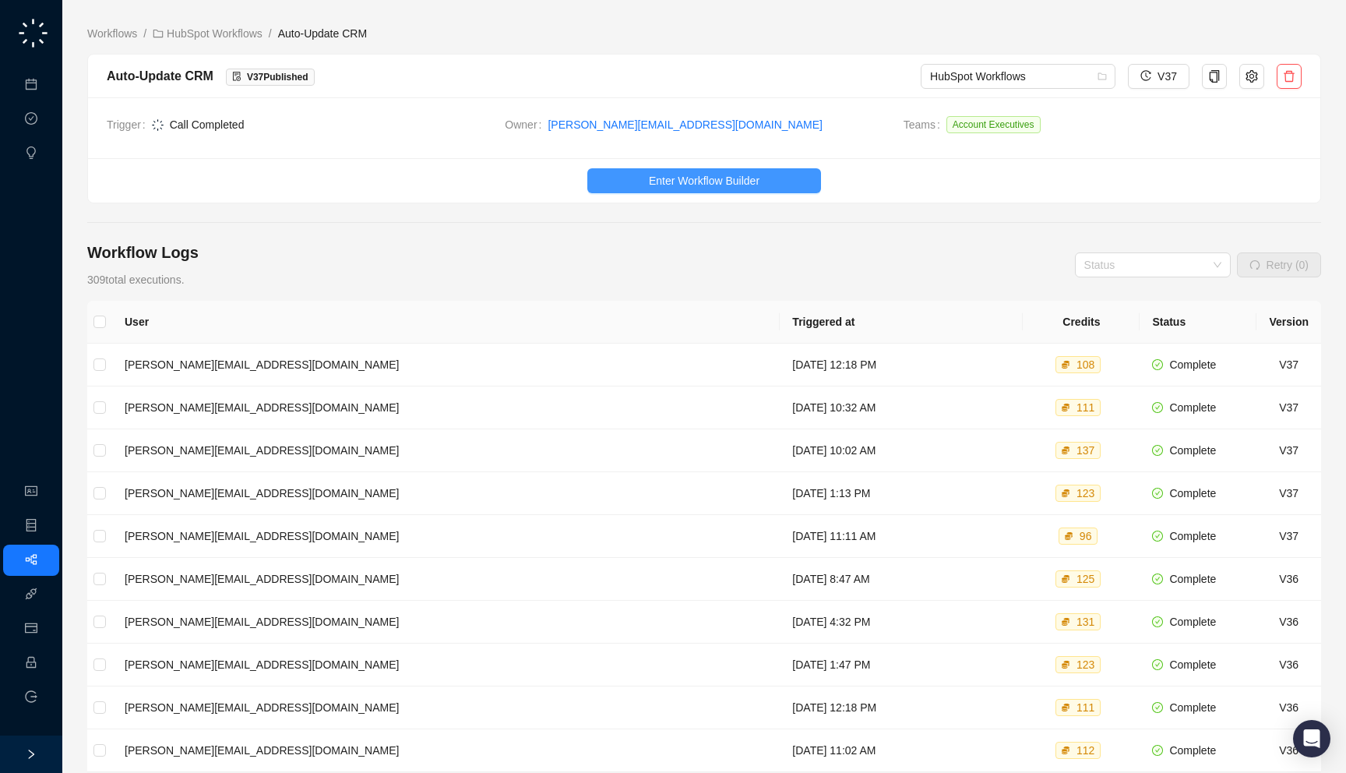
click at [677, 180] on span "Enter Workflow Builder" at bounding box center [704, 180] width 111 height 17
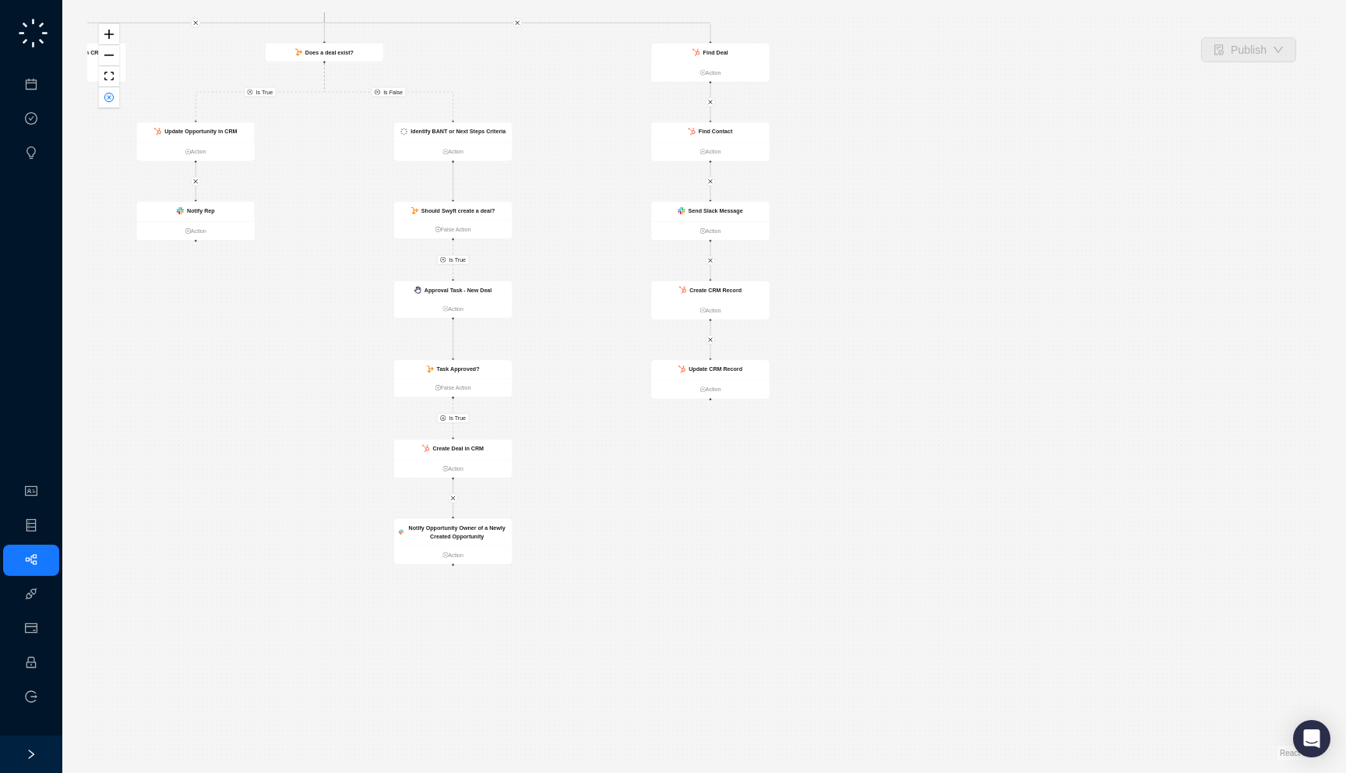
drag, startPoint x: 1207, startPoint y: 329, endPoint x: 891, endPoint y: 167, distance: 354.7
click at [891, 167] on div "Is True Is True Is False Is True Call Completed Action Update Opportunity in CR…" at bounding box center [704, 386] width 1234 height 748
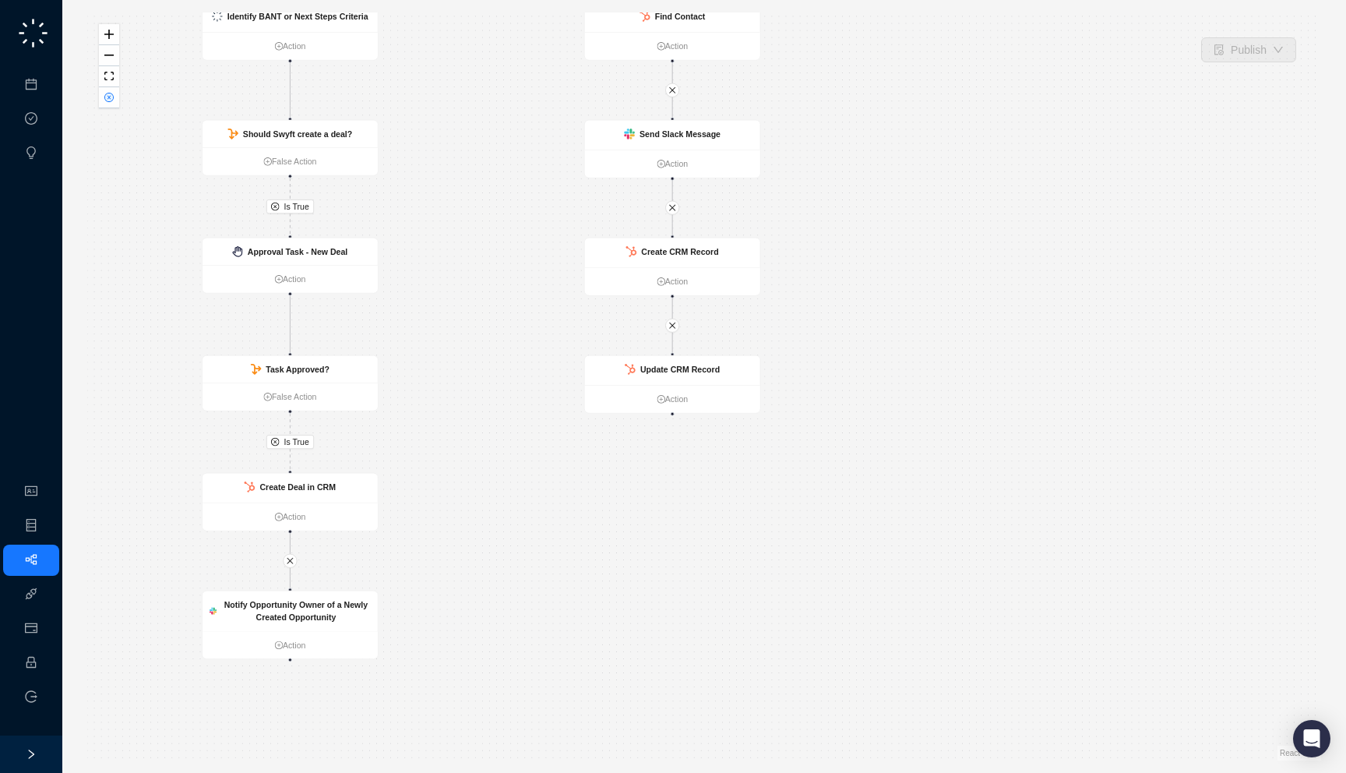
drag, startPoint x: 868, startPoint y: 331, endPoint x: 887, endPoint y: 259, distance: 75.0
click at [887, 259] on div "Is True Is True Is False Is True Call Completed Action Update Opportunity in CR…" at bounding box center [704, 386] width 1234 height 748
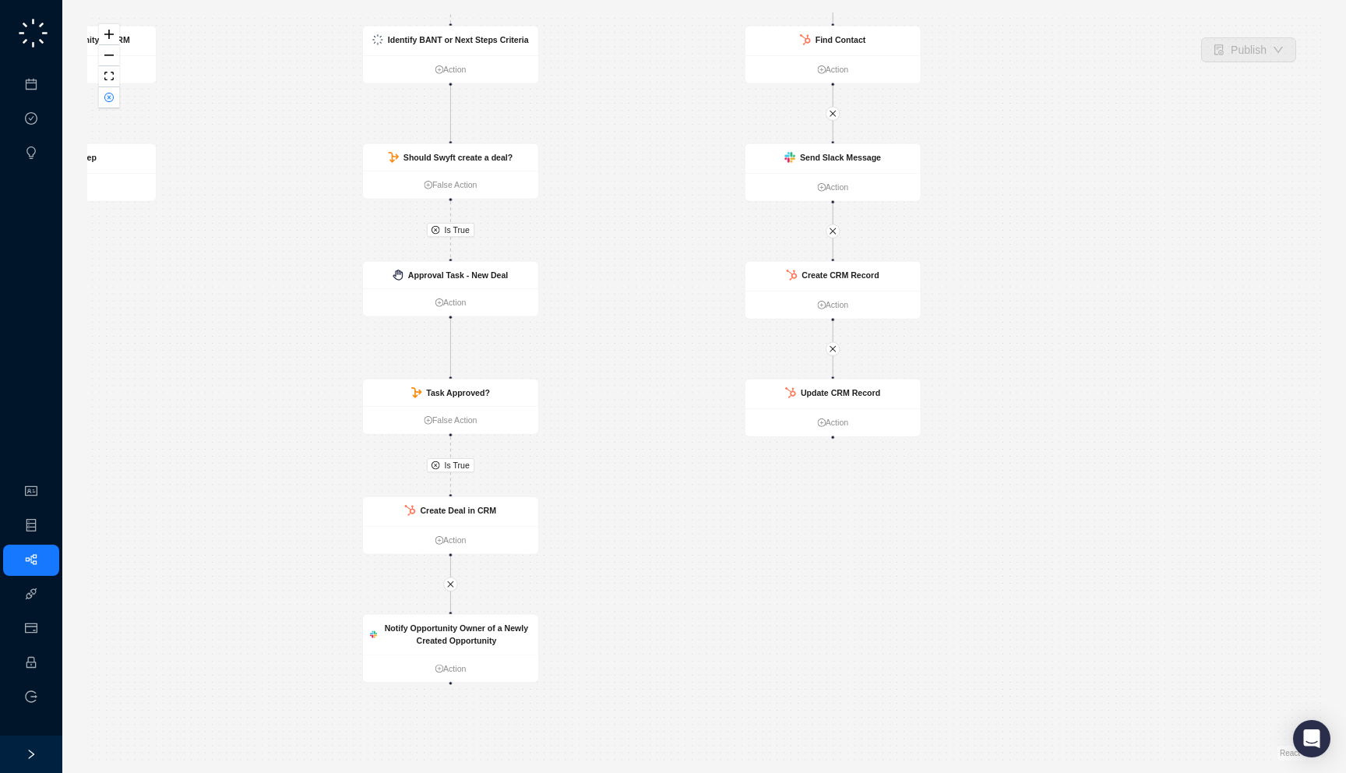
drag, startPoint x: 834, startPoint y: 479, endPoint x: 994, endPoint y: 502, distance: 162.2
click at [994, 502] on div "Is True Is True Is False Is True Call Completed Action Update Opportunity in CR…" at bounding box center [704, 386] width 1234 height 748
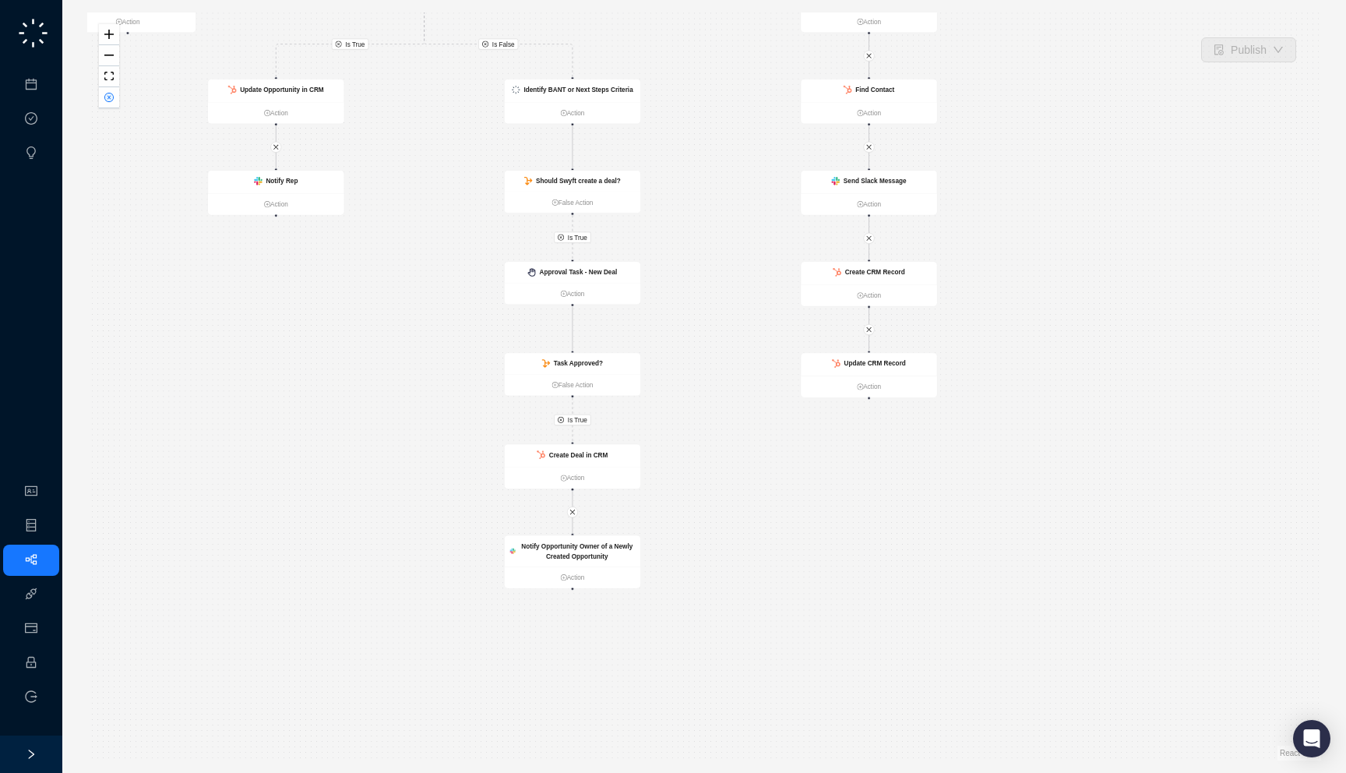
drag, startPoint x: 764, startPoint y: 559, endPoint x: 764, endPoint y: 506, distance: 53.8
click at [764, 506] on div "Is True Is True Is False Is True Call Completed Action Update Opportunity in CR…" at bounding box center [704, 386] width 1234 height 748
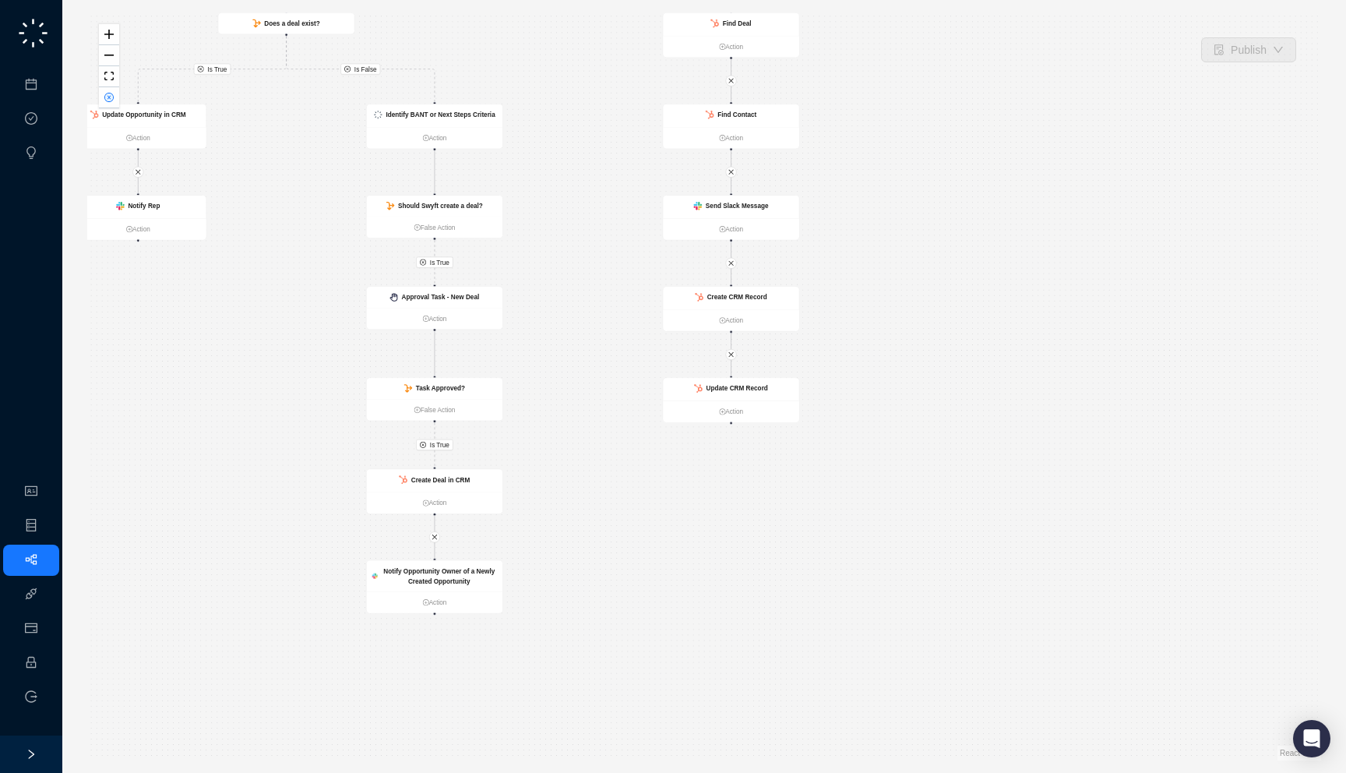
drag, startPoint x: 1025, startPoint y: 378, endPoint x: 880, endPoint y: 404, distance: 147.3
click at [880, 404] on div "Is True Is True Is False Is True Call Completed Action Update Opportunity in CR…" at bounding box center [704, 386] width 1234 height 748
click at [749, 388] on strong "Update CRM Record" at bounding box center [731, 389] width 62 height 7
click at [769, 293] on div "Create CRM Record" at bounding box center [724, 299] width 136 height 23
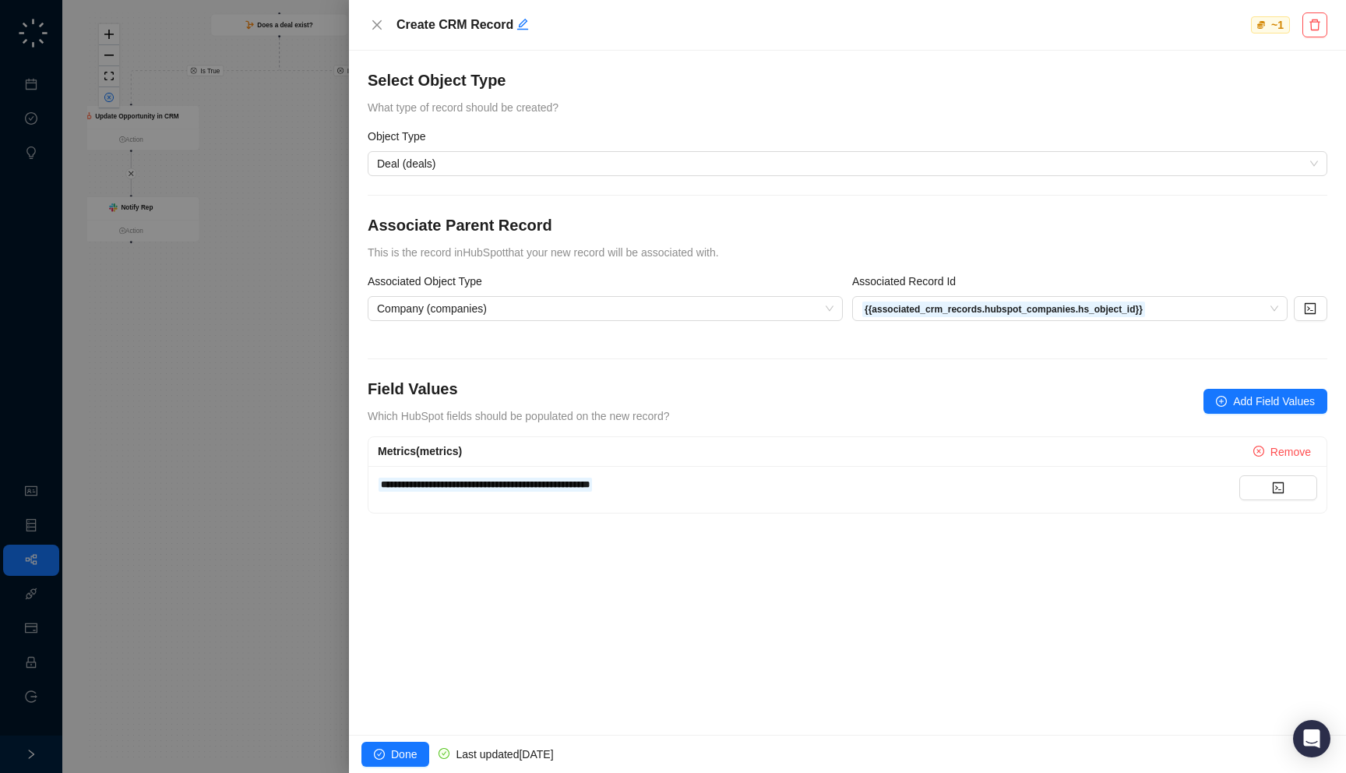
click at [224, 367] on div at bounding box center [673, 386] width 1346 height 773
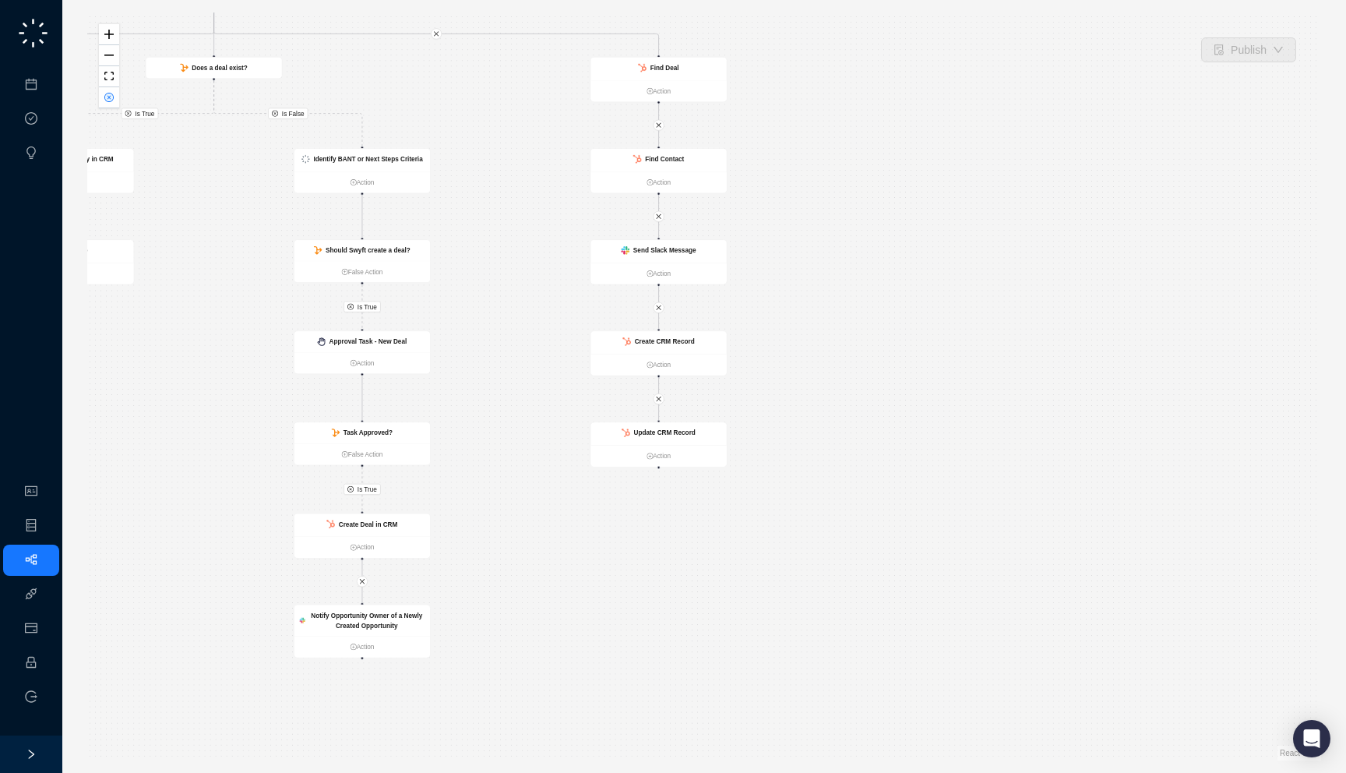
drag, startPoint x: 925, startPoint y: 353, endPoint x: 860, endPoint y: 396, distance: 78.2
click at [860, 396] on div "Is True Is True Is False Is True Call Completed Action Update Opportunity in CR…" at bounding box center [704, 386] width 1234 height 748
click at [675, 155] on strong "Find Contact" at bounding box center [664, 158] width 39 height 7
click at [106, 94] on icon "close-circle" at bounding box center [108, 97] width 9 height 9
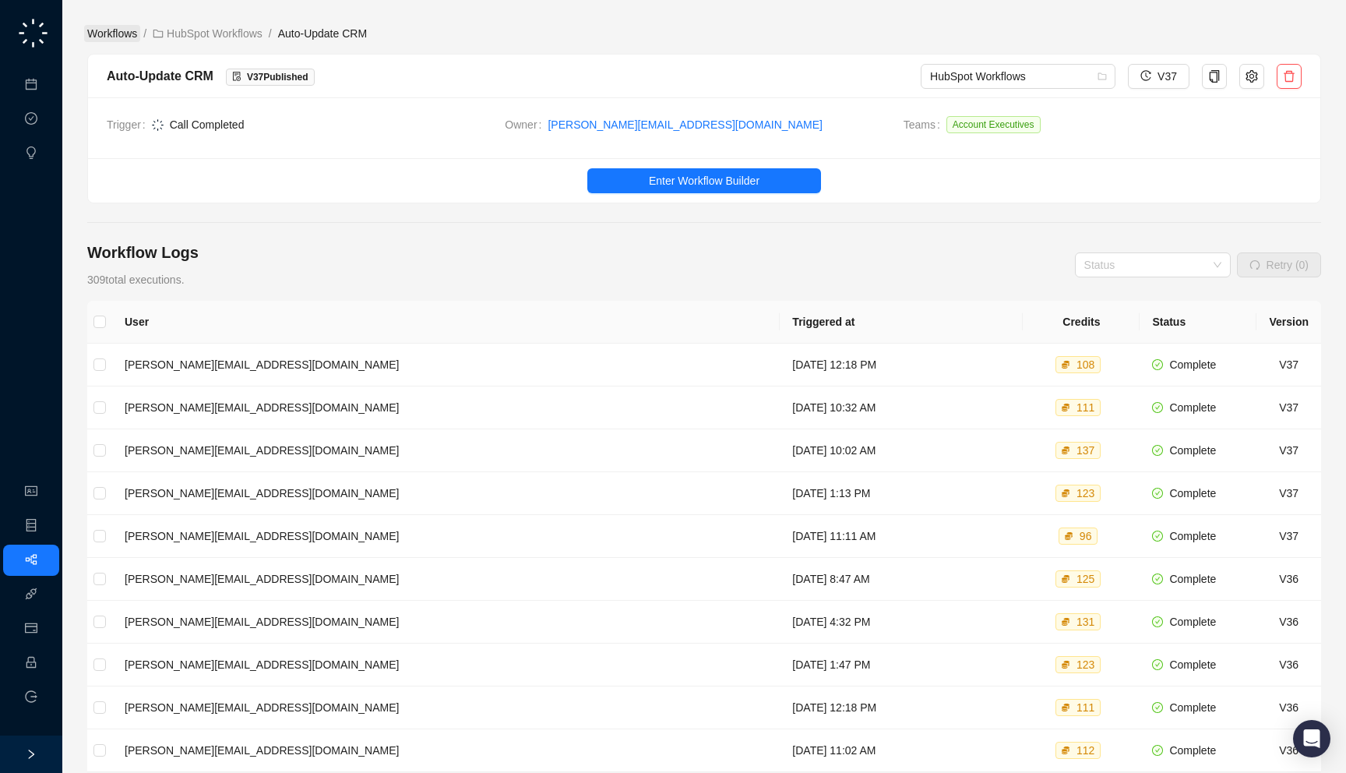
click at [134, 34] on link "Workflows" at bounding box center [112, 33] width 56 height 17
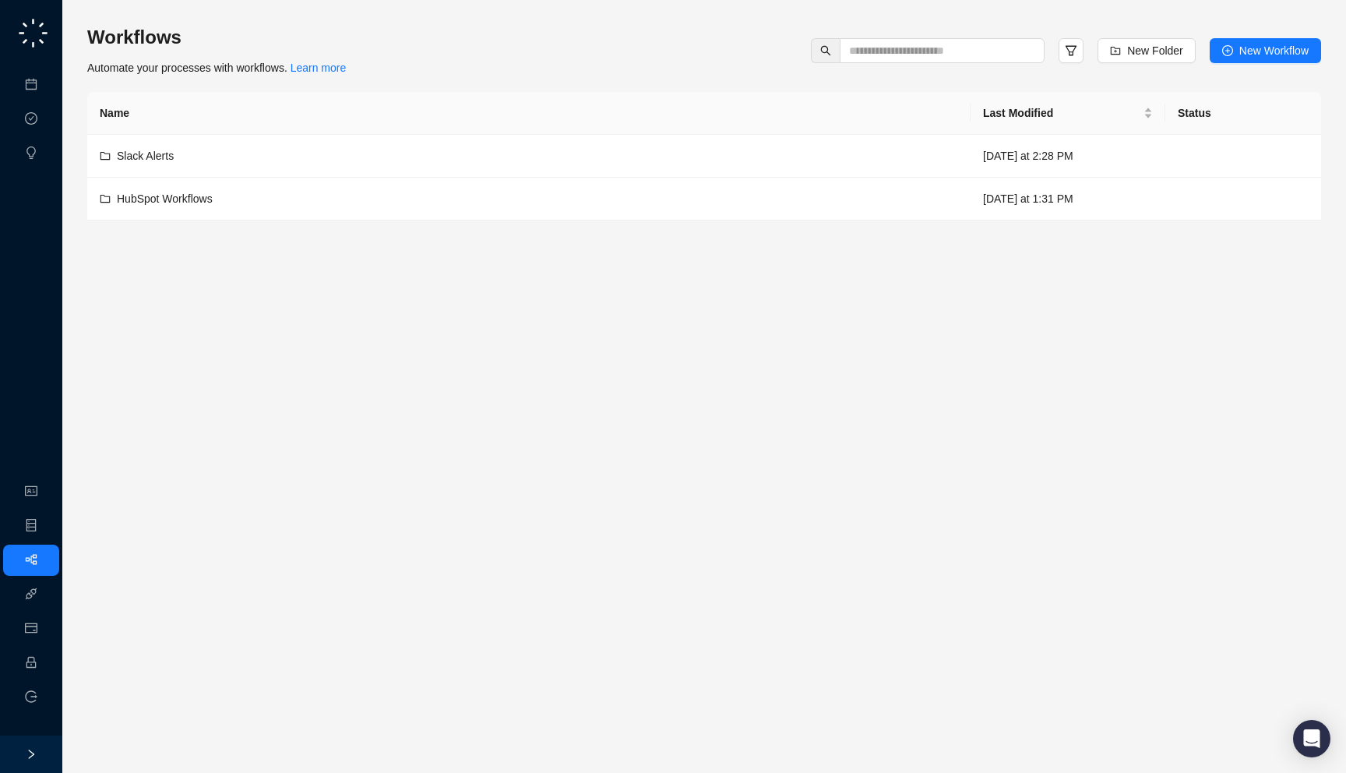
drag, startPoint x: 407, startPoint y: 69, endPoint x: 403, endPoint y: 77, distance: 8.7
click at [403, 77] on div "Workflows Automate your processes with workflows. Learn more New Folder New Wor…" at bounding box center [704, 123] width 1234 height 196
click at [922, 52] on input "text" at bounding box center [936, 50] width 174 height 17
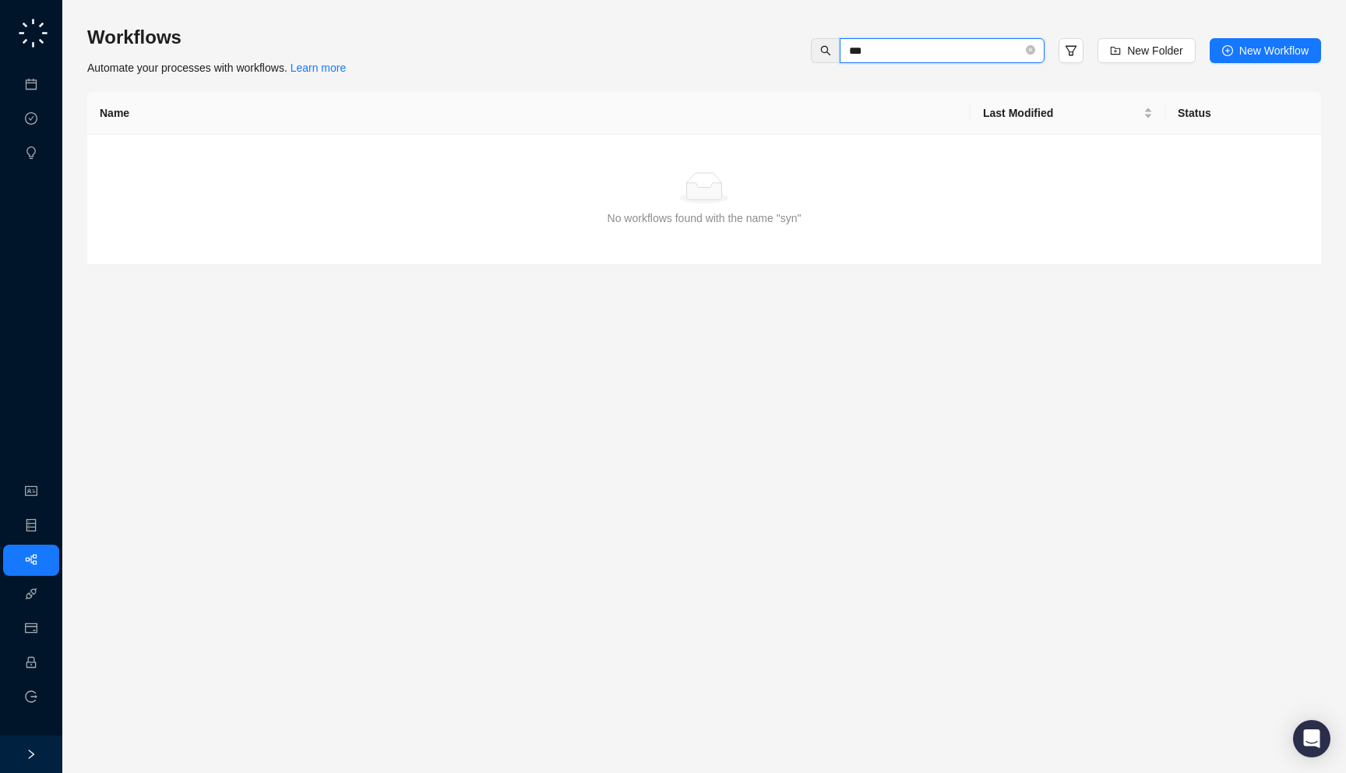
type input "****"
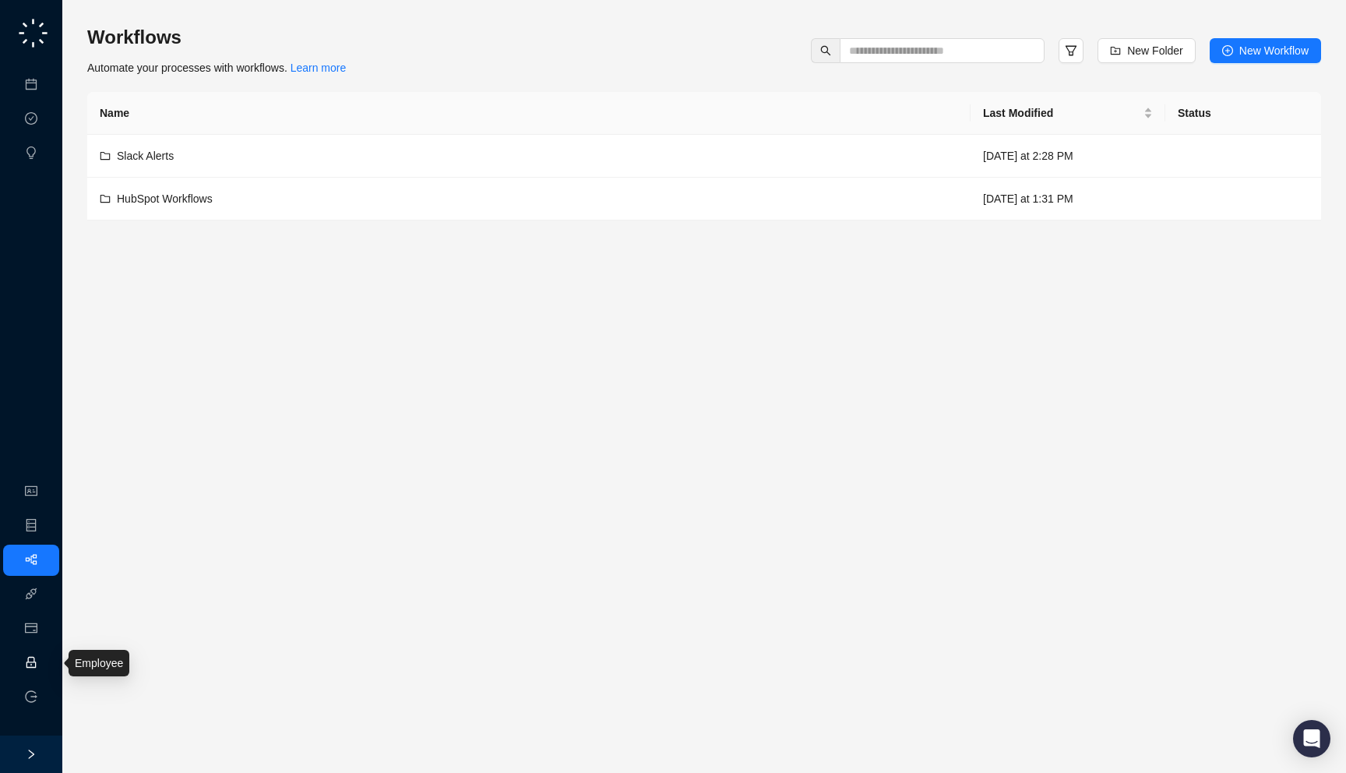
click at [47, 664] on link "Employee" at bounding box center [69, 663] width 48 height 12
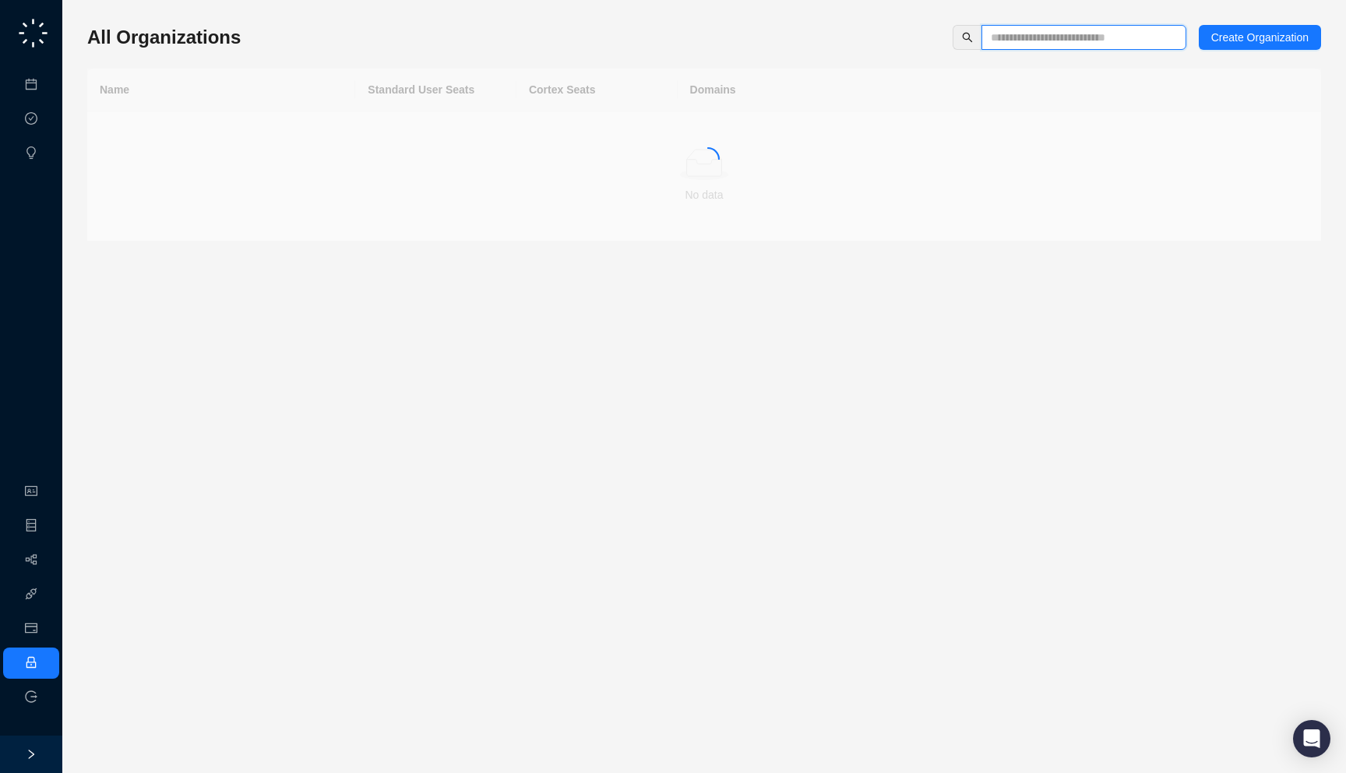
click at [1039, 40] on input "text" at bounding box center [1078, 37] width 174 height 17
type input "*****"
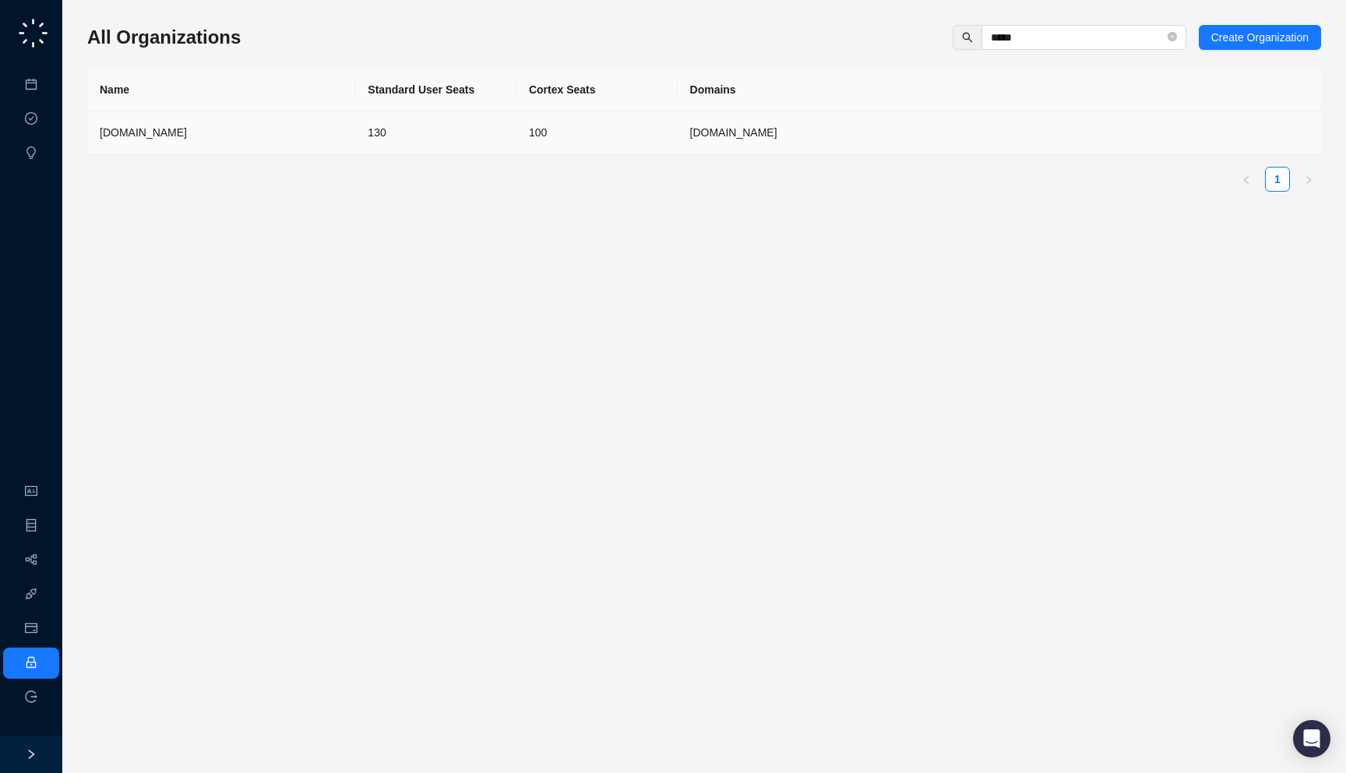
click at [610, 125] on td "100" at bounding box center [596, 132] width 161 height 43
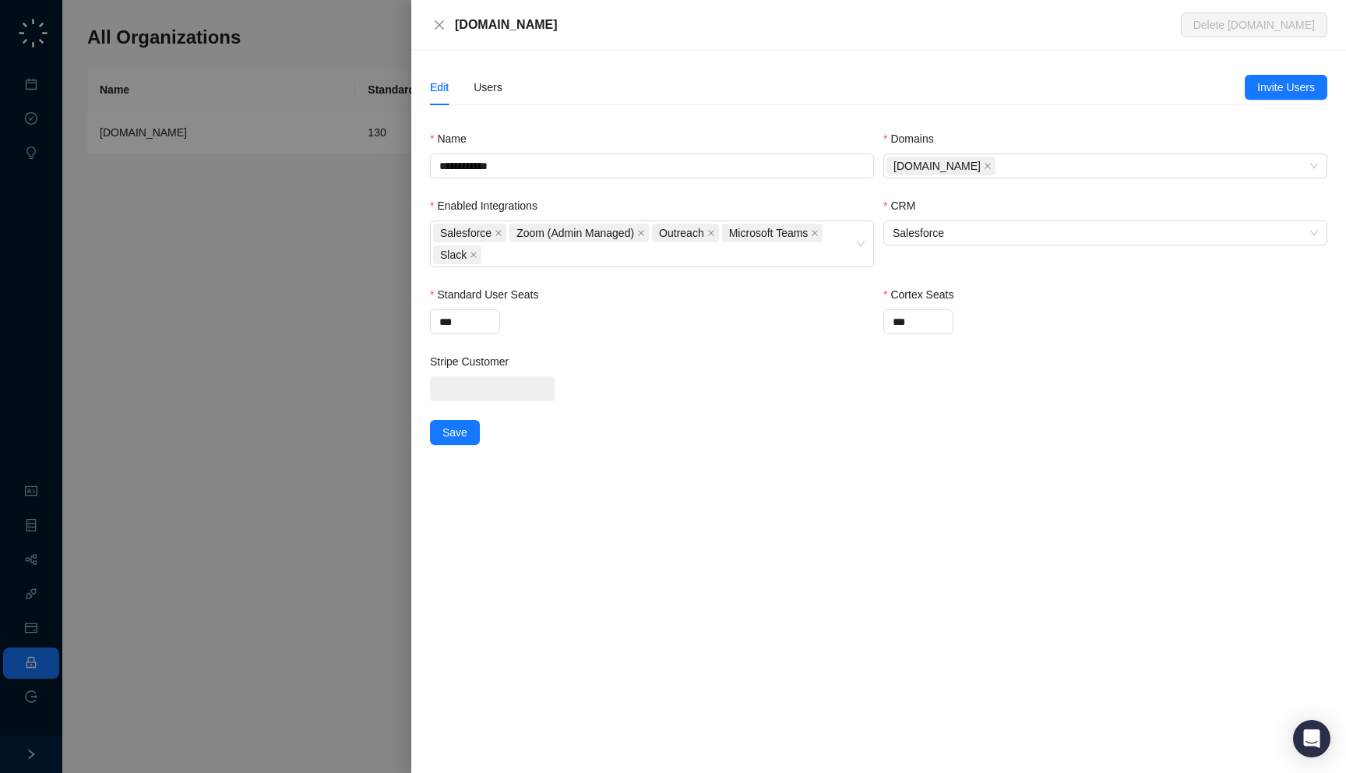
click at [559, 26] on div "[DOMAIN_NAME]" at bounding box center [818, 25] width 726 height 19
click at [497, 86] on div "Users" at bounding box center [488, 87] width 29 height 17
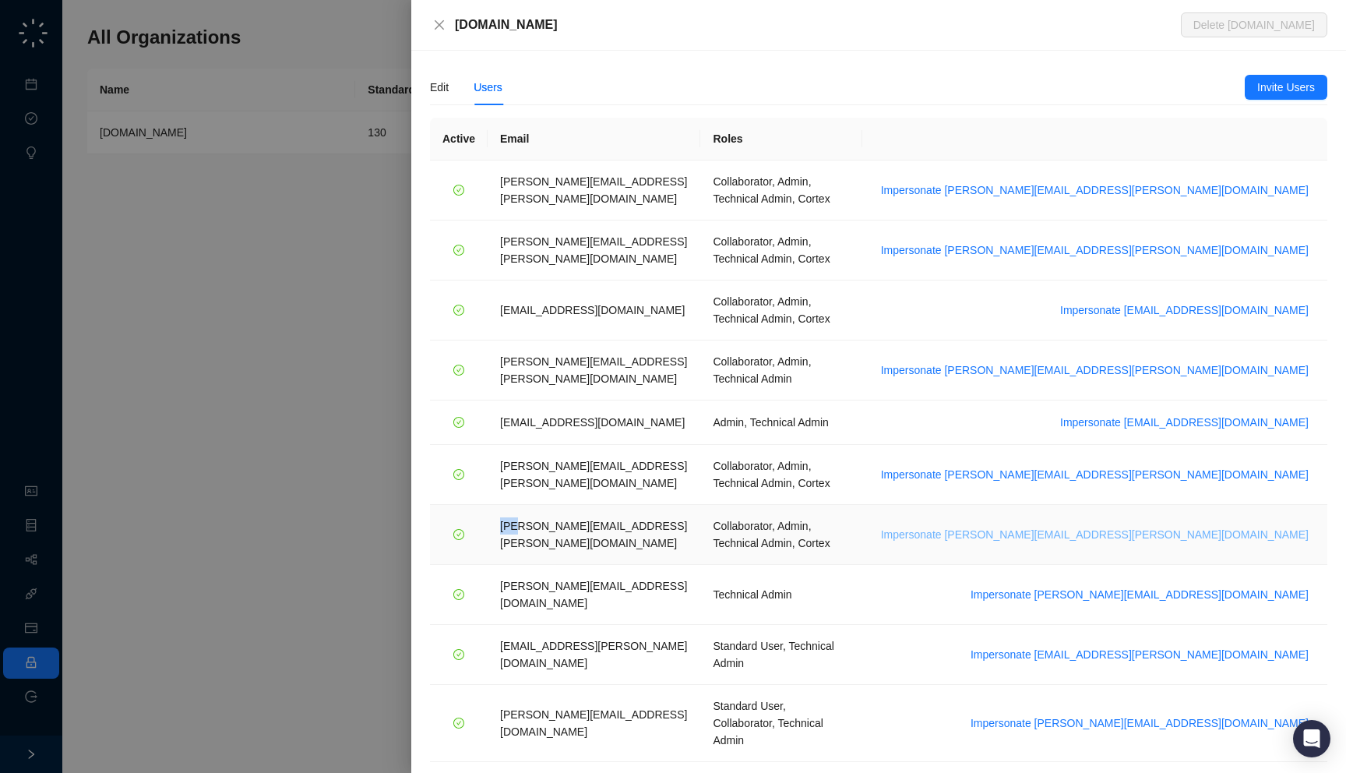
click at [1200, 526] on span "Impersonate tom.barber@synthesia.io" at bounding box center [1095, 534] width 428 height 17
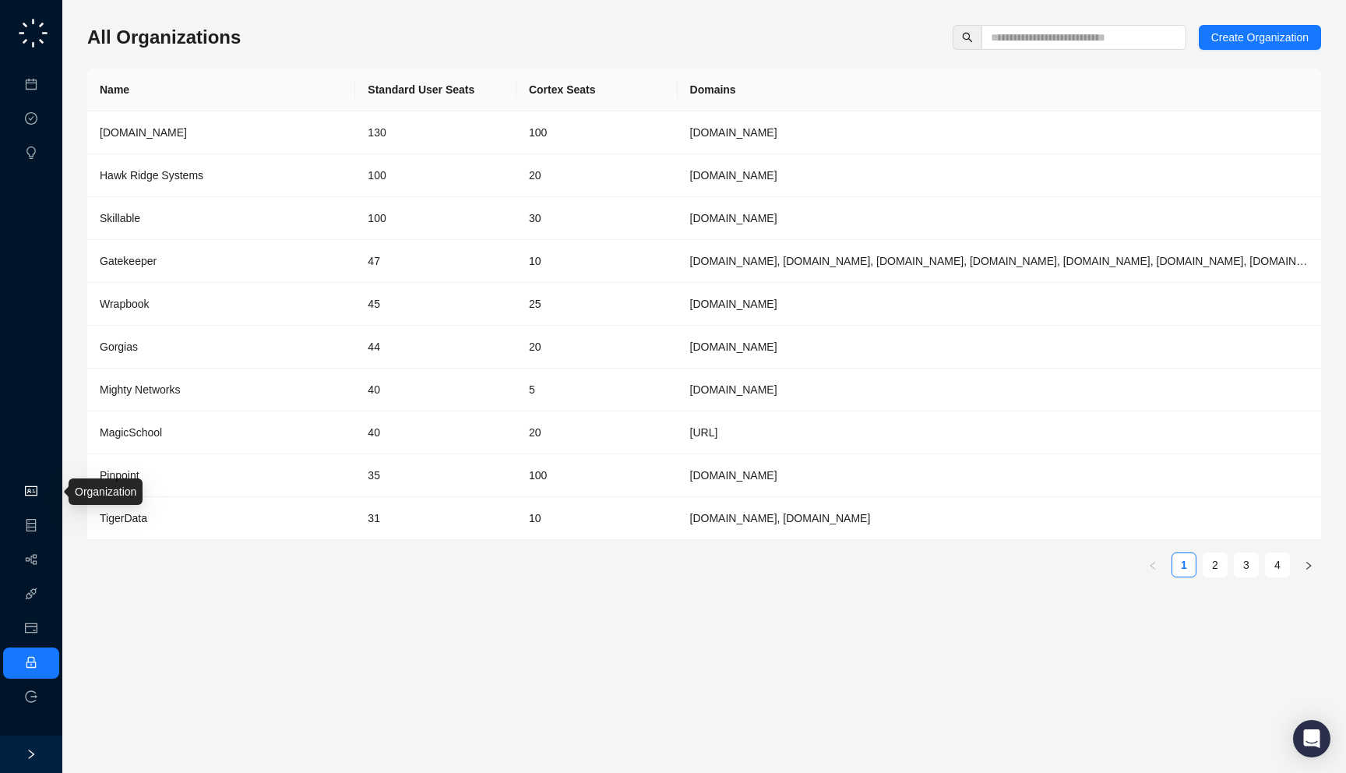
click at [45, 493] on link "Organization" at bounding box center [76, 491] width 62 height 12
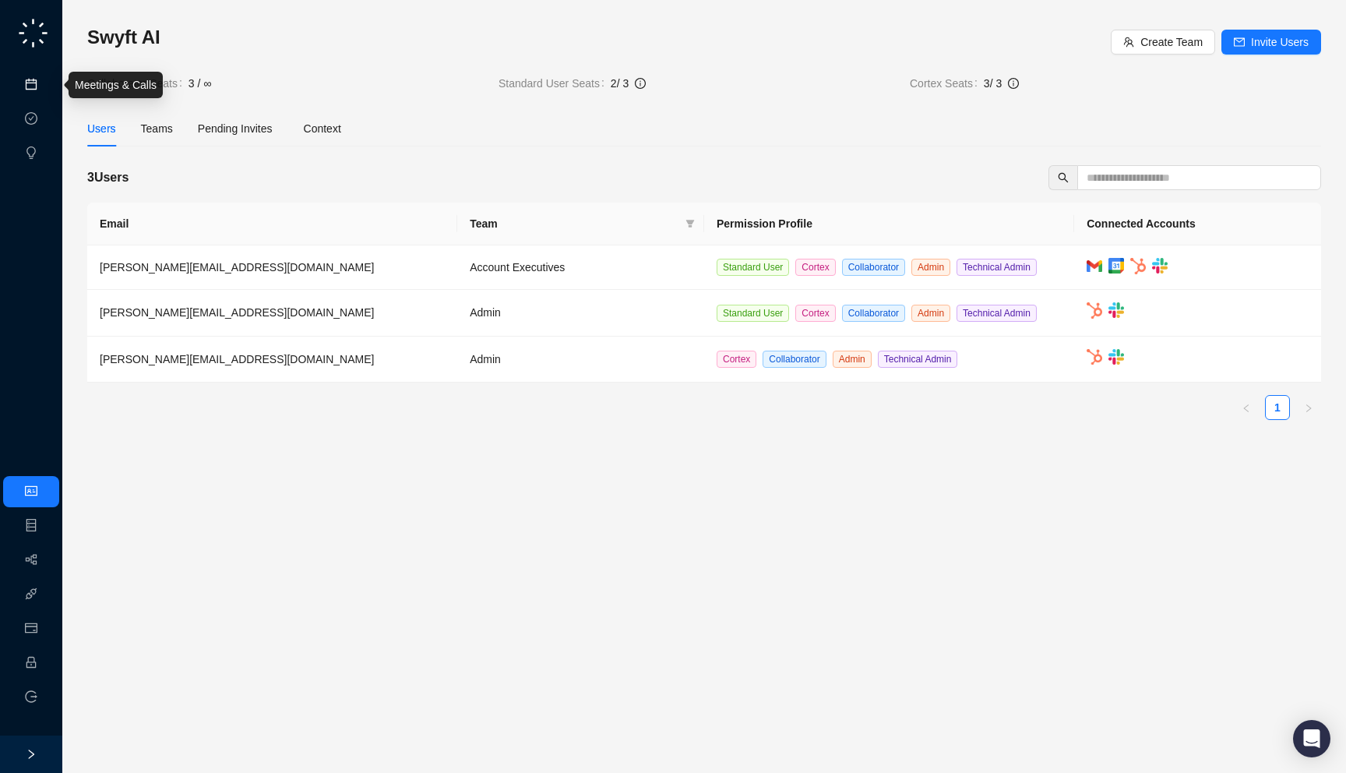
click at [45, 91] on link "Meetings & Calls" at bounding box center [86, 85] width 82 height 12
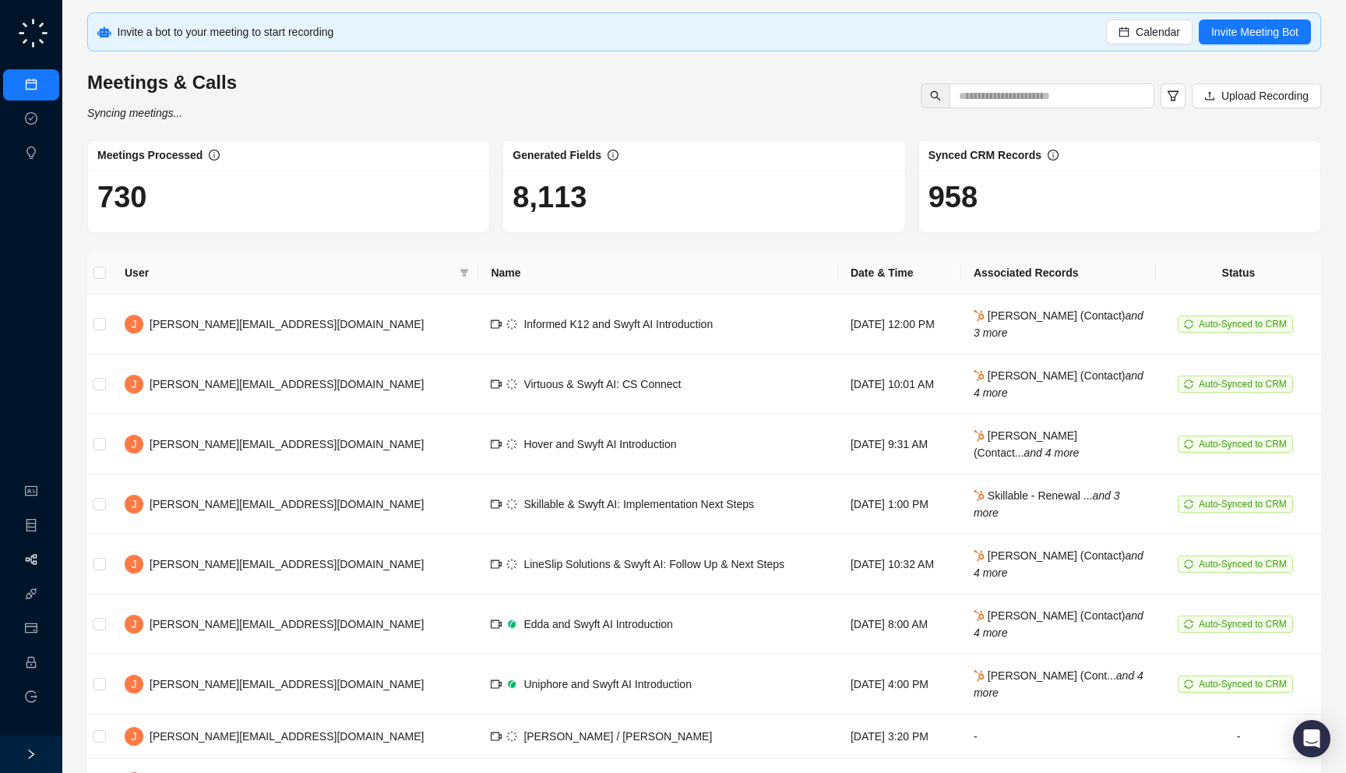
click at [45, 555] on link "Workflows" at bounding box center [70, 560] width 50 height 12
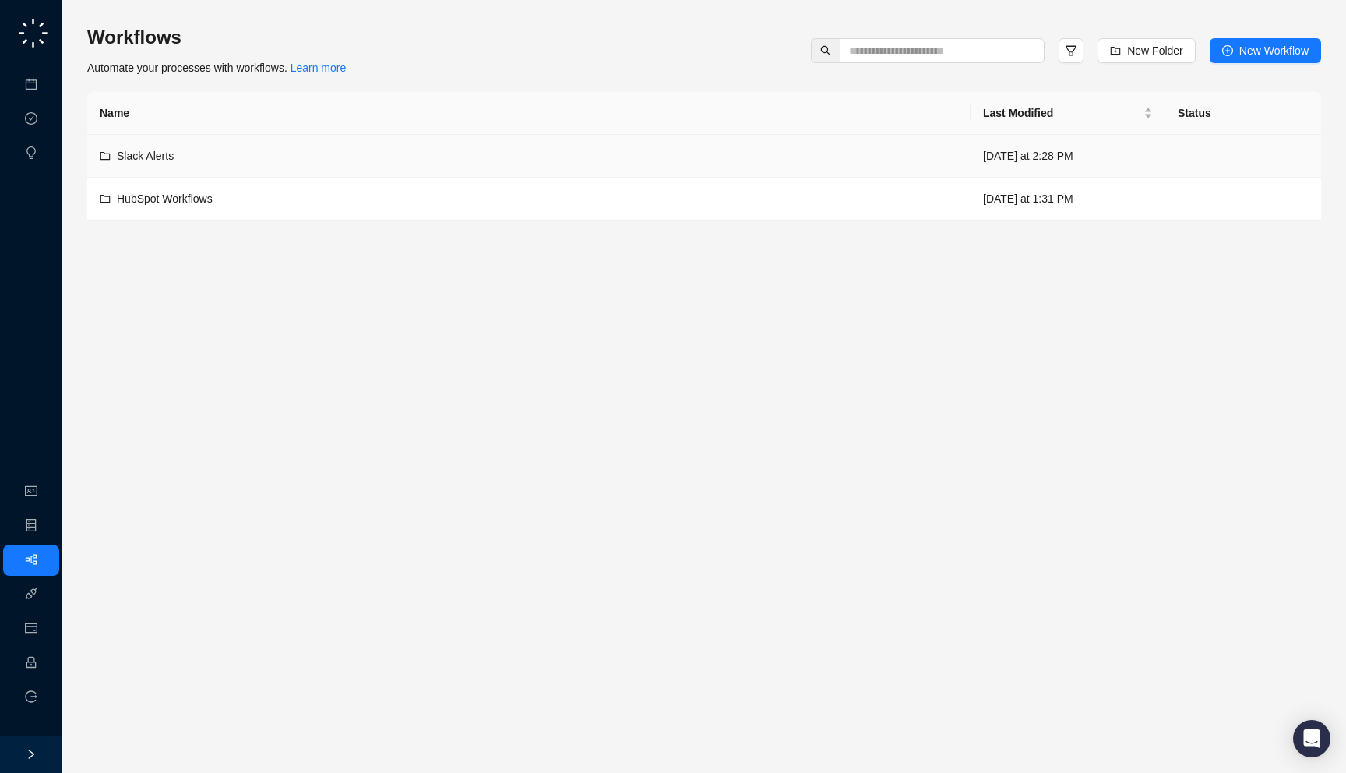
click at [445, 155] on div "Slack Alerts" at bounding box center [529, 155] width 858 height 17
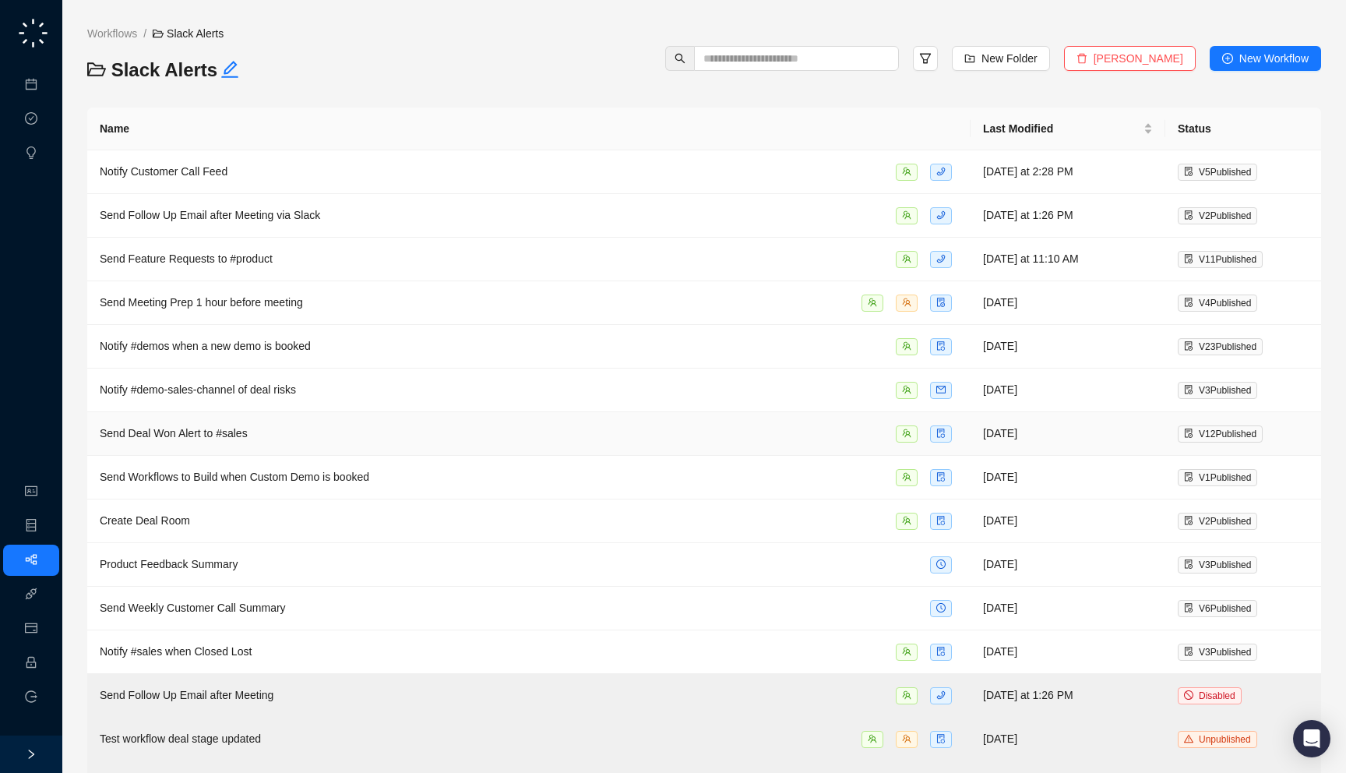
click at [457, 429] on div "Send Deal Won Alert to #sales" at bounding box center [529, 434] width 858 height 18
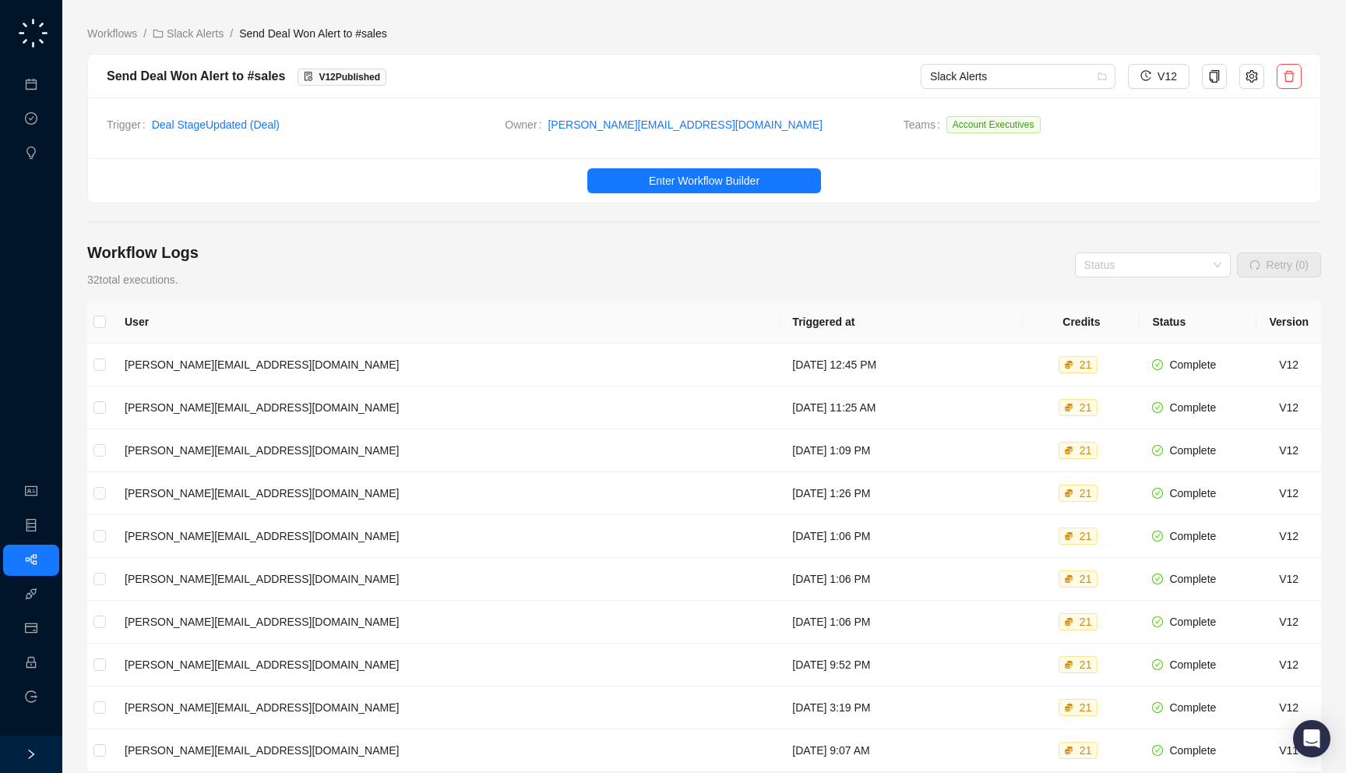
click at [414, 79] on div "Send Deal Won Alert to #sales V 12 Published" at bounding box center [514, 75] width 814 height 19
click at [460, 264] on div "Workflow Logs 32 total executions. Status Retry (0)" at bounding box center [704, 264] width 1234 height 47
click at [472, 284] on div "Workflow Logs 32 total executions. Status Retry (0)" at bounding box center [704, 264] width 1234 height 47
click at [182, 34] on link "Slack Alerts" at bounding box center [188, 33] width 77 height 17
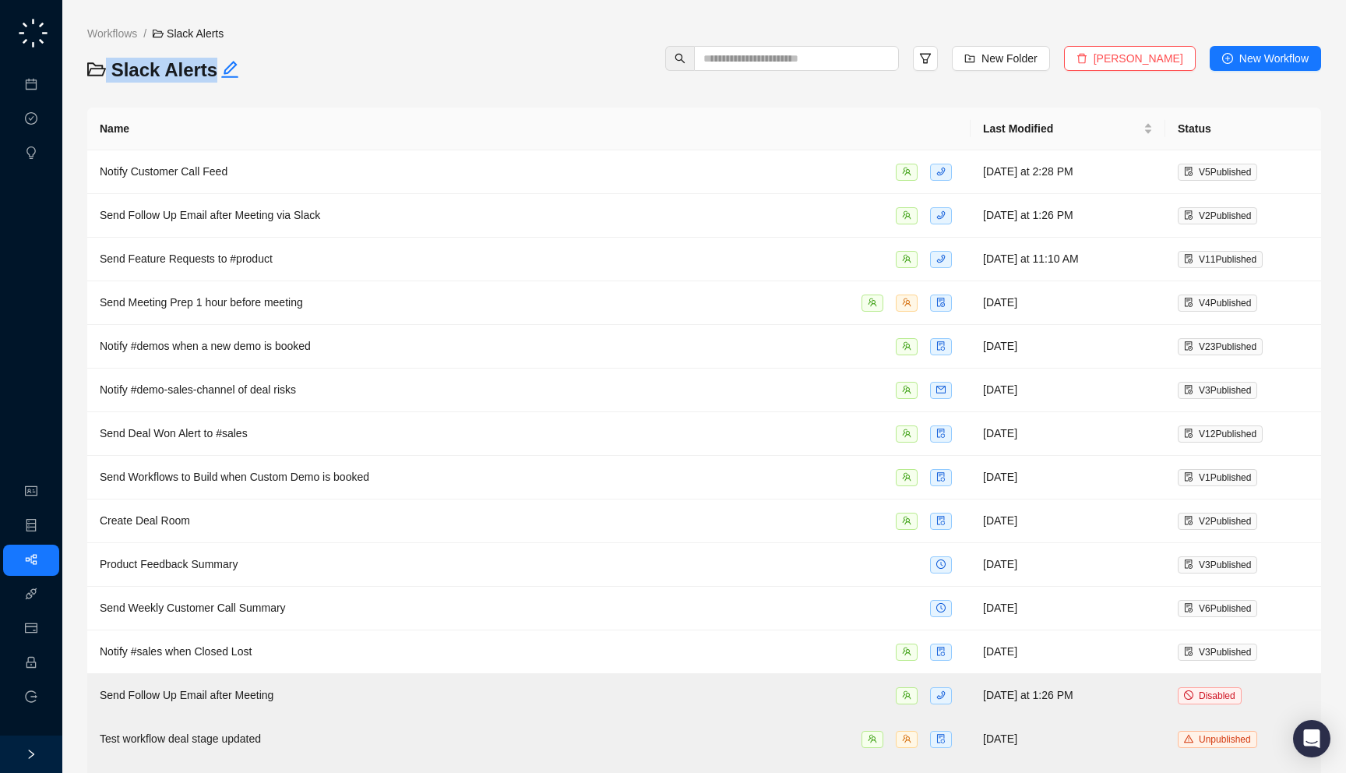
drag, startPoint x: 277, startPoint y: 70, endPoint x: 273, endPoint y: 57, distance: 13.6
click at [273, 58] on h3 "Slack Alerts" at bounding box center [238, 70] width 302 height 25
click at [280, 68] on h3 "Slack Alerts" at bounding box center [238, 70] width 302 height 25
drag, startPoint x: 280, startPoint y: 68, endPoint x: 255, endPoint y: 86, distance: 31.2
click at [255, 86] on div "Slack Alerts" at bounding box center [238, 75] width 316 height 34
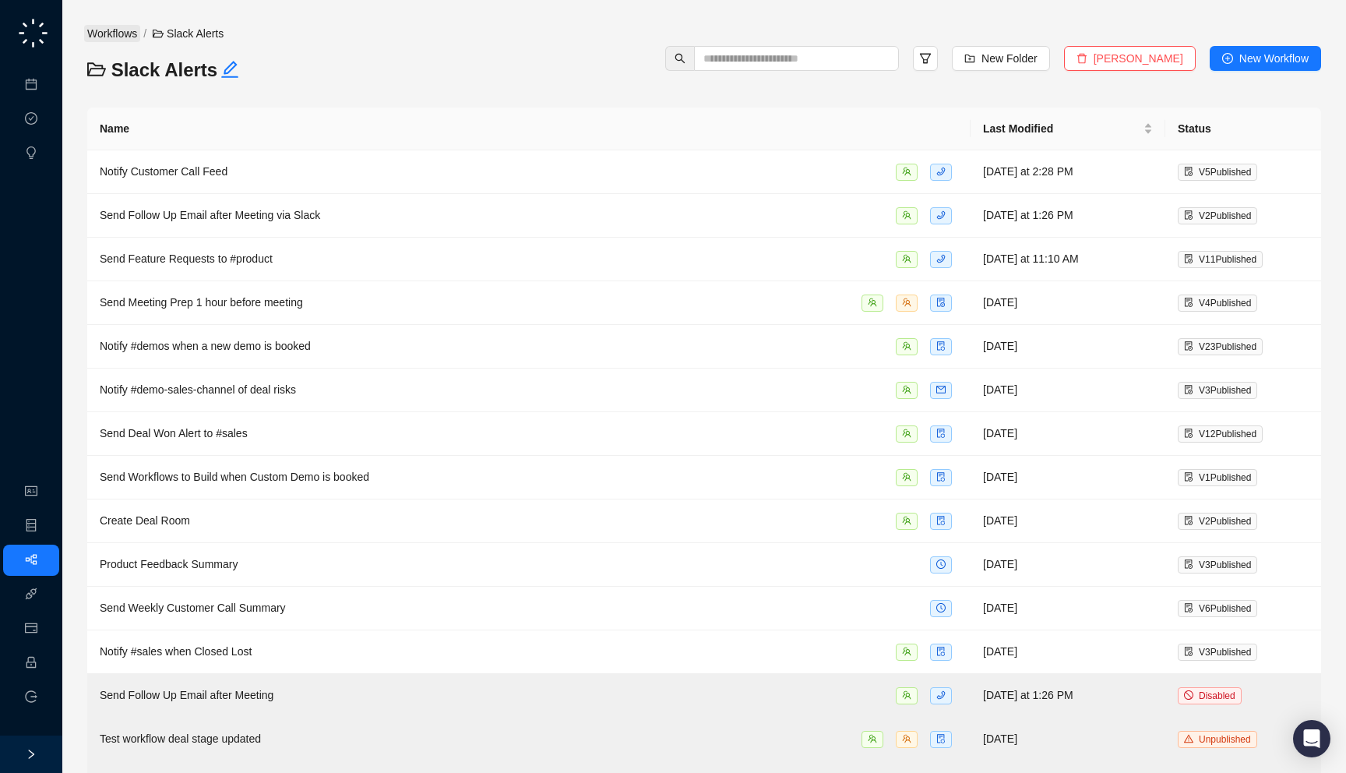
click at [108, 38] on link "Workflows" at bounding box center [112, 33] width 56 height 17
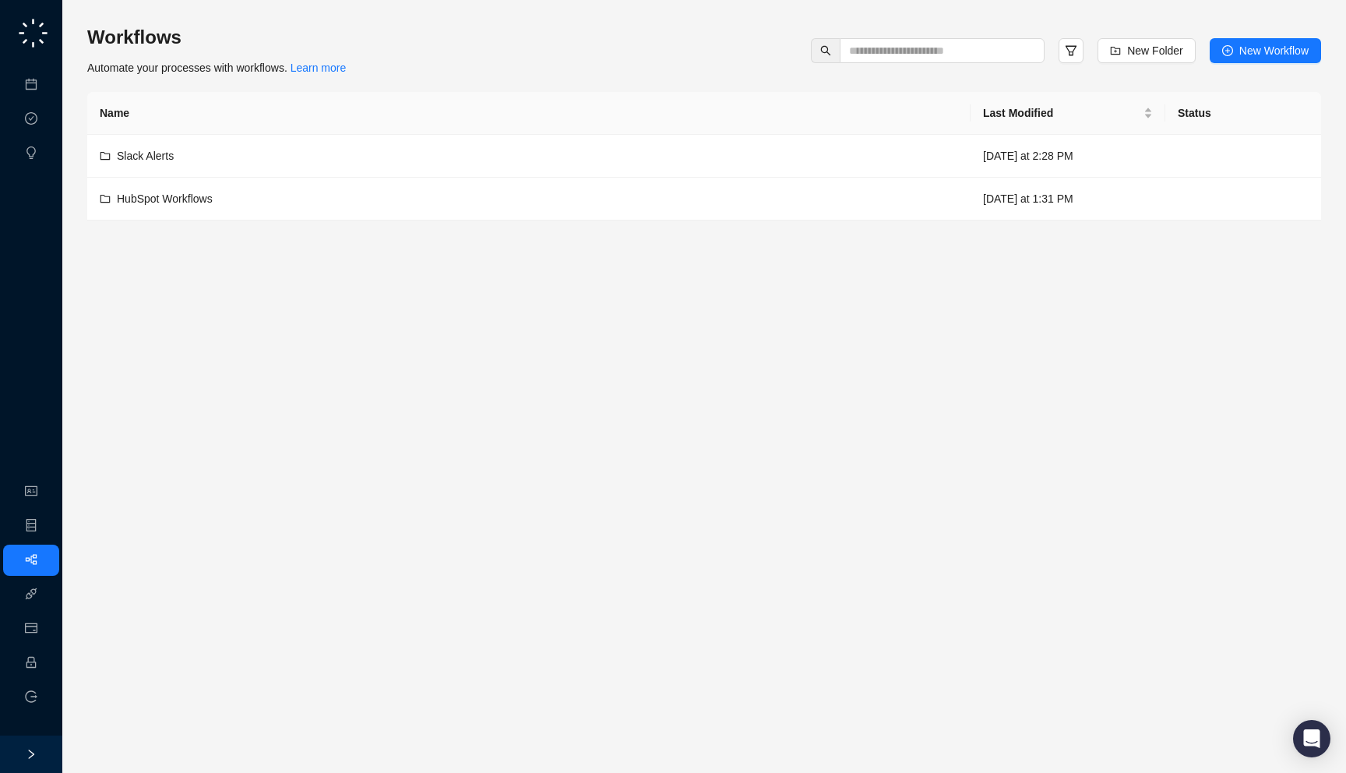
drag, startPoint x: 424, startPoint y: 85, endPoint x: 420, endPoint y: 74, distance: 11.6
click at [420, 74] on div "Workflows Automate your processes with workflows. Learn more New Folder New Wor…" at bounding box center [704, 123] width 1234 height 196
click at [911, 62] on span at bounding box center [942, 50] width 205 height 25
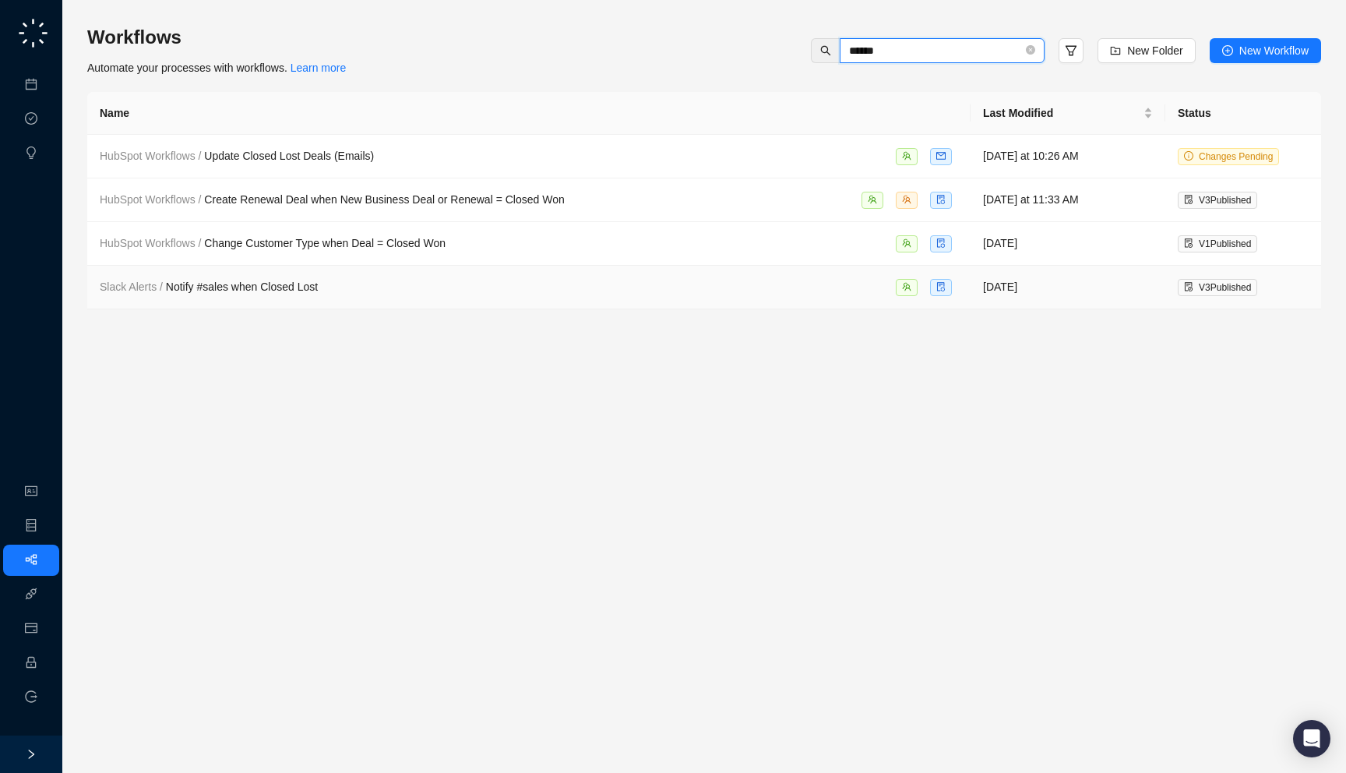
type input "******"
click at [537, 291] on div "Slack Alerts / Notify #sales when Closed Lost" at bounding box center [529, 287] width 858 height 18
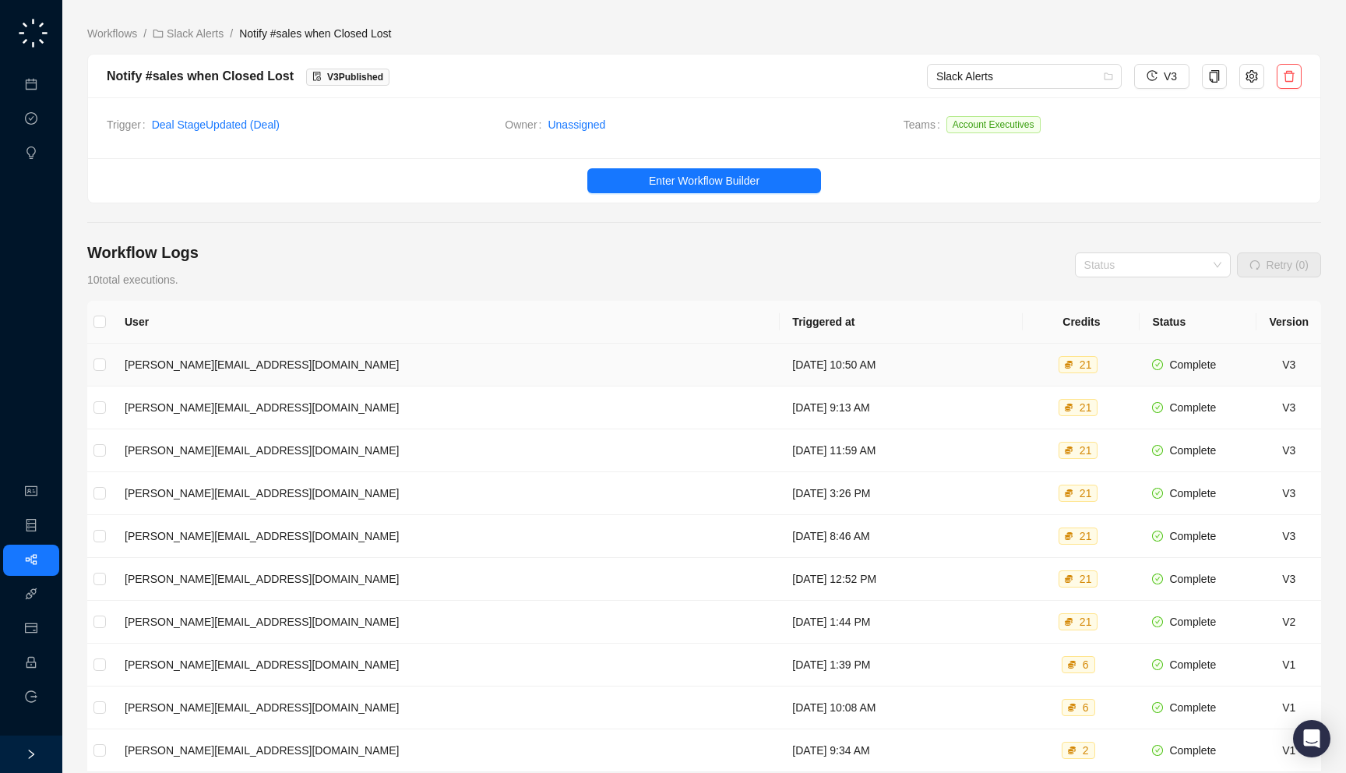
click at [780, 354] on td "[DATE] 10:50 AM" at bounding box center [901, 365] width 243 height 43
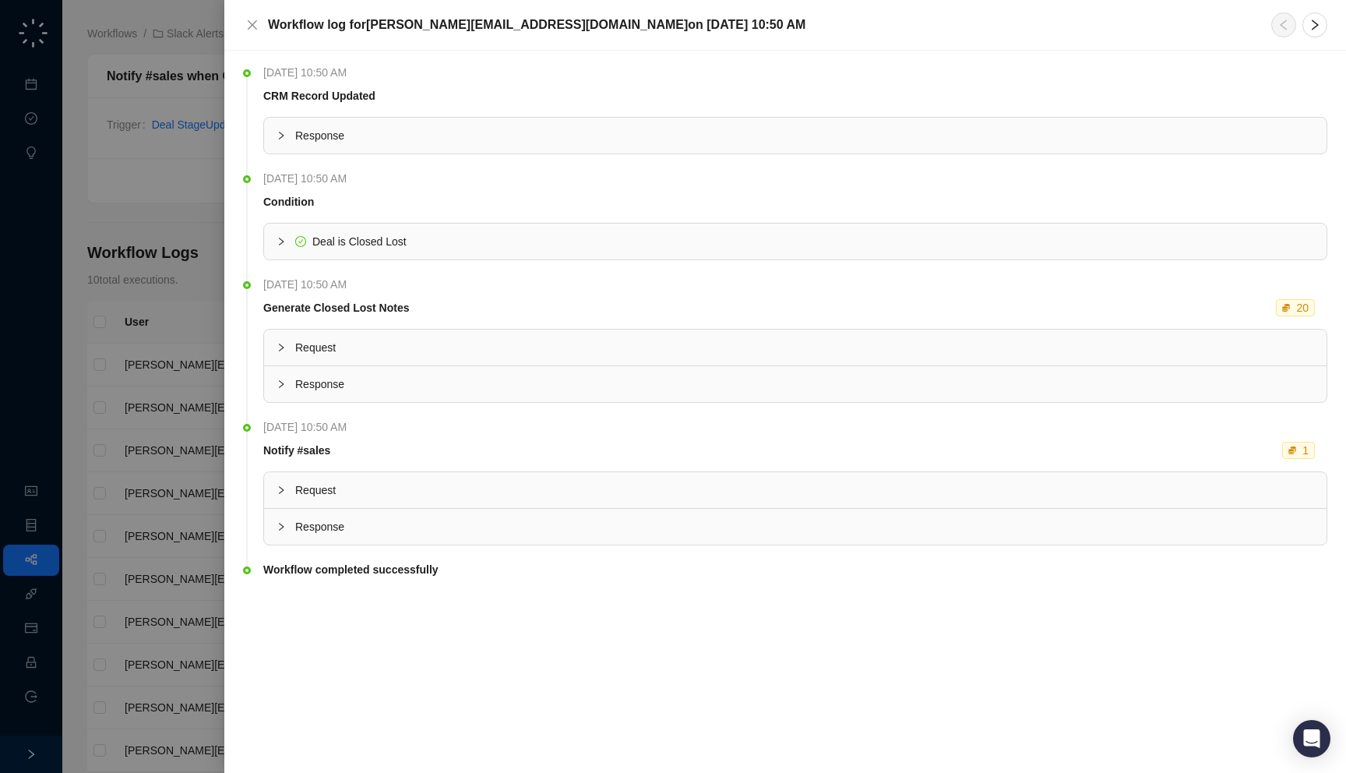
click at [520, 139] on span "Response" at bounding box center [804, 135] width 1019 height 17
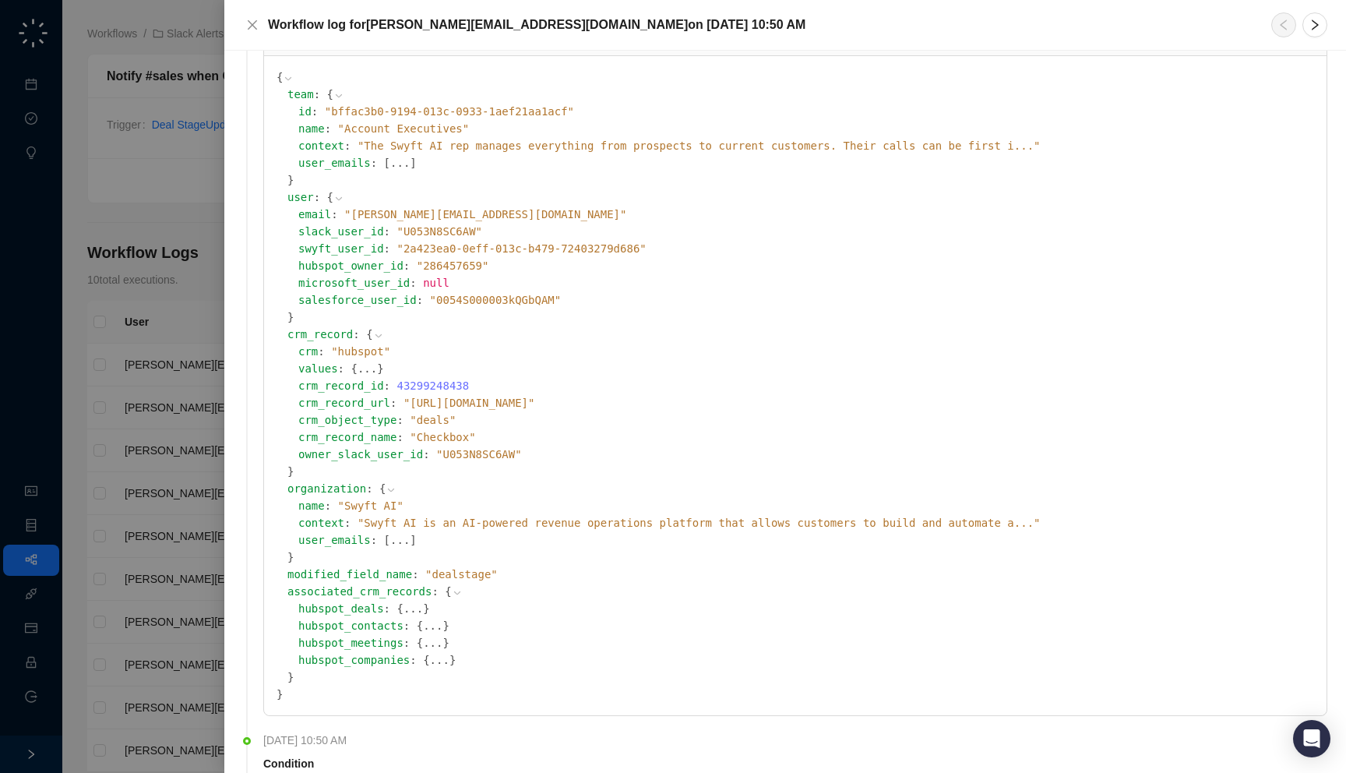
scroll to position [251, 0]
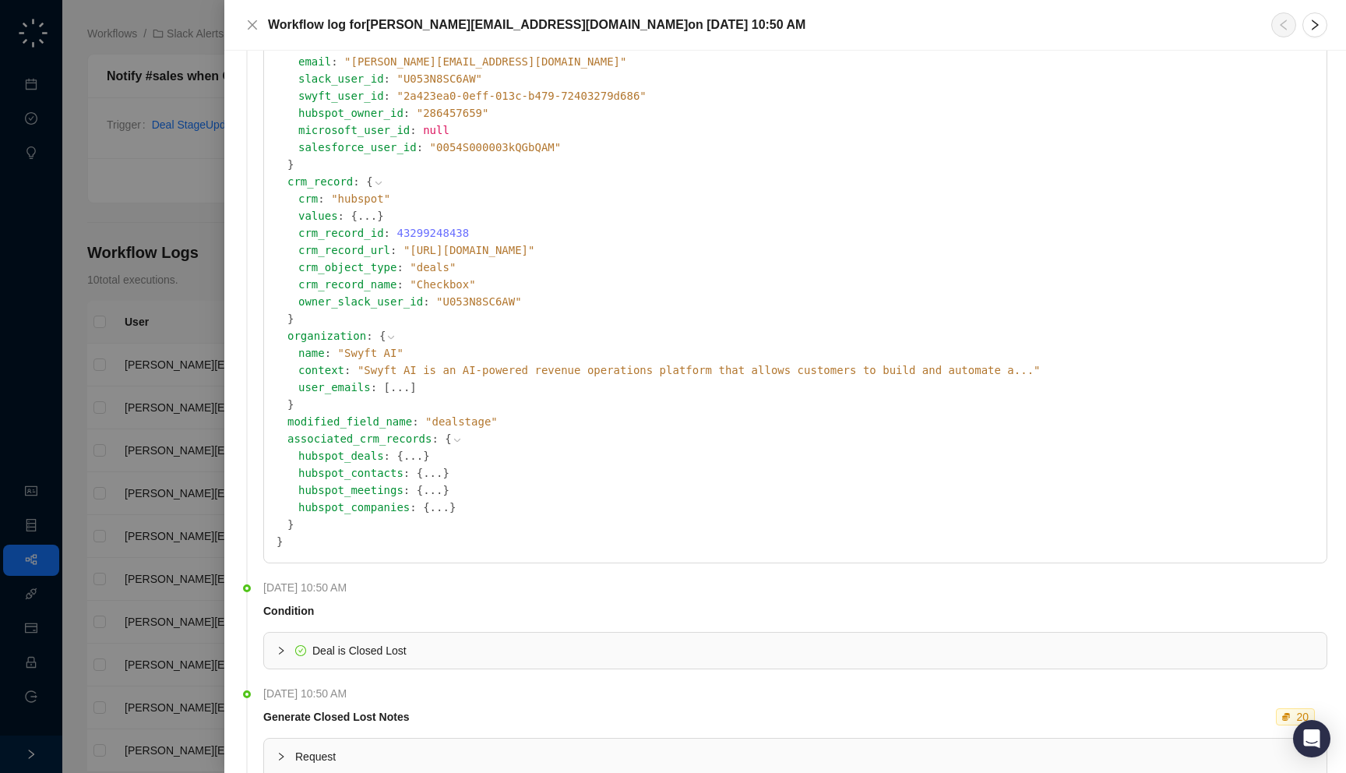
click at [404, 455] on button "..." at bounding box center [413, 455] width 19 height 17
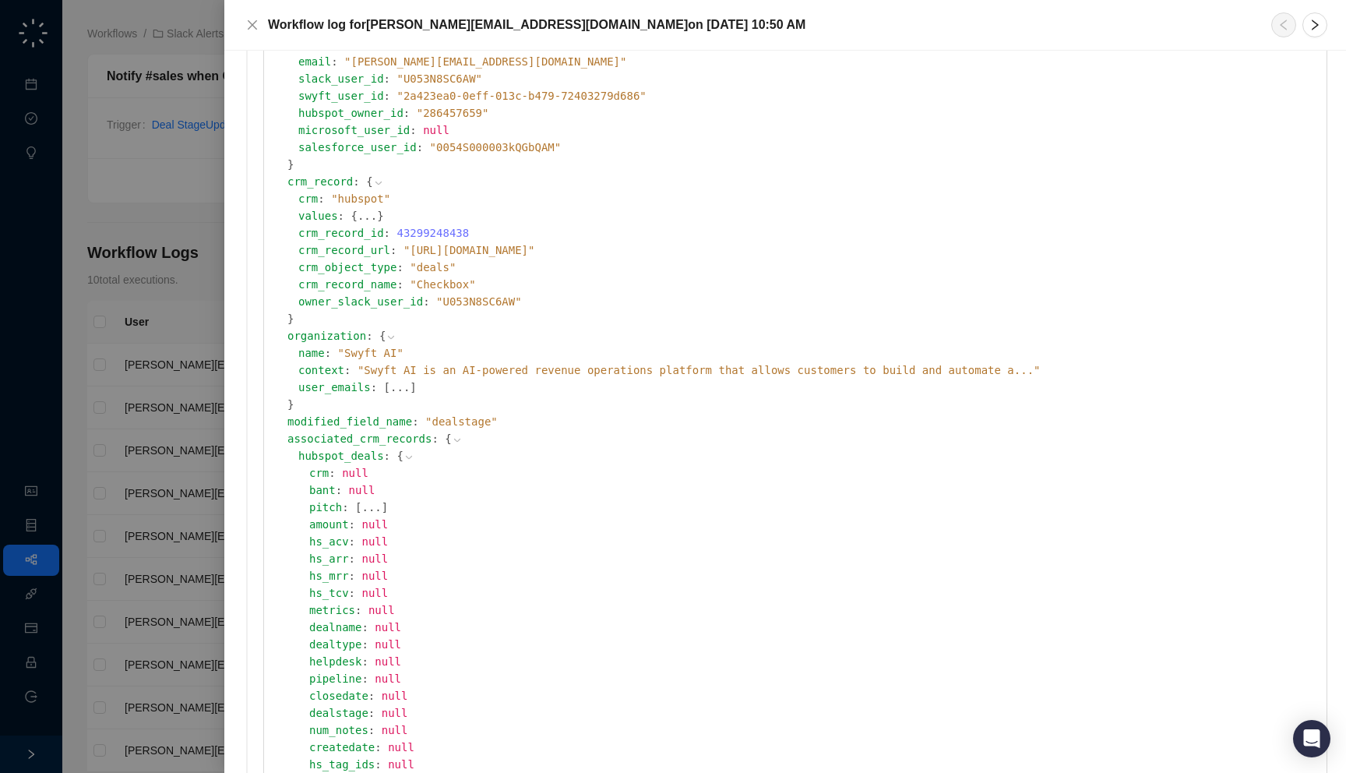
click at [404, 455] on icon at bounding box center [409, 457] width 11 height 11
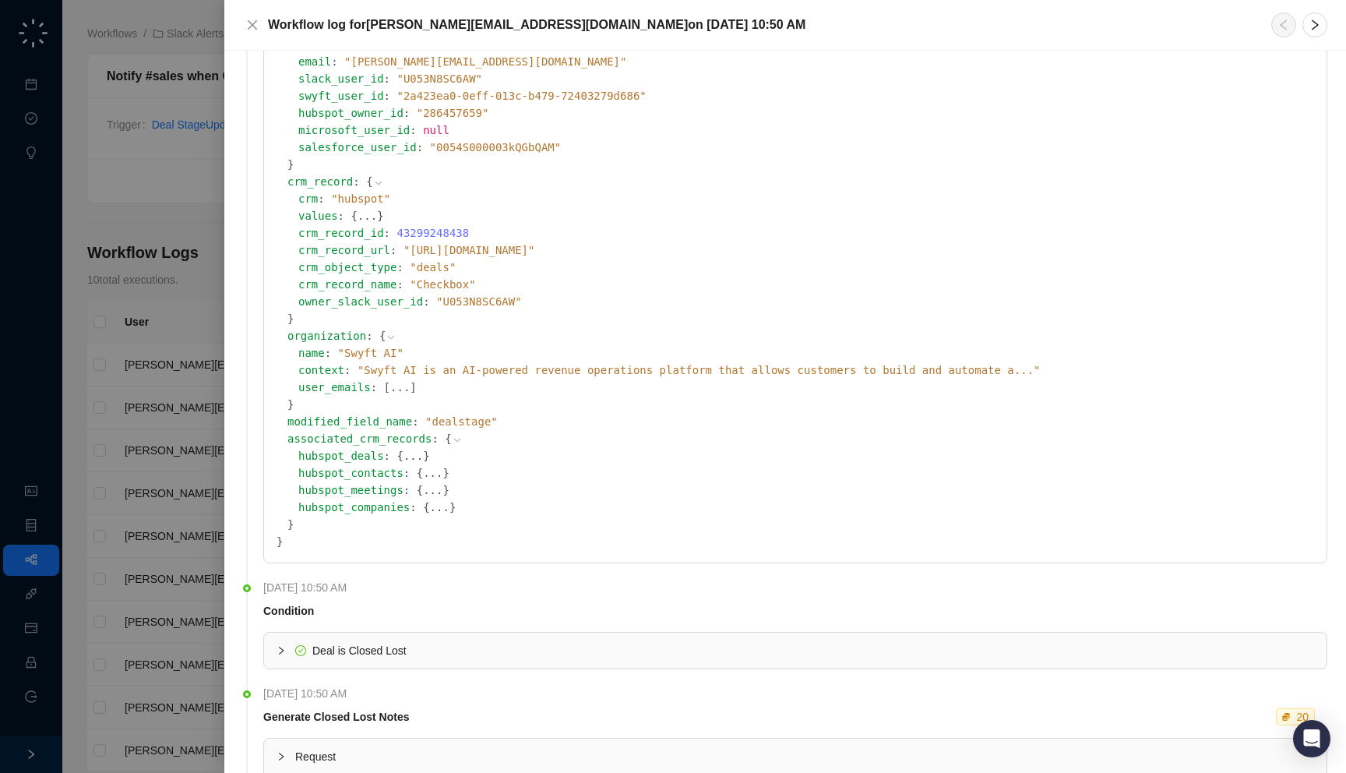
click at [404, 455] on button "..." at bounding box center [413, 455] width 19 height 17
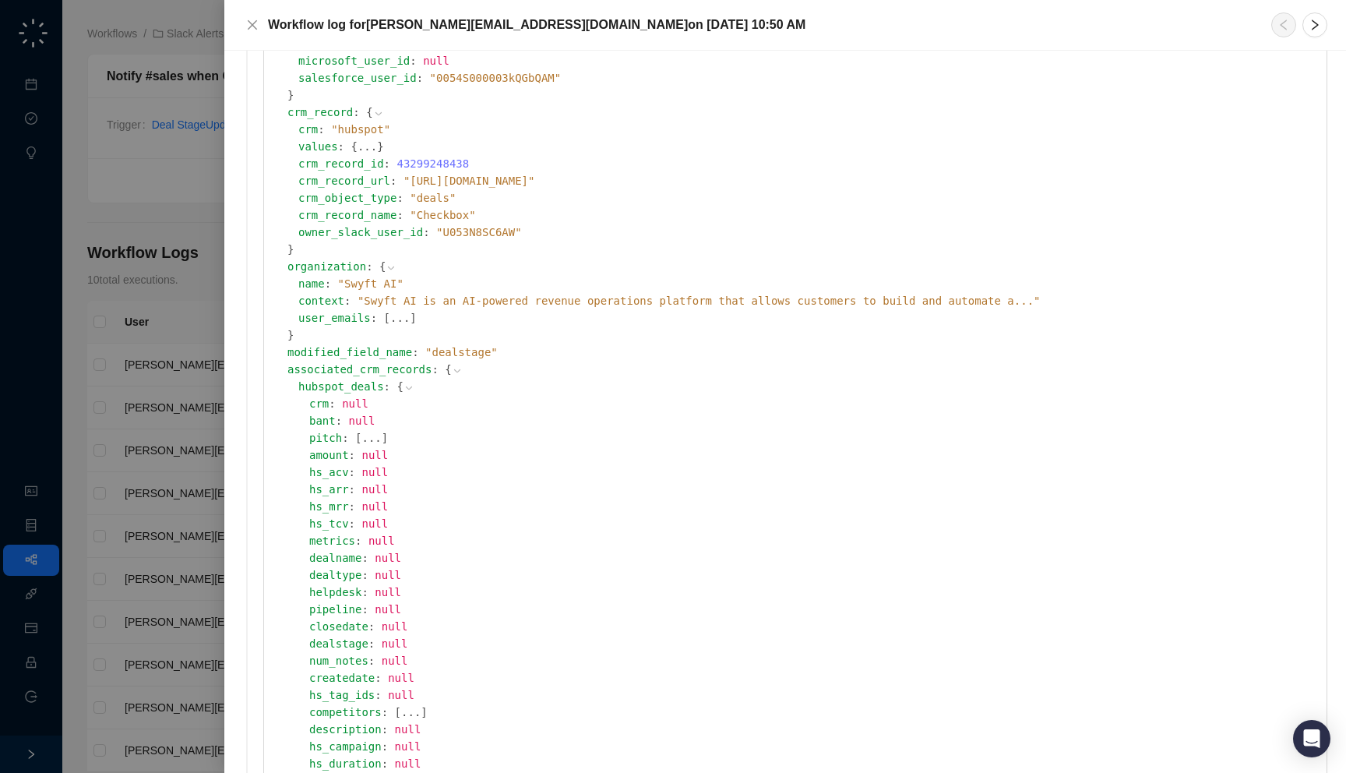
scroll to position [278, 0]
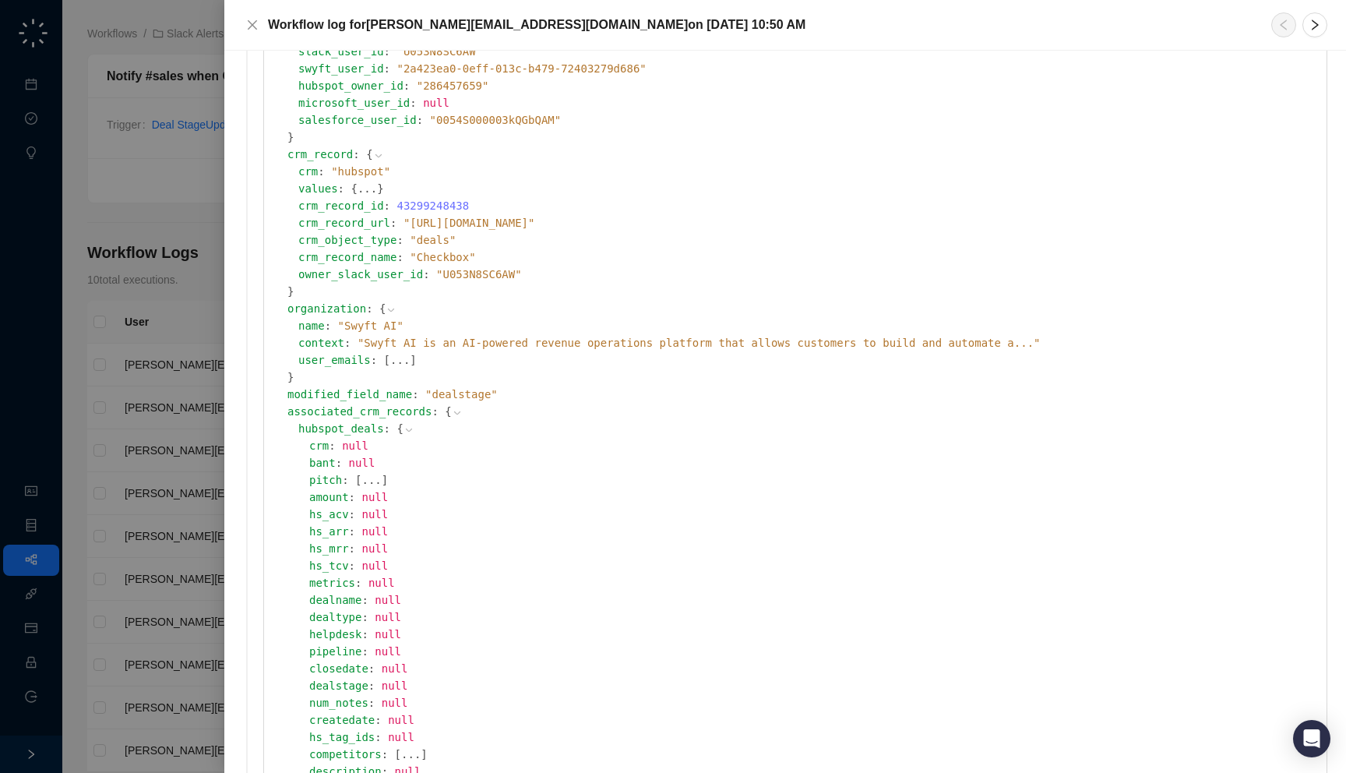
click at [404, 425] on icon at bounding box center [409, 430] width 11 height 11
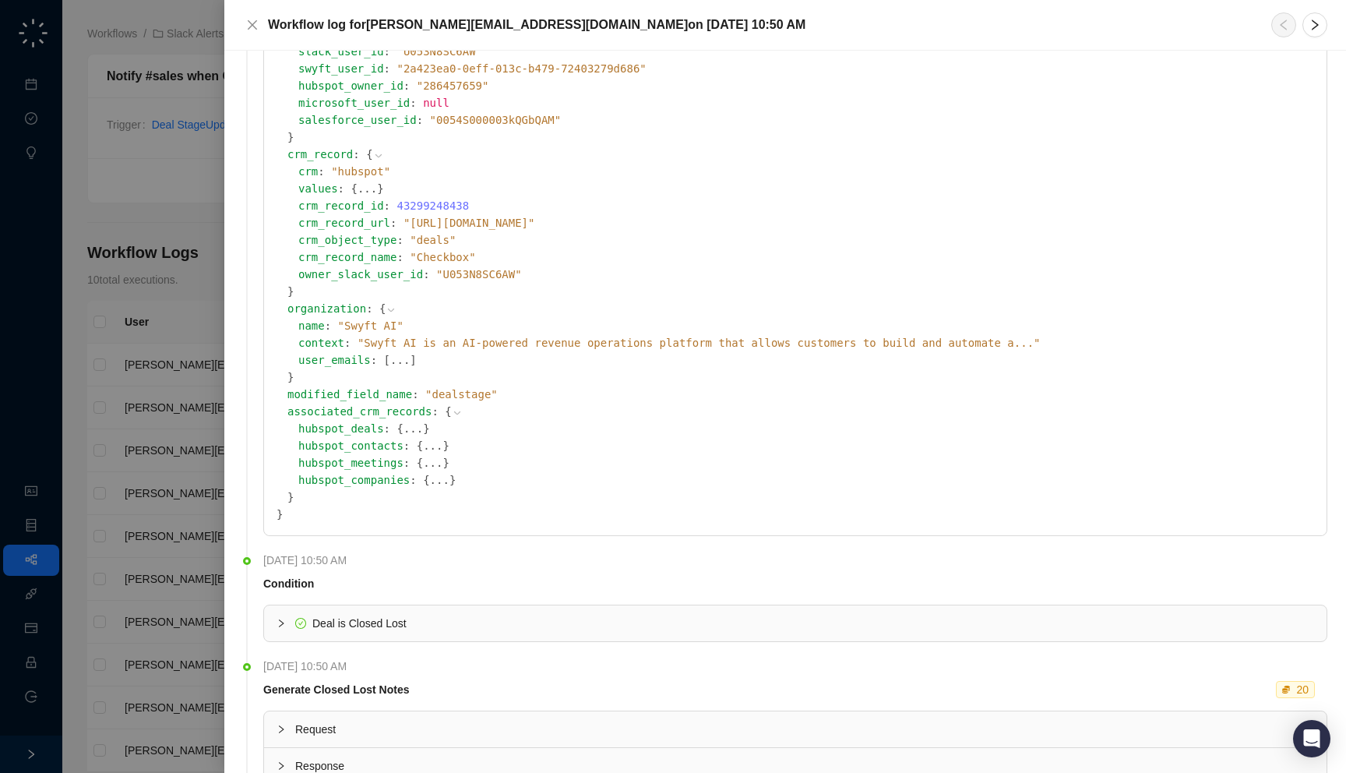
scroll to position [248, 0]
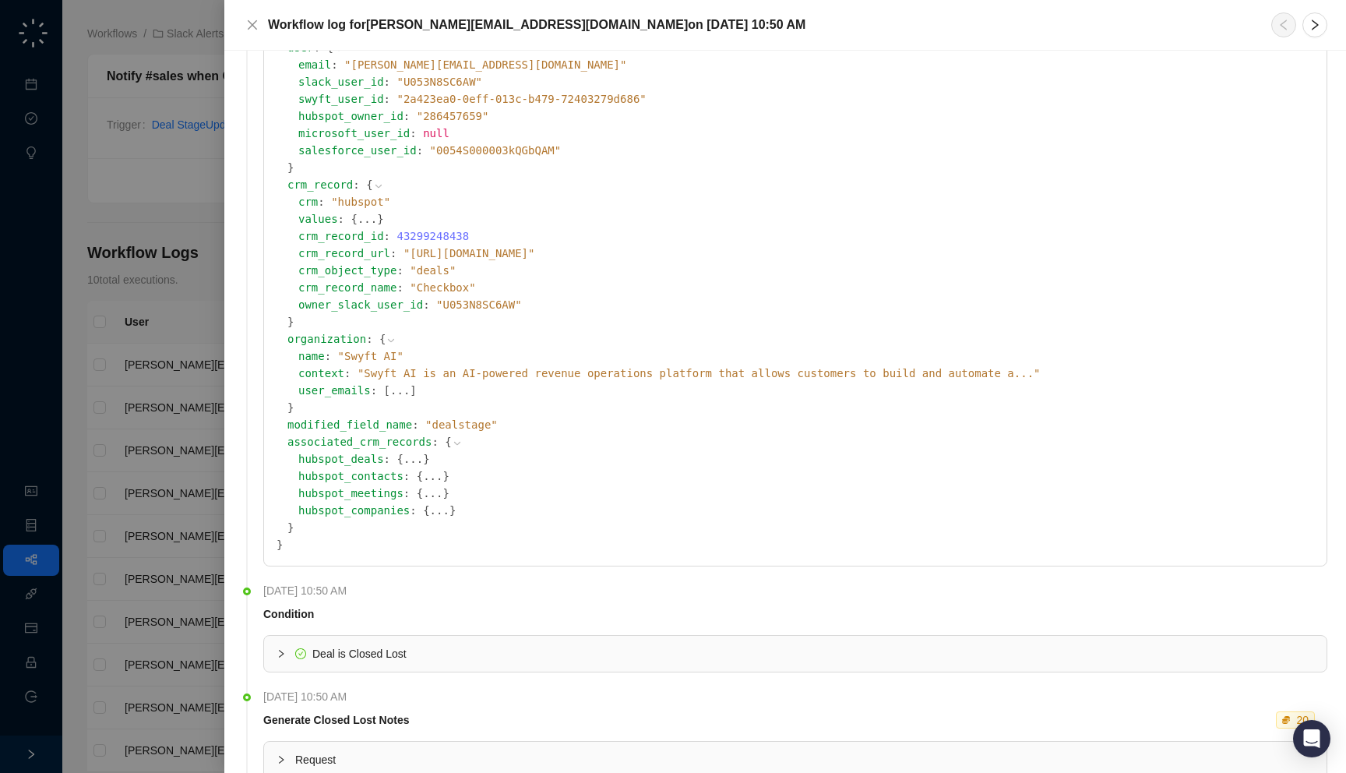
click at [423, 506] on span "{" at bounding box center [426, 510] width 6 height 12
click at [423, 513] on span "{" at bounding box center [426, 510] width 6 height 12
click at [430, 513] on button "..." at bounding box center [439, 510] width 19 height 17
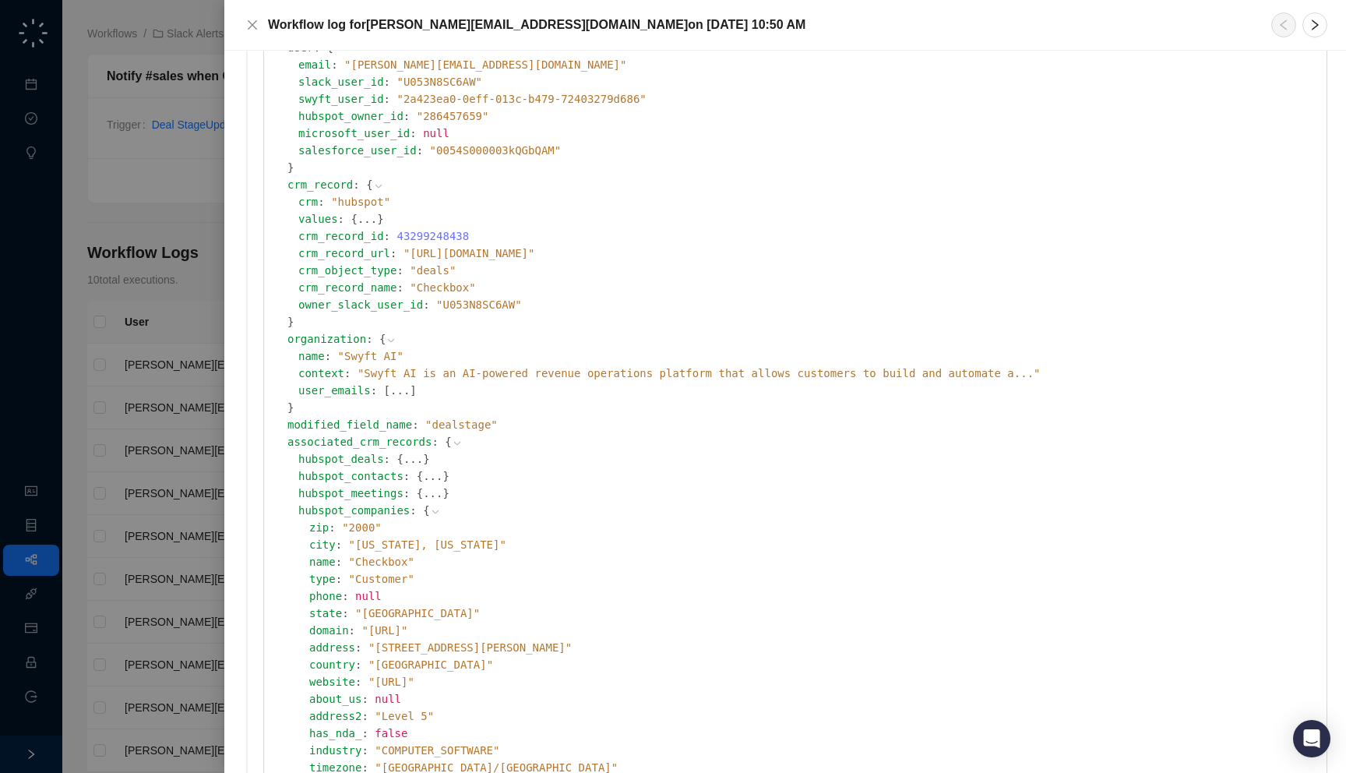
click at [430, 513] on icon at bounding box center [435, 511] width 11 height 11
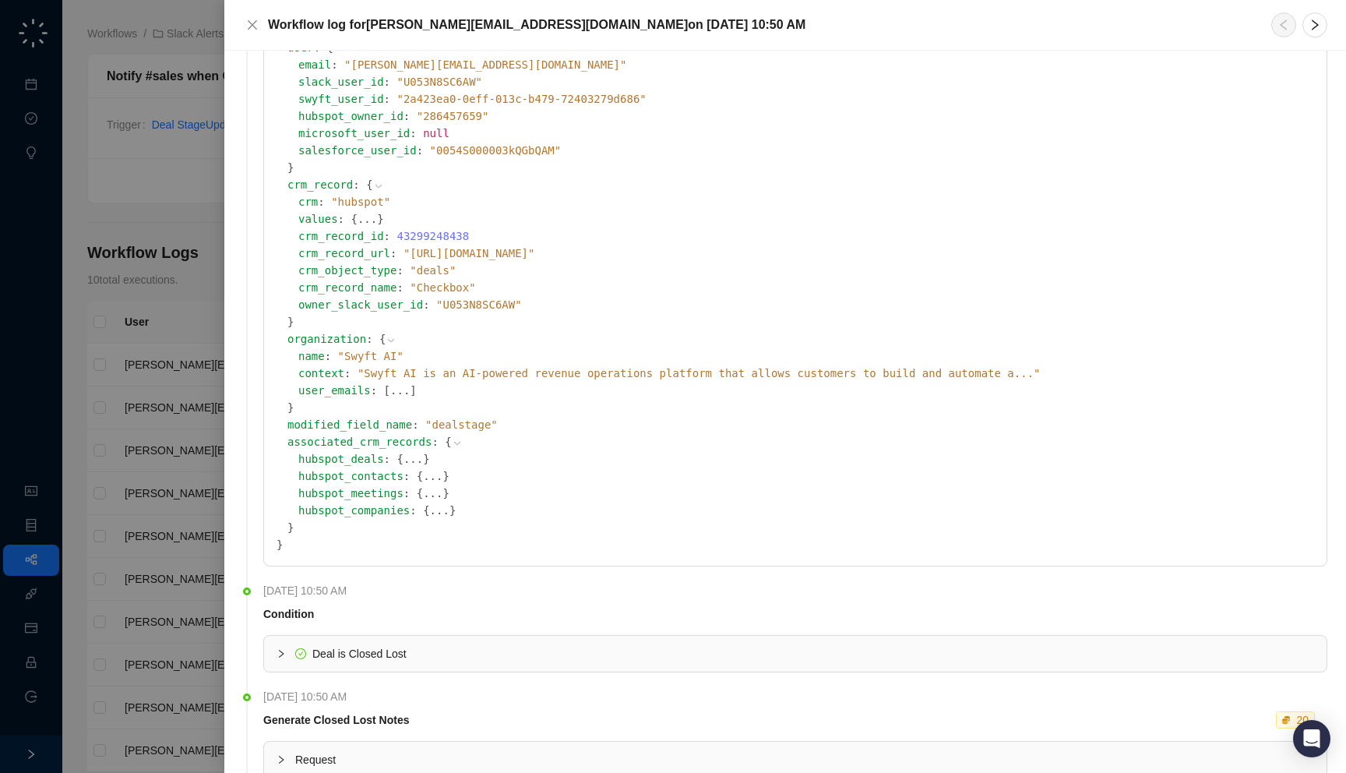
click at [423, 497] on button "..." at bounding box center [432, 493] width 19 height 17
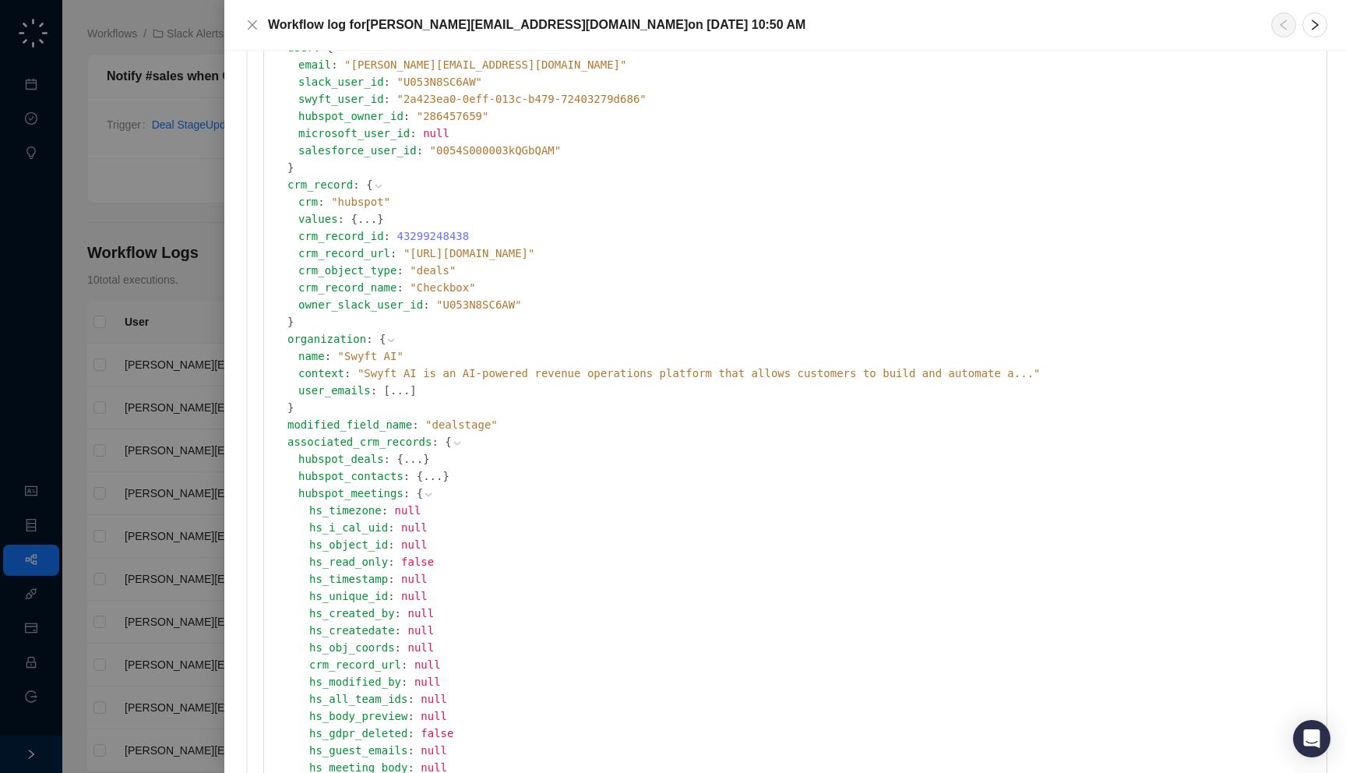
click at [423, 497] on icon at bounding box center [428, 494] width 11 height 11
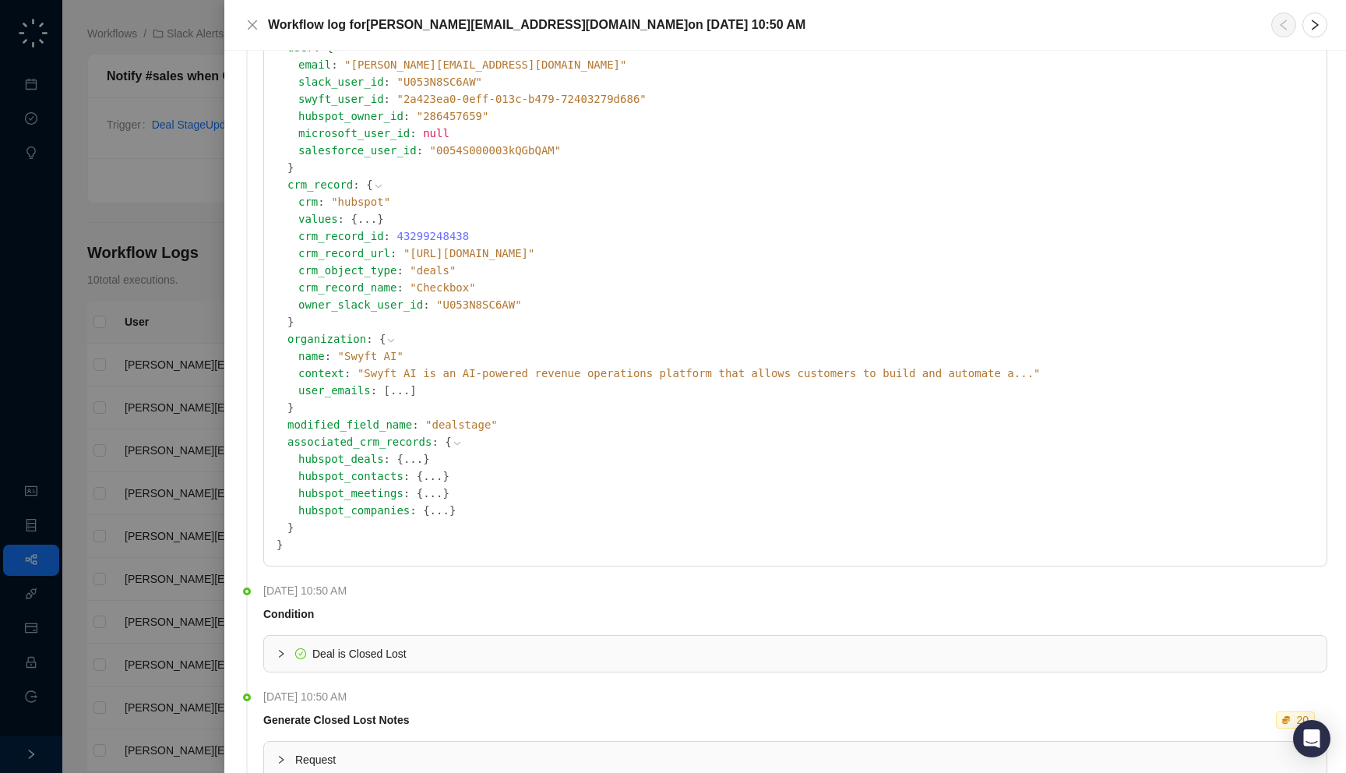
click at [404, 460] on button "..." at bounding box center [413, 458] width 19 height 17
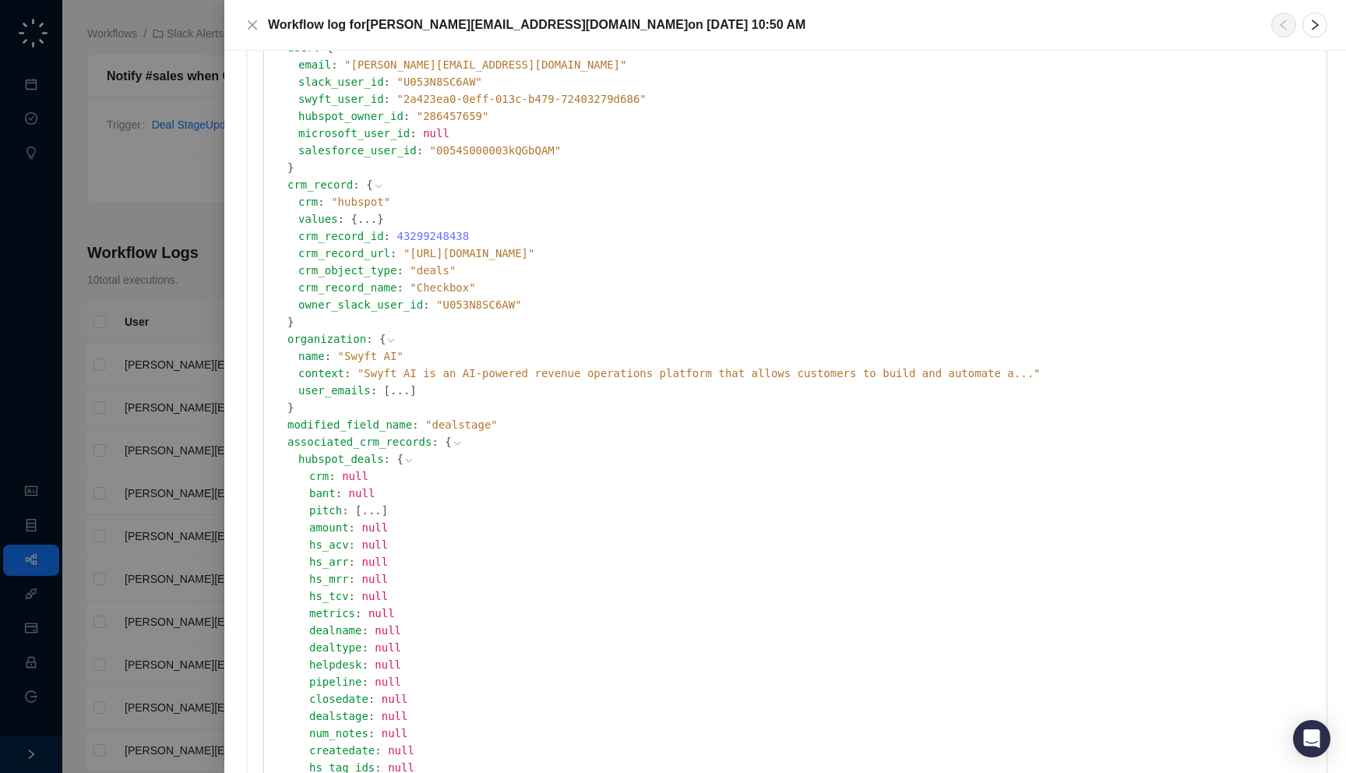
click at [404, 460] on icon at bounding box center [409, 460] width 11 height 11
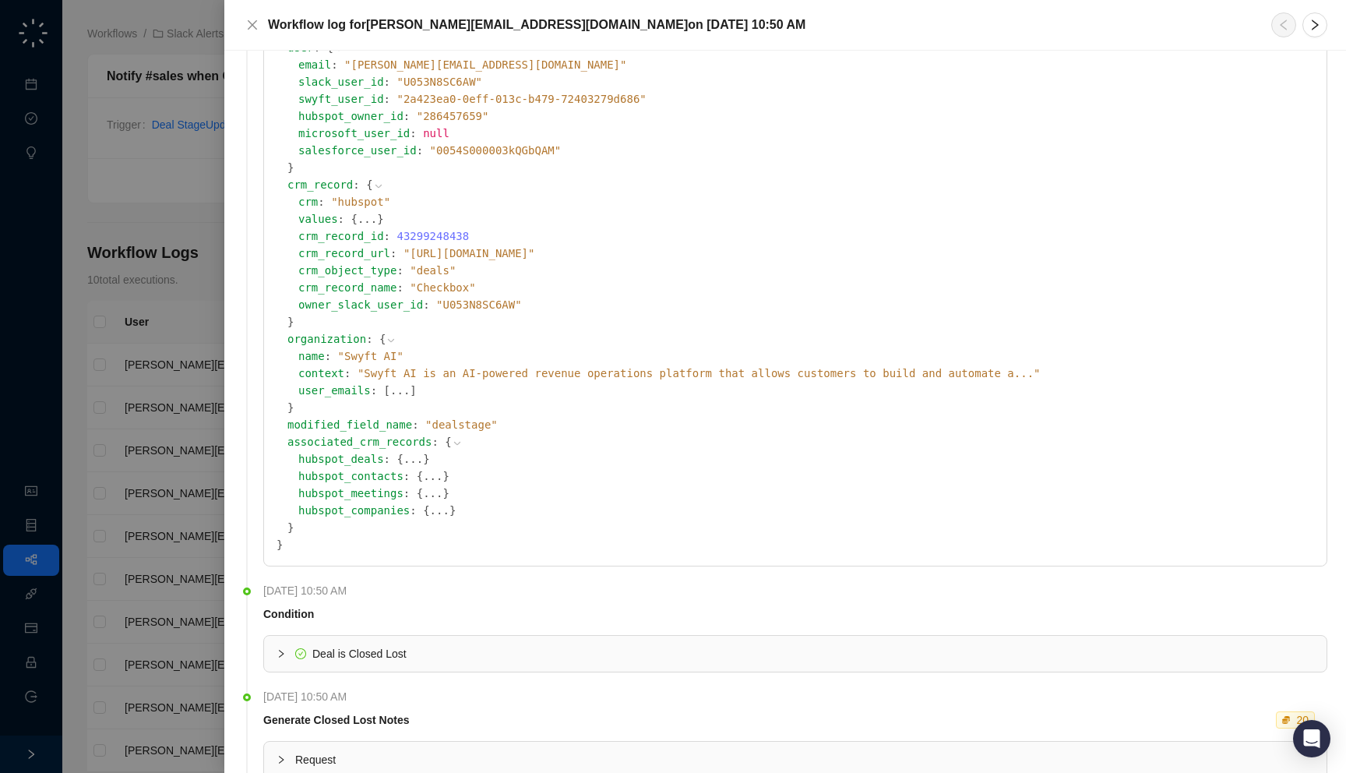
click at [358, 223] on button "..." at bounding box center [367, 218] width 19 height 17
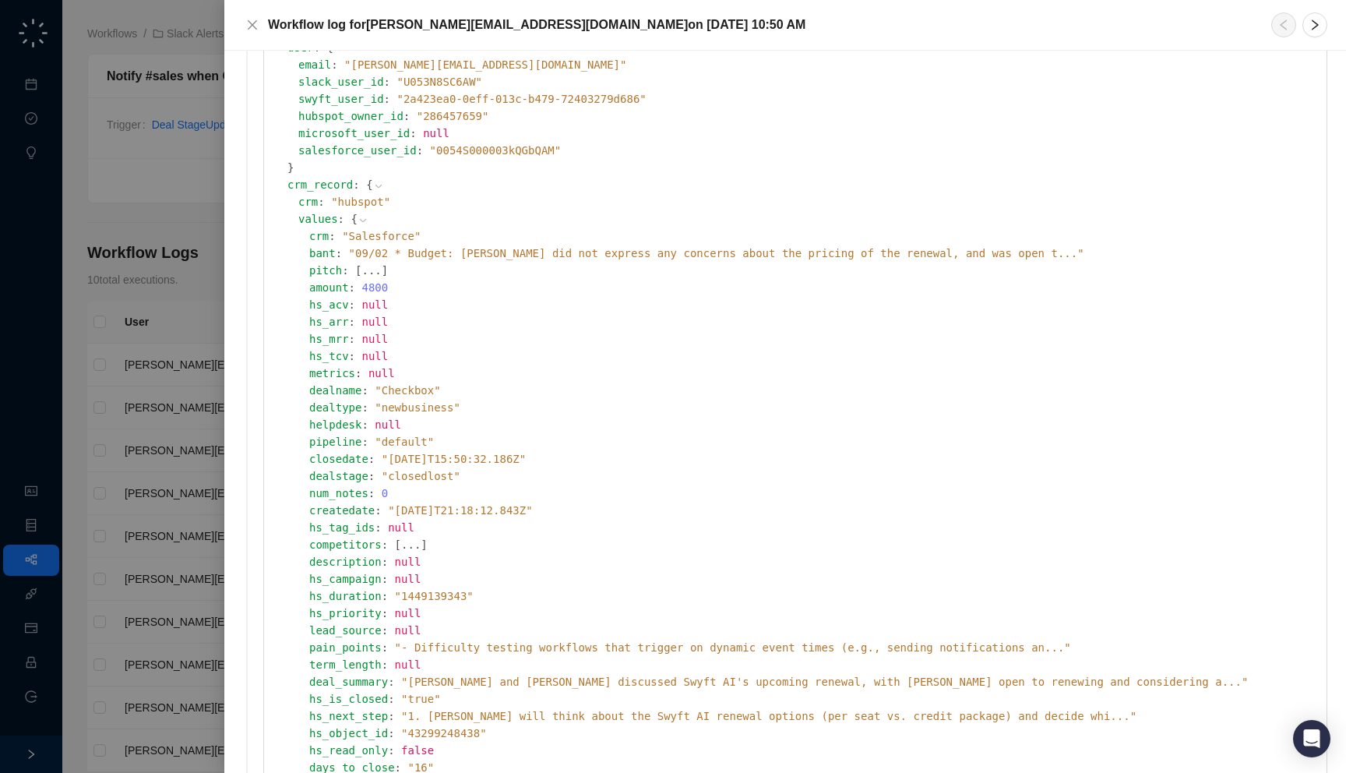
click at [471, 245] on div "bant : " 09/02 * Budget: [PERSON_NAME] did not express any concerns about the p…" at bounding box center [811, 253] width 1005 height 17
click at [495, 255] on span "" 09/02 * Budget: [PERSON_NAME] did not express any concerns about the pricing …" at bounding box center [716, 253] width 735 height 12
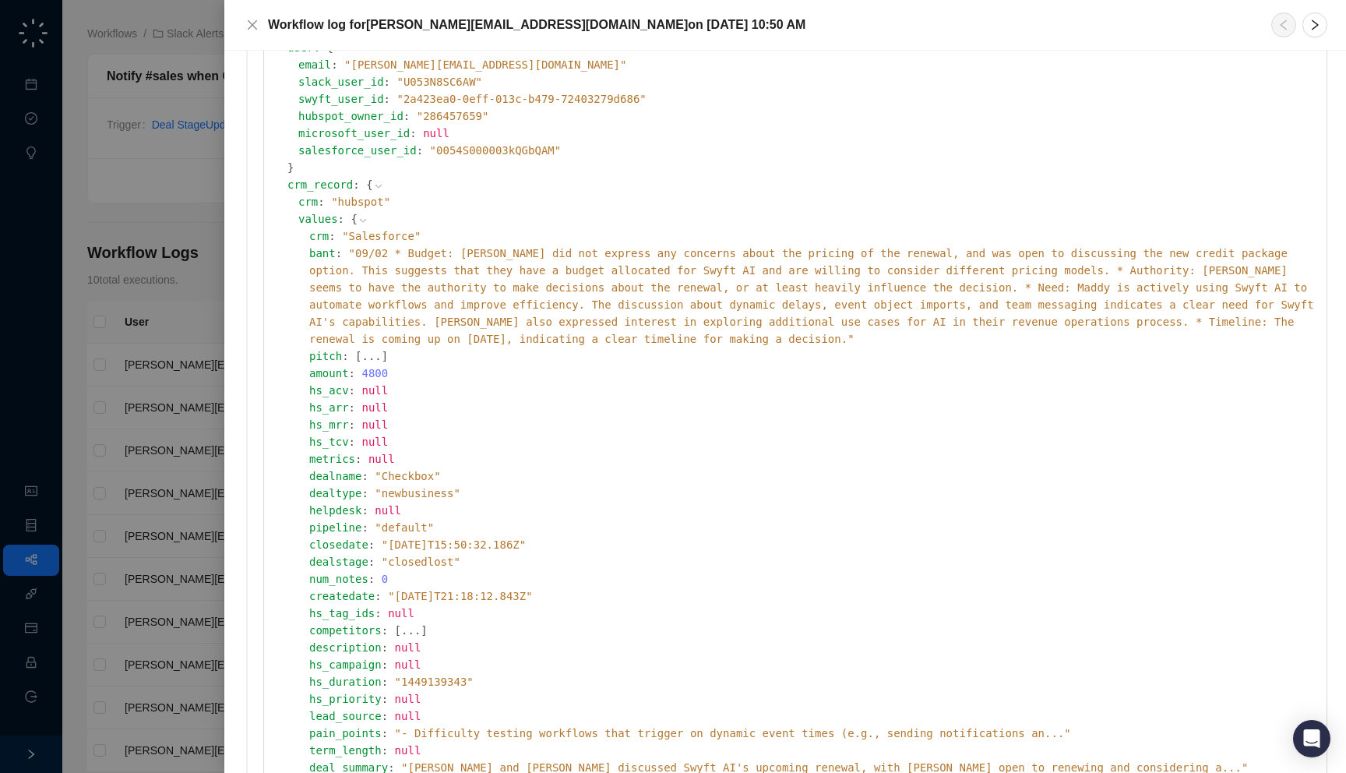
click at [360, 221] on icon at bounding box center [363, 220] width 6 height 3
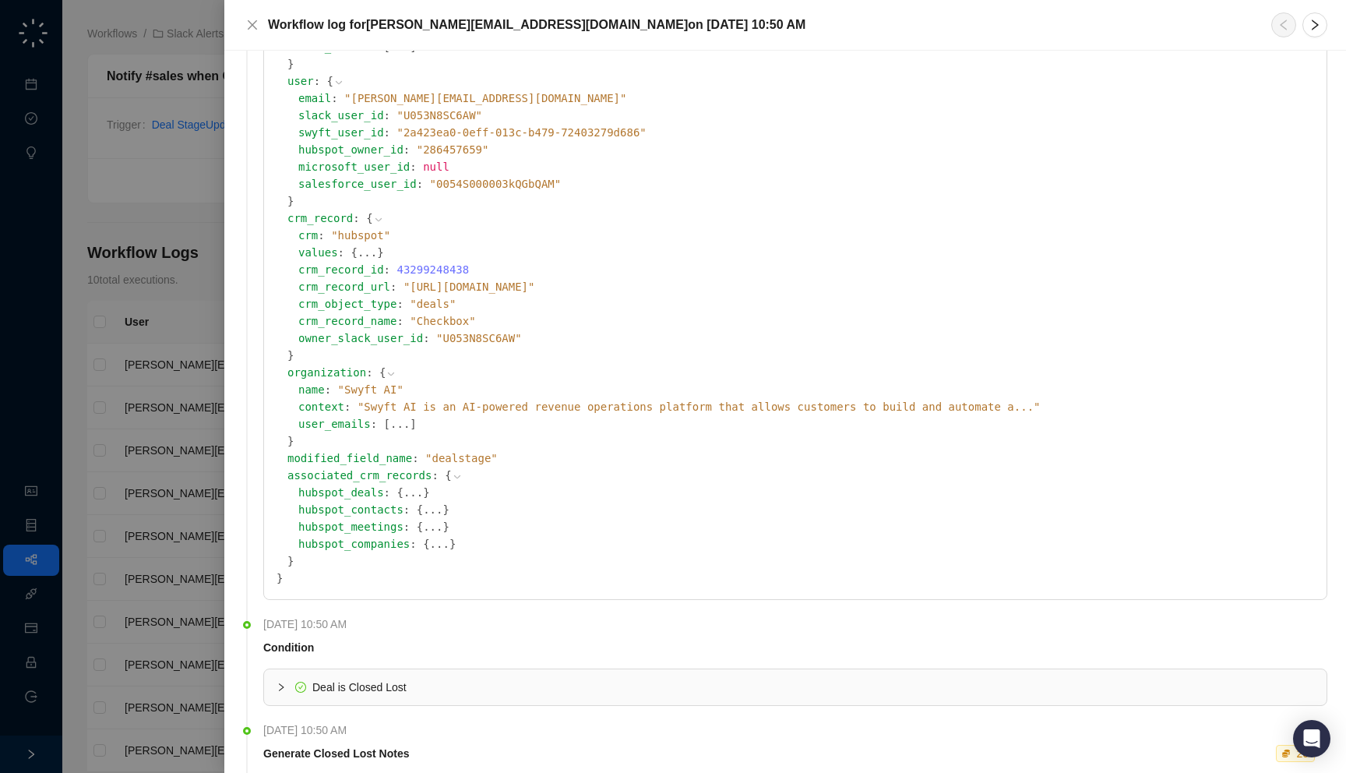
scroll to position [168, 0]
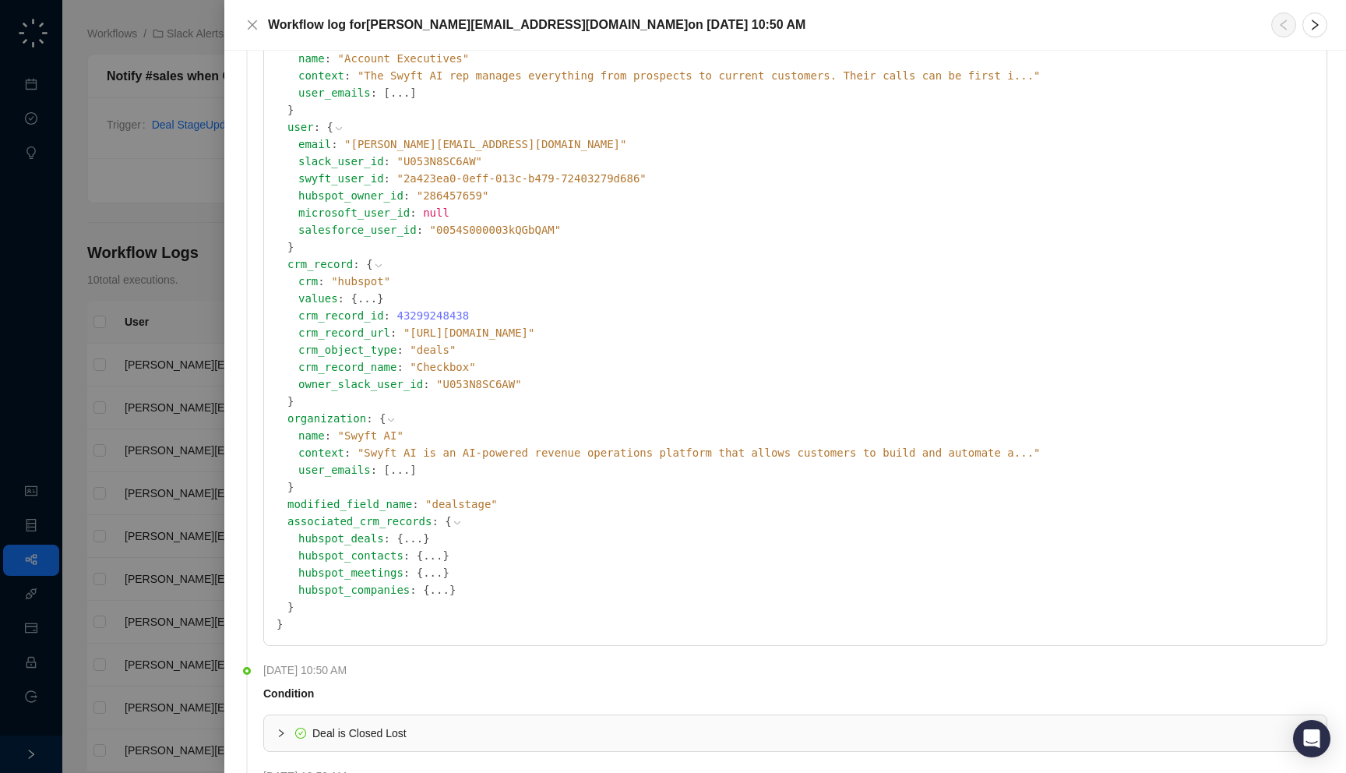
click at [358, 302] on button "..." at bounding box center [367, 298] width 19 height 17
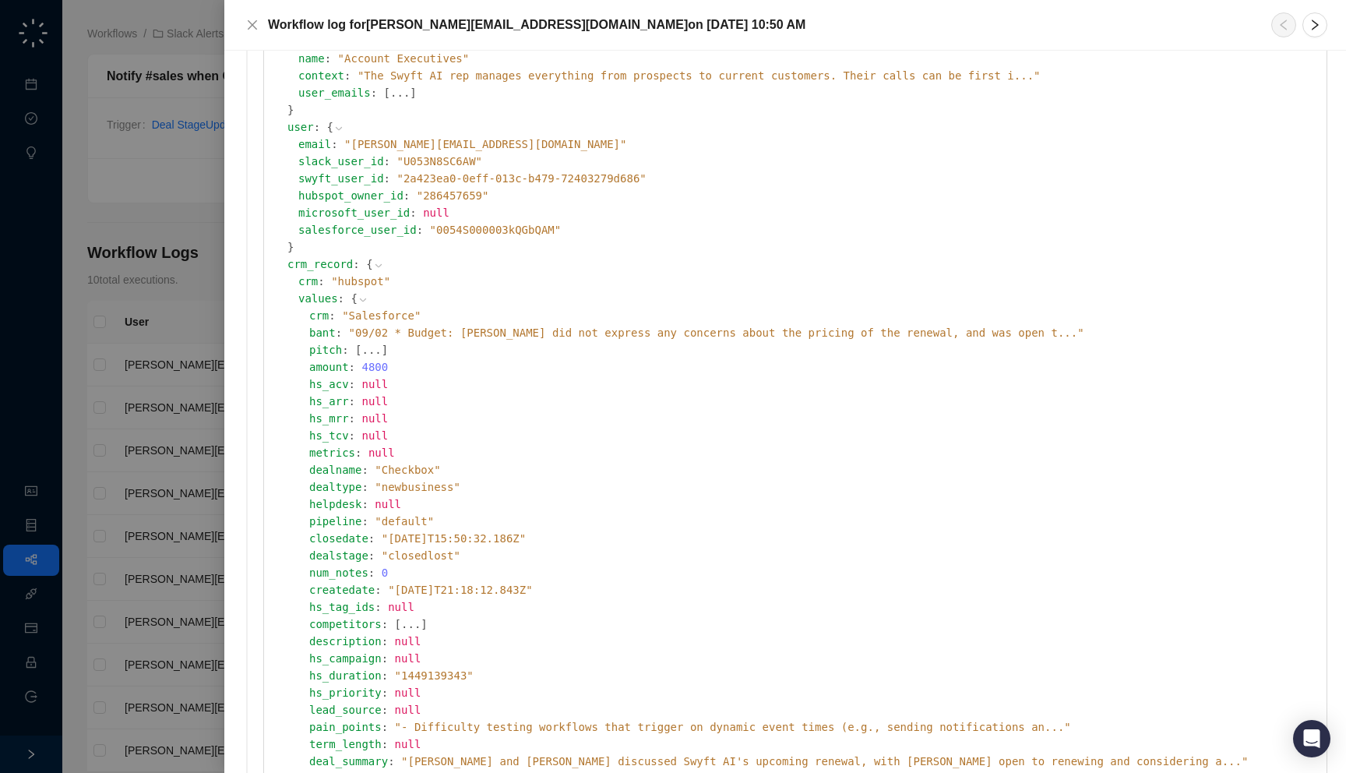
click at [358, 301] on icon at bounding box center [363, 299] width 11 height 11
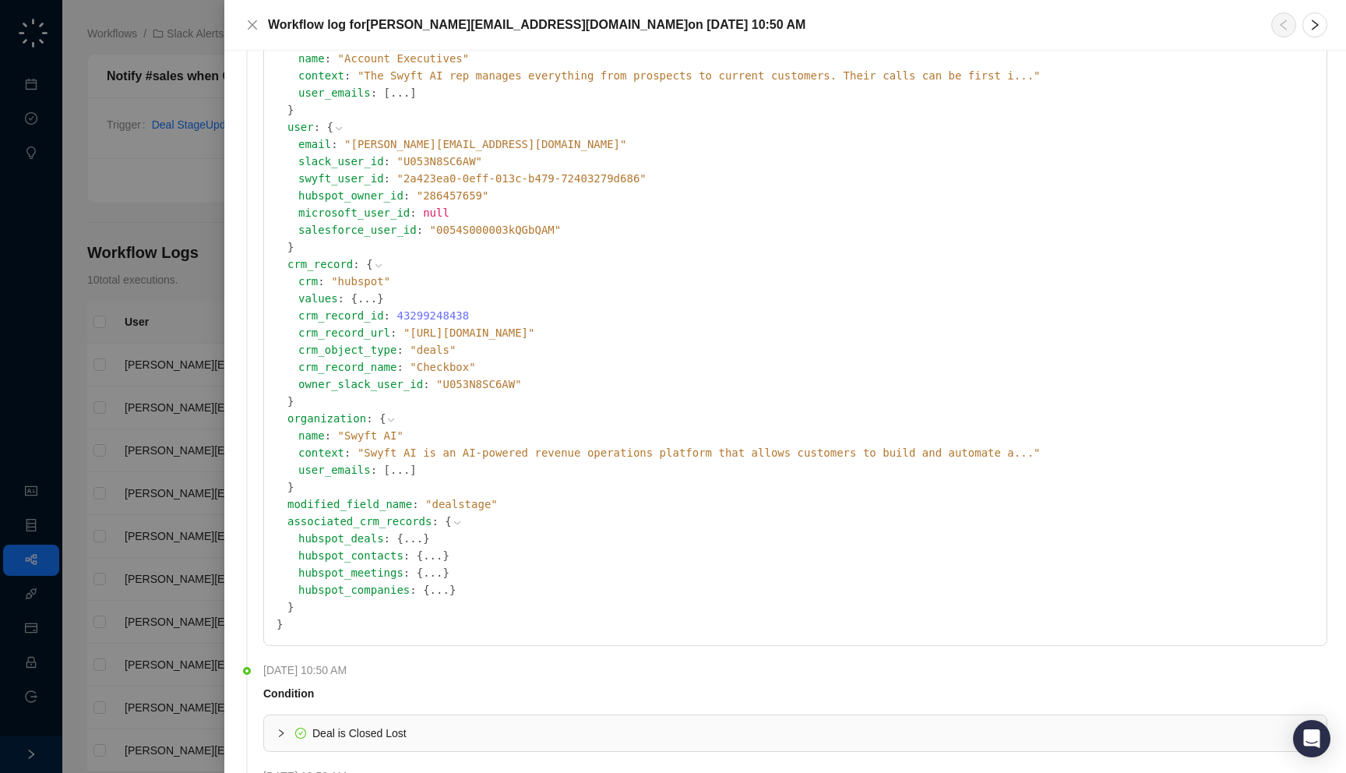
click at [358, 301] on button "..." at bounding box center [367, 298] width 19 height 17
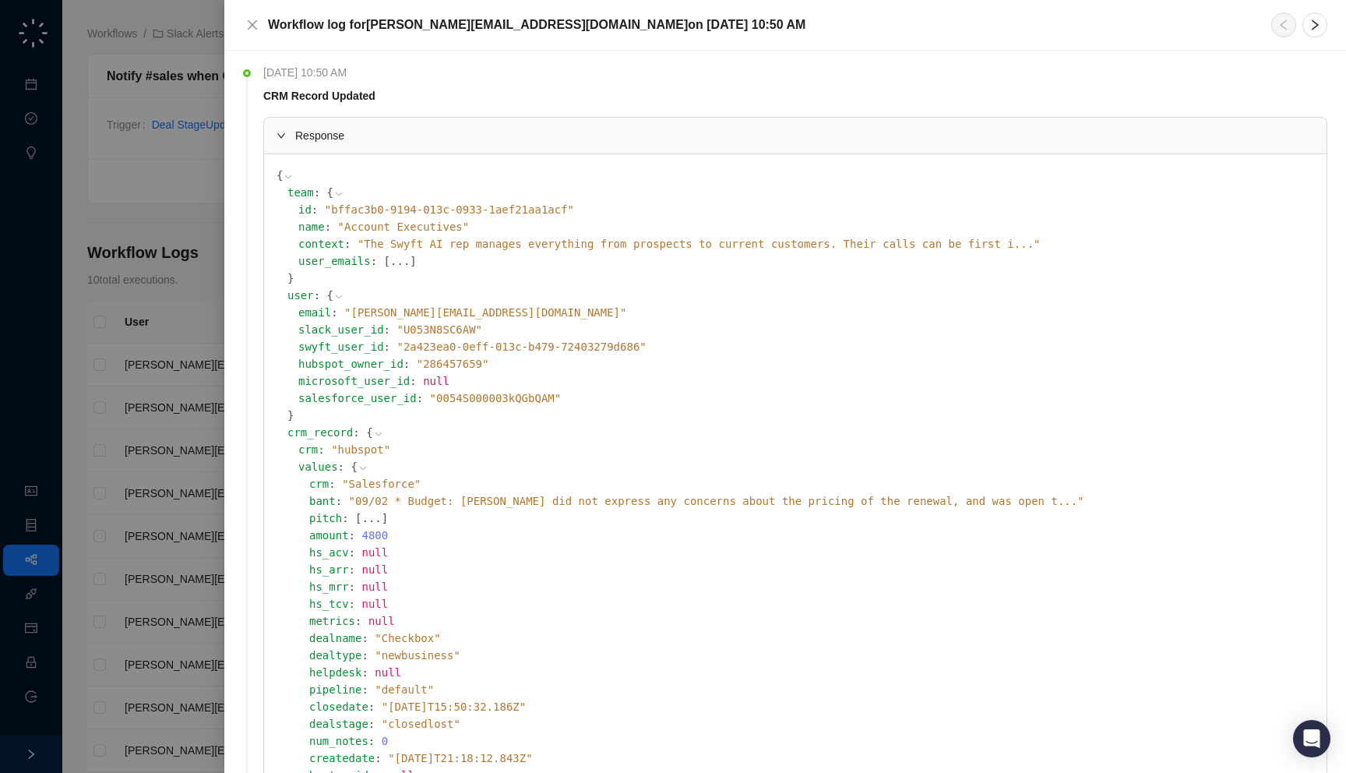
scroll to position [1220, 0]
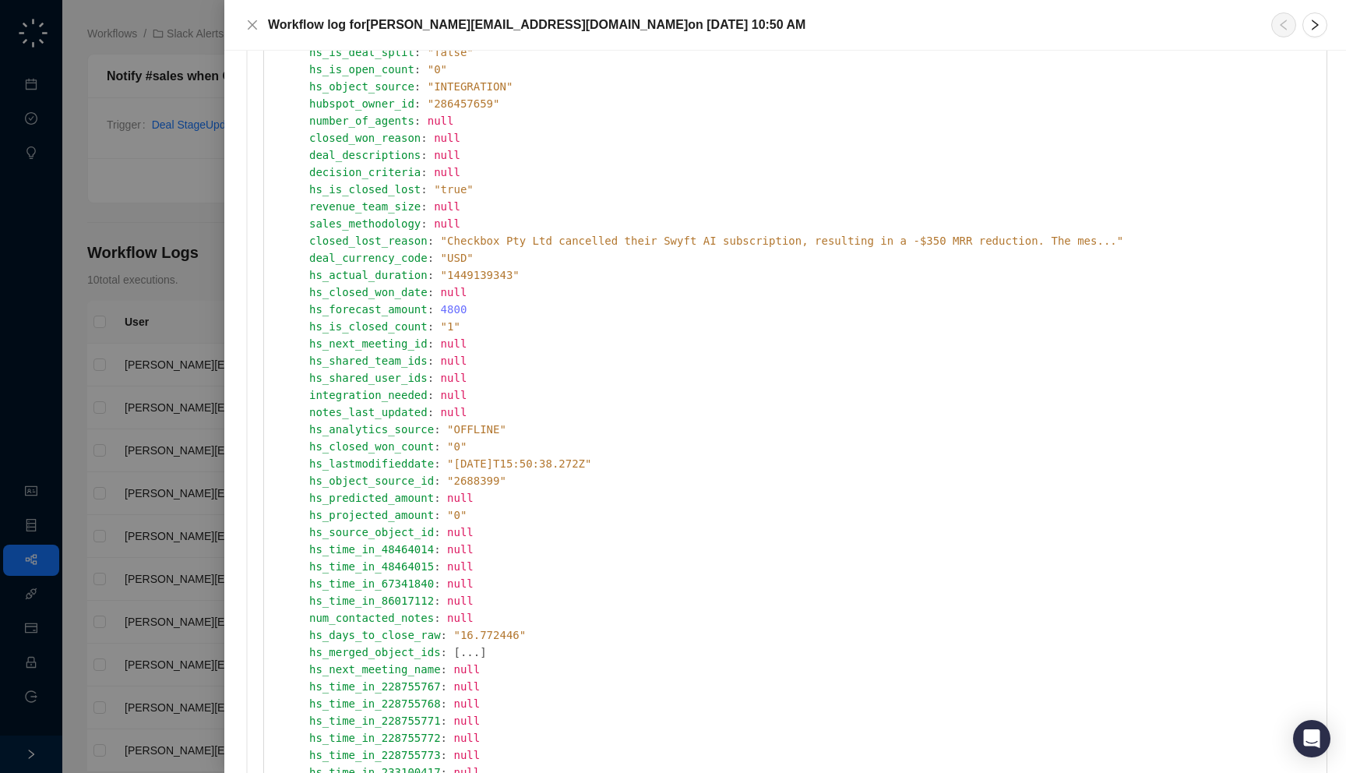
click at [517, 468] on span "" [DATE]T15:50:38.272Z "" at bounding box center [519, 463] width 144 height 12
click at [525, 468] on span "" [DATE]T15:50:38.272Z "" at bounding box center [519, 463] width 144 height 12
